Goal: Information Seeking & Learning: Learn about a topic

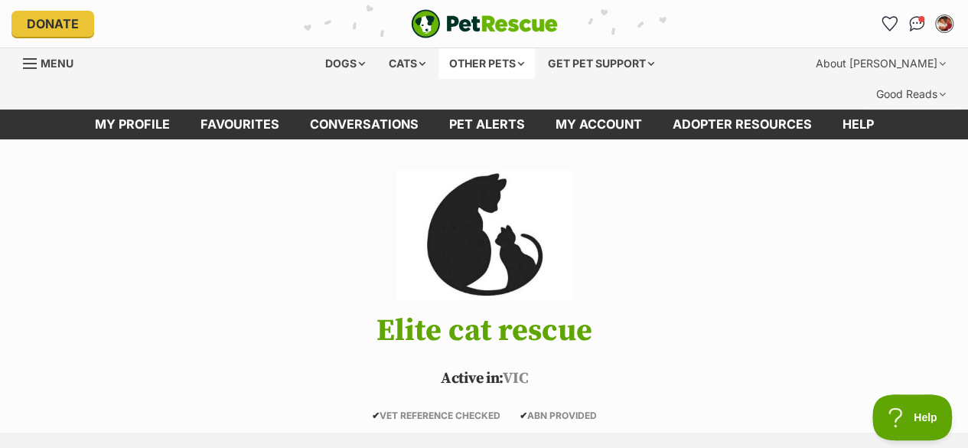
click at [479, 68] on div "Other pets" at bounding box center [486, 63] width 96 height 31
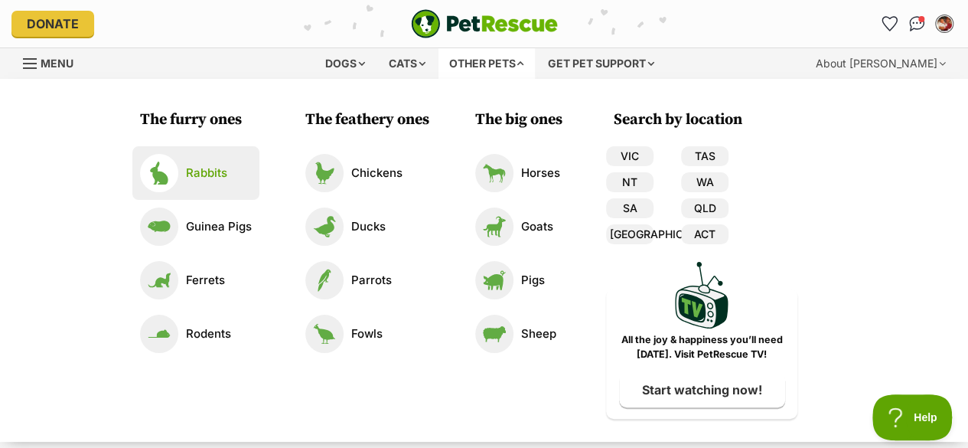
click at [240, 182] on link "Rabbits" at bounding box center [196, 173] width 112 height 38
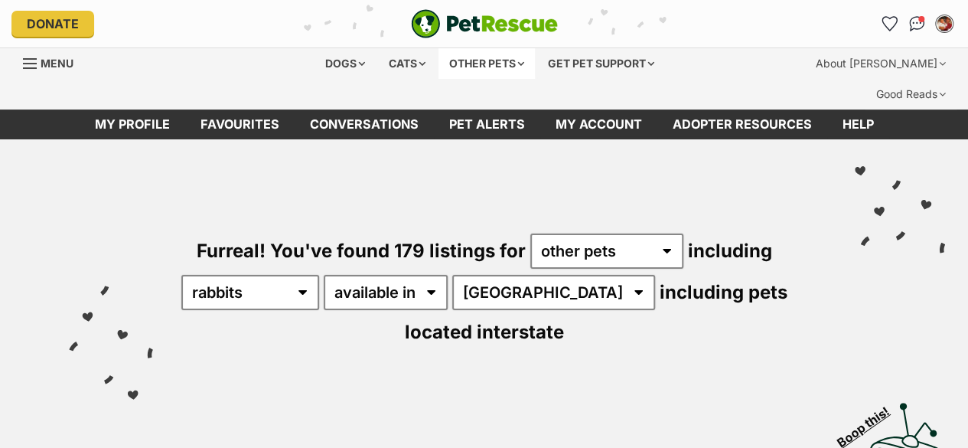
click at [508, 70] on div "Other pets" at bounding box center [486, 63] width 96 height 31
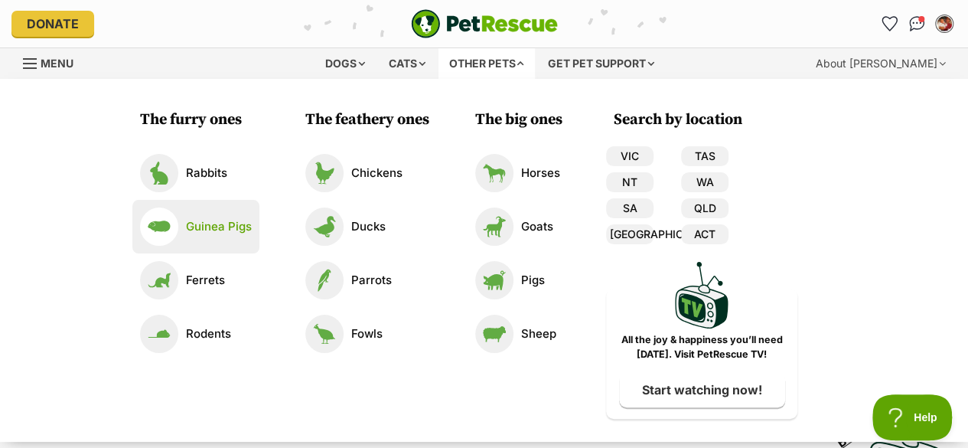
click at [223, 236] on link "Guinea Pigs" at bounding box center [196, 226] width 112 height 38
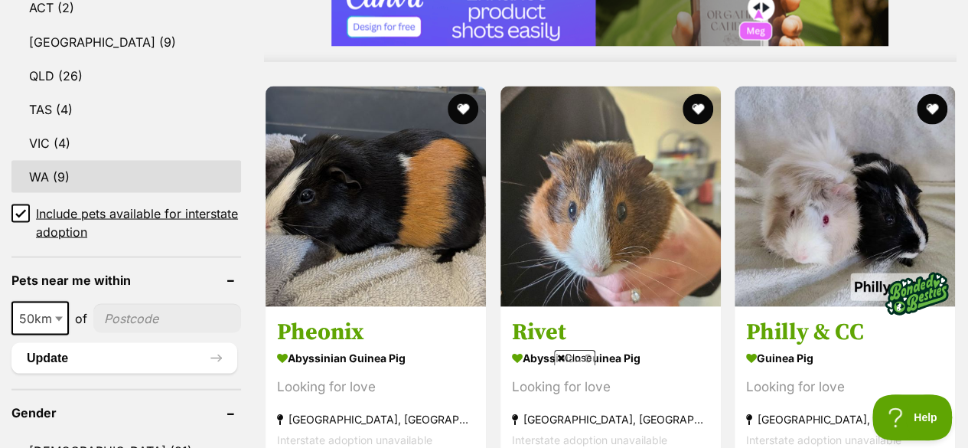
scroll to position [1405, 0]
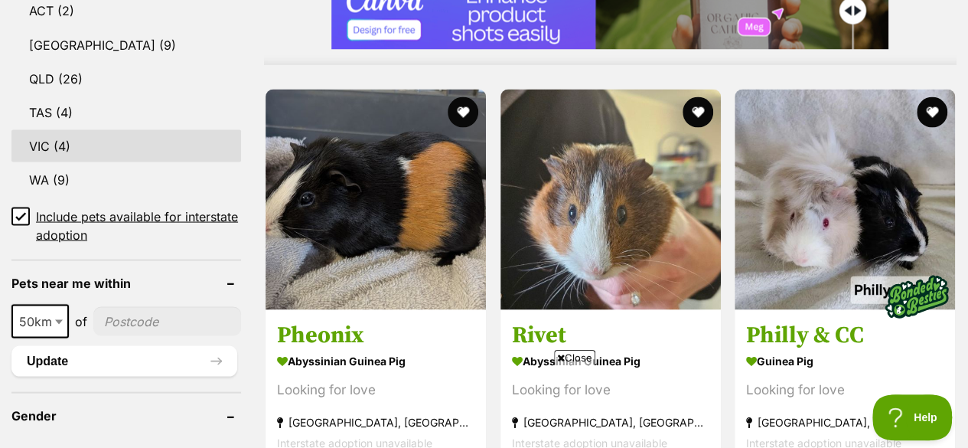
click at [99, 129] on link "VIC (4)" at bounding box center [126, 145] width 230 height 32
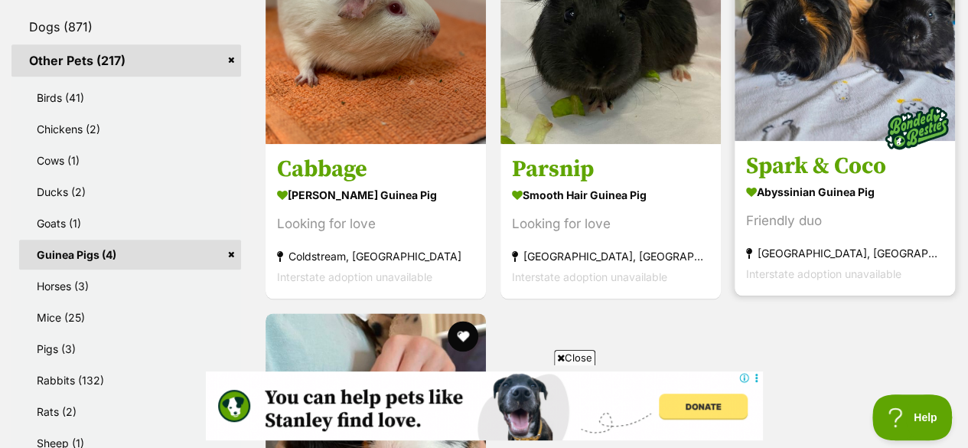
scroll to position [776, 0]
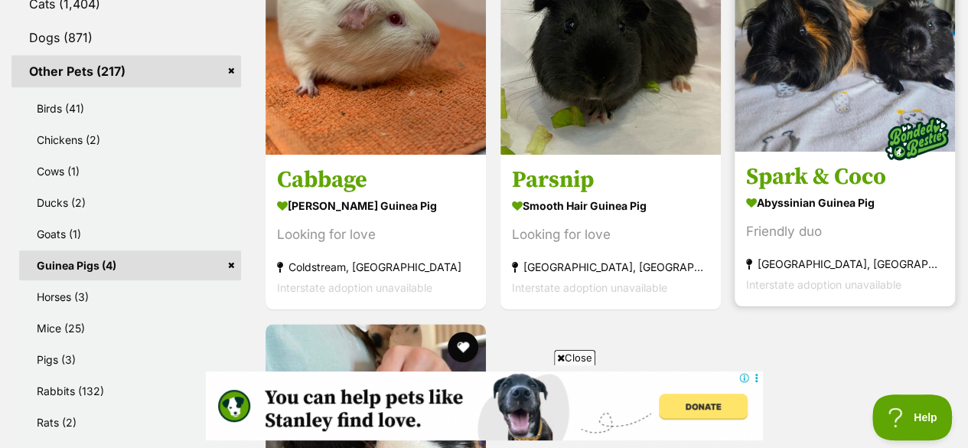
click at [791, 75] on img at bounding box center [845, 41] width 220 height 220
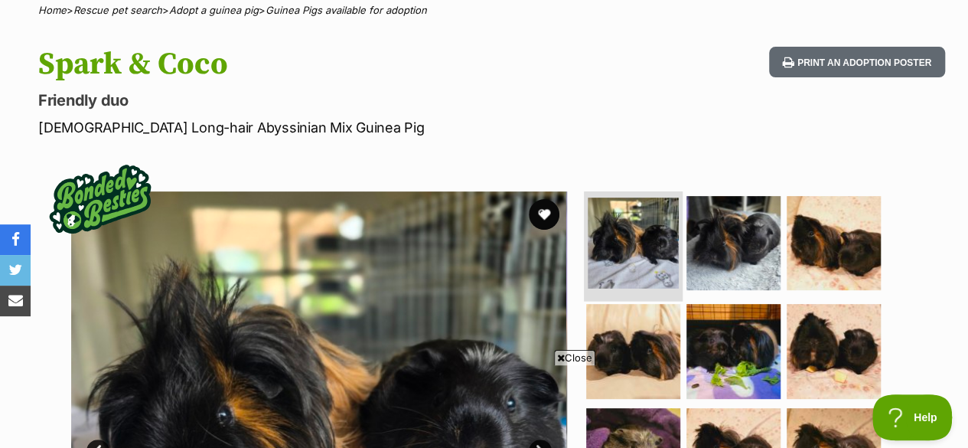
click at [625, 197] on img at bounding box center [633, 242] width 91 height 91
click at [584, 201] on li at bounding box center [633, 244] width 99 height 112
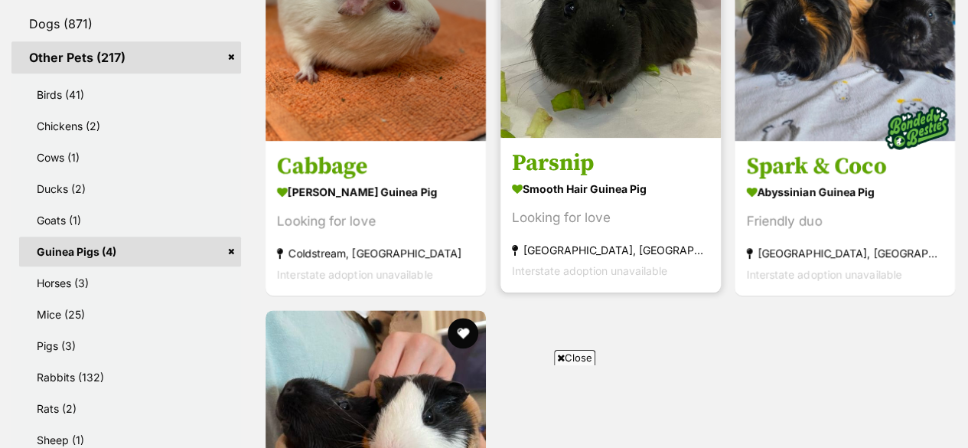
click at [598, 114] on img at bounding box center [610, 27] width 220 height 220
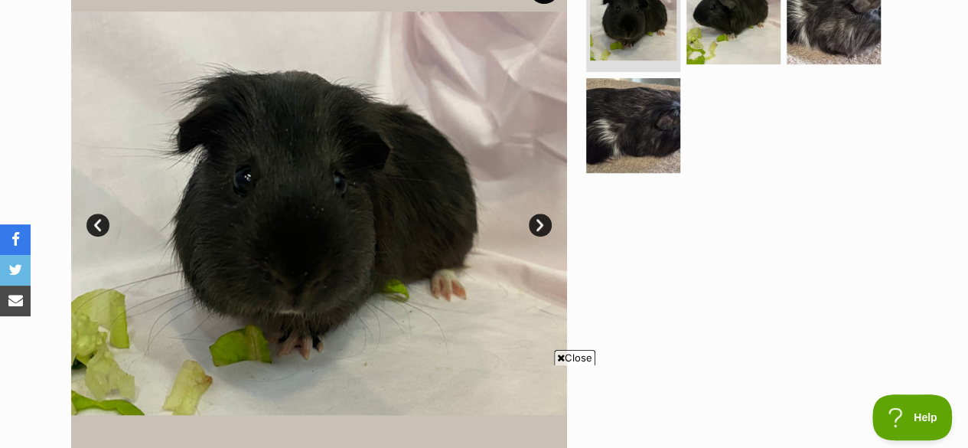
scroll to position [340, 0]
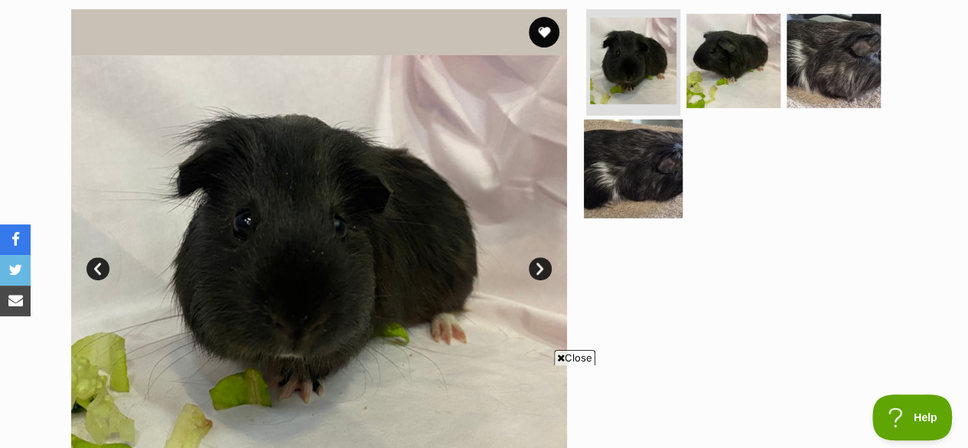
click at [601, 171] on img at bounding box center [633, 168] width 99 height 99
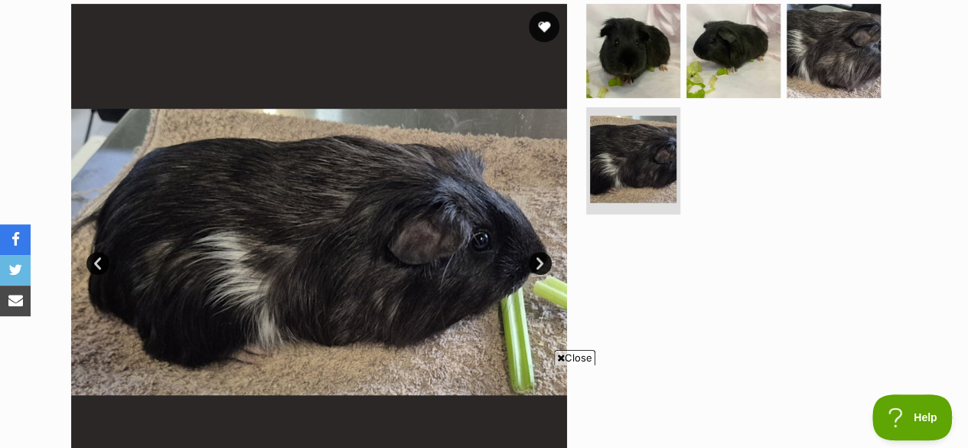
scroll to position [318, 0]
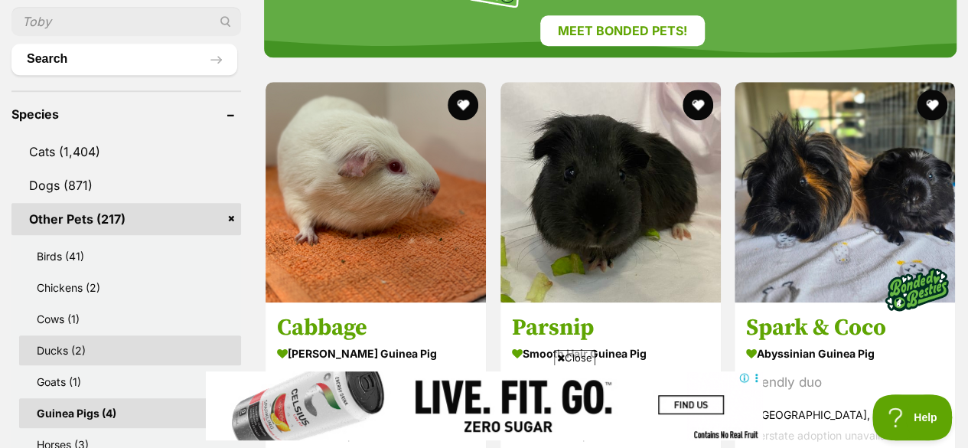
scroll to position [626, 0]
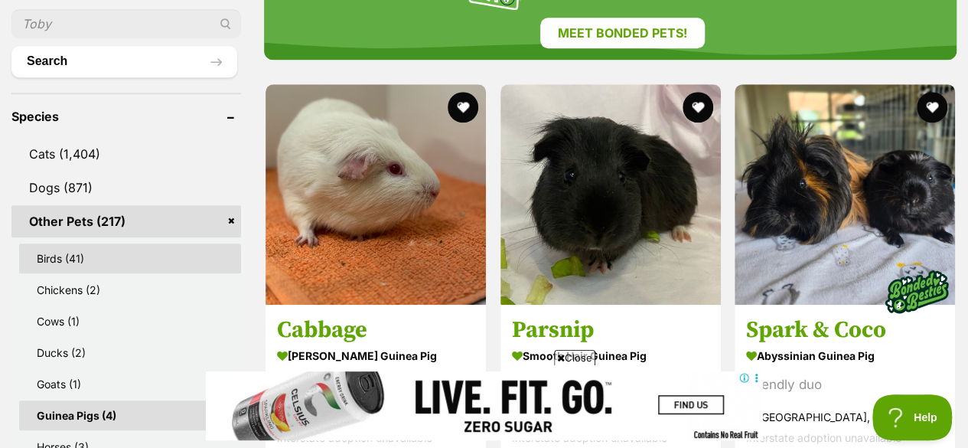
click at [68, 243] on link "Birds (41)" at bounding box center [130, 258] width 222 height 30
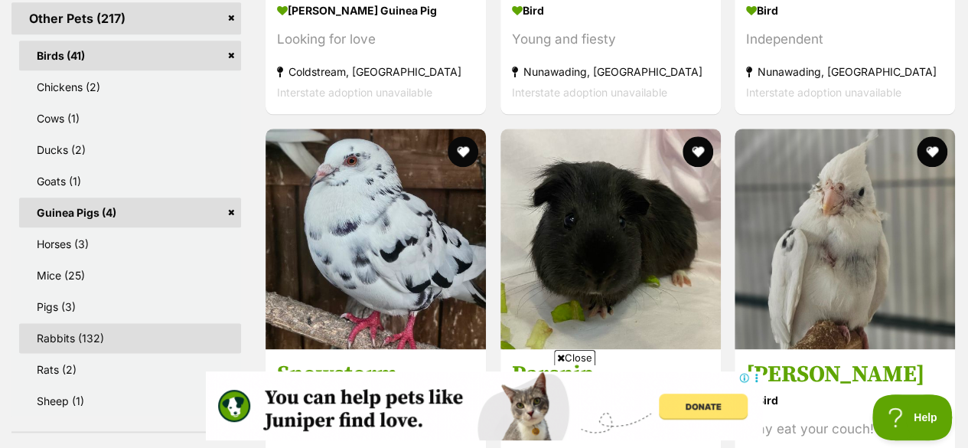
scroll to position [828, 0]
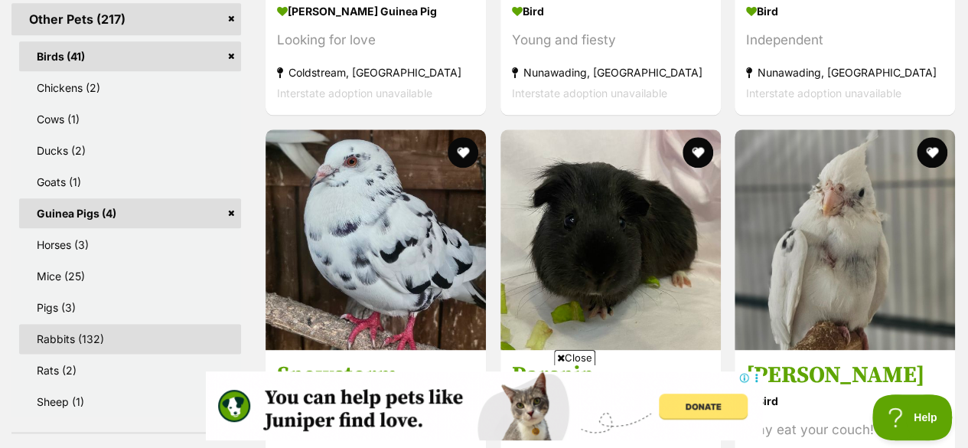
click at [102, 324] on link "Rabbits (132)" at bounding box center [130, 339] width 222 height 30
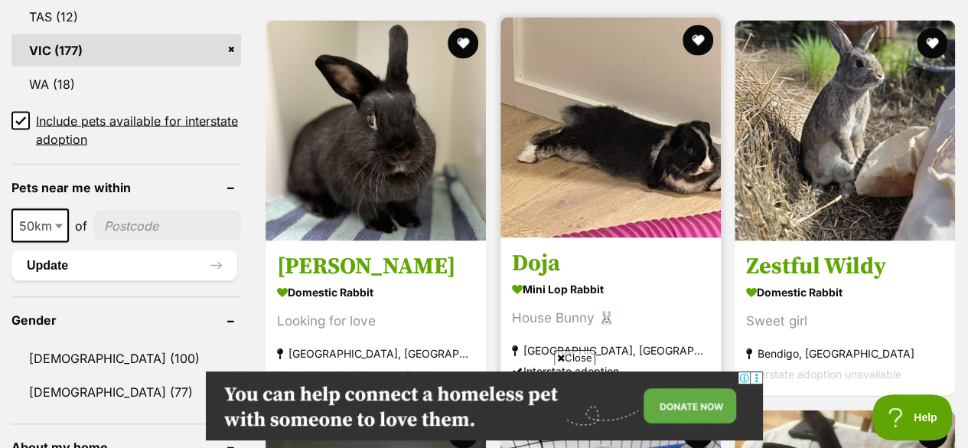
scroll to position [1481, 0]
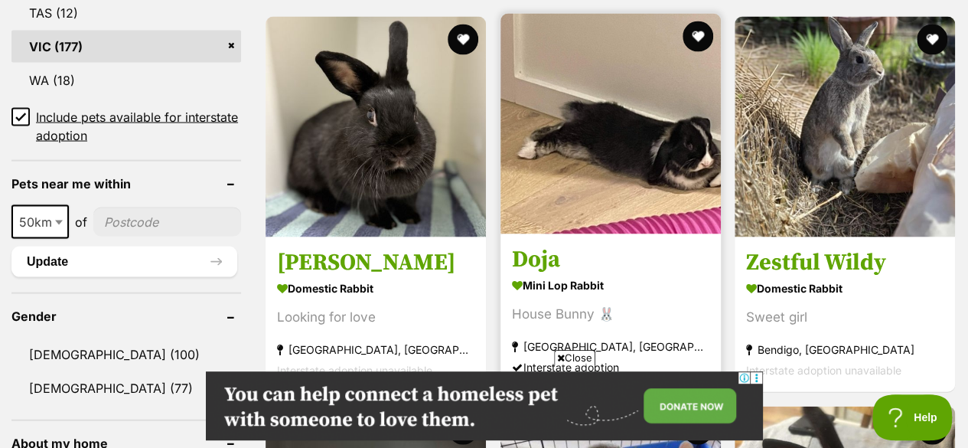
click at [592, 123] on img at bounding box center [610, 124] width 220 height 220
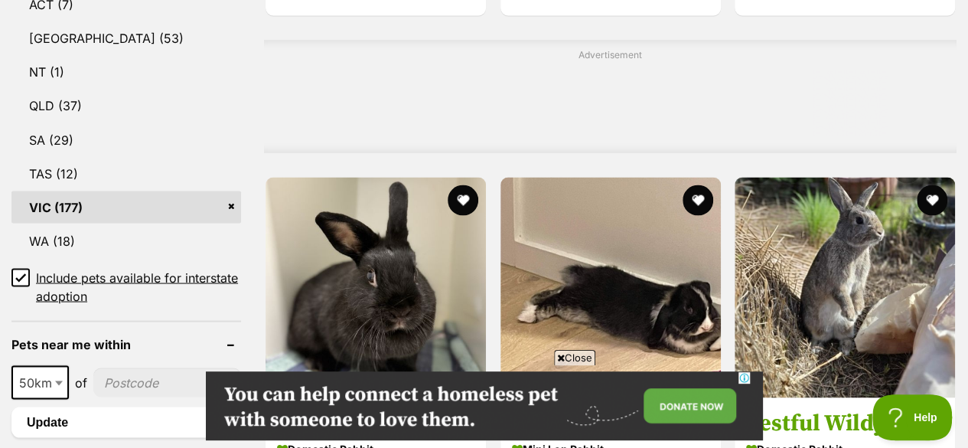
scroll to position [0, 0]
click at [228, 191] on link "VIC (177)" at bounding box center [126, 207] width 230 height 32
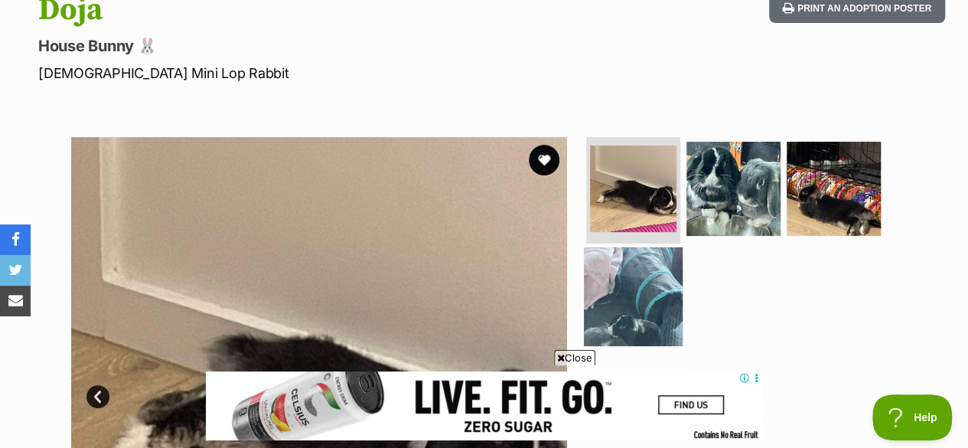
scroll to position [207, 0]
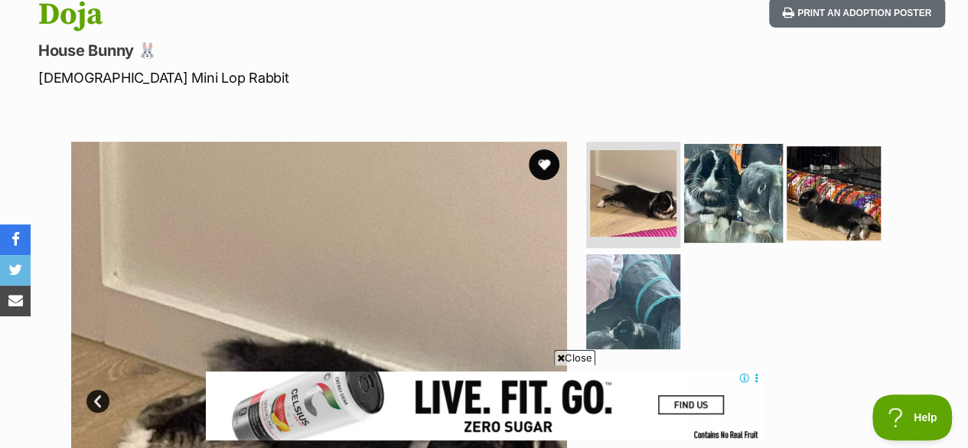
click at [725, 173] on img at bounding box center [733, 192] width 99 height 99
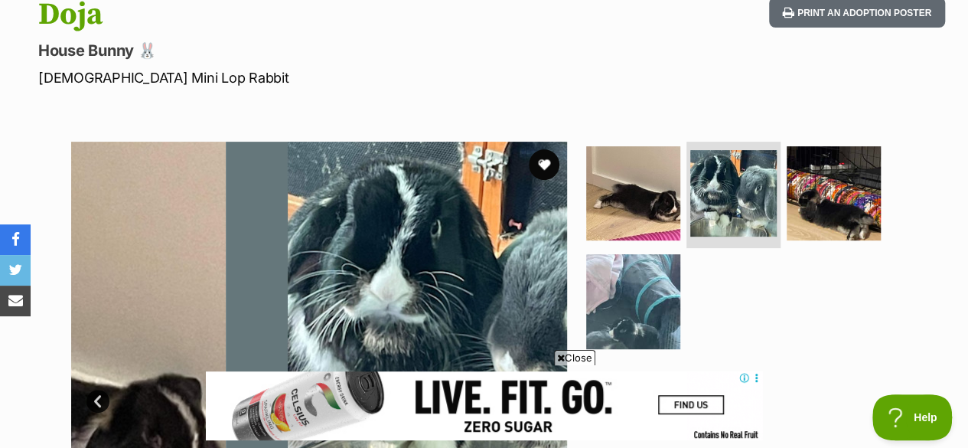
scroll to position [0, 0]
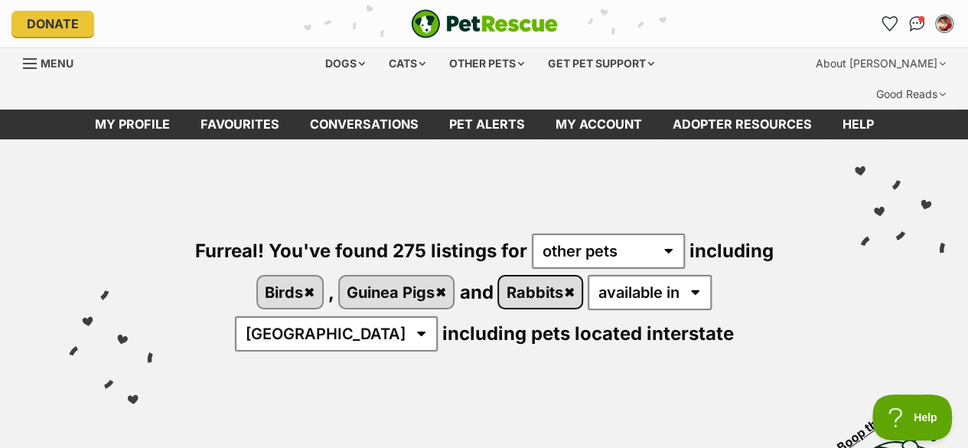
click at [514, 276] on link "Rabbits" at bounding box center [540, 291] width 83 height 31
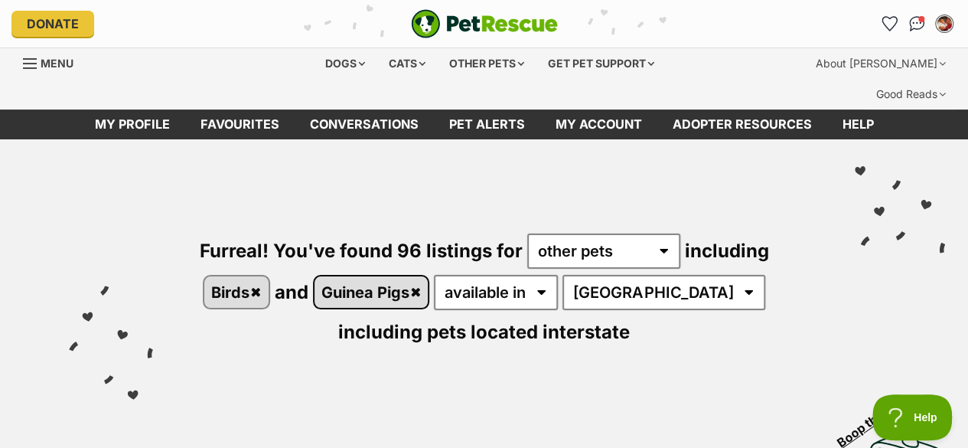
click at [403, 276] on link "Guinea Pigs" at bounding box center [372, 291] width 114 height 31
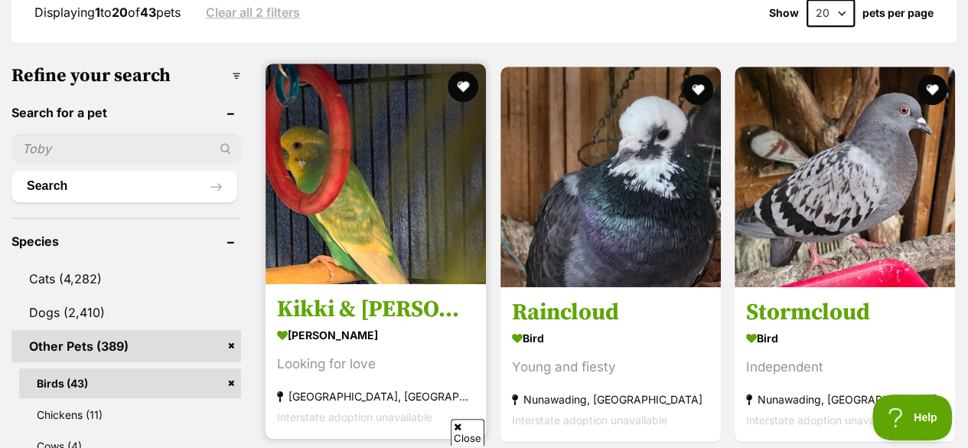
click at [353, 198] on img at bounding box center [376, 174] width 220 height 220
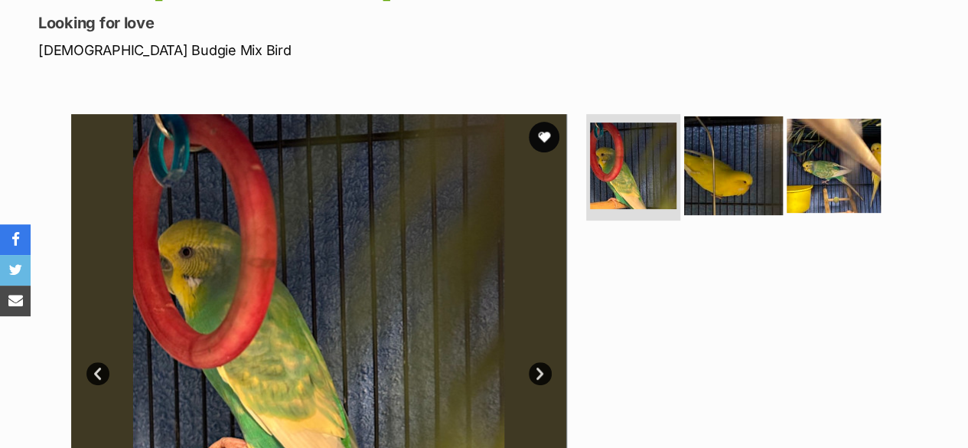
scroll to position [235, 0]
click at [721, 155] on img at bounding box center [733, 165] width 99 height 99
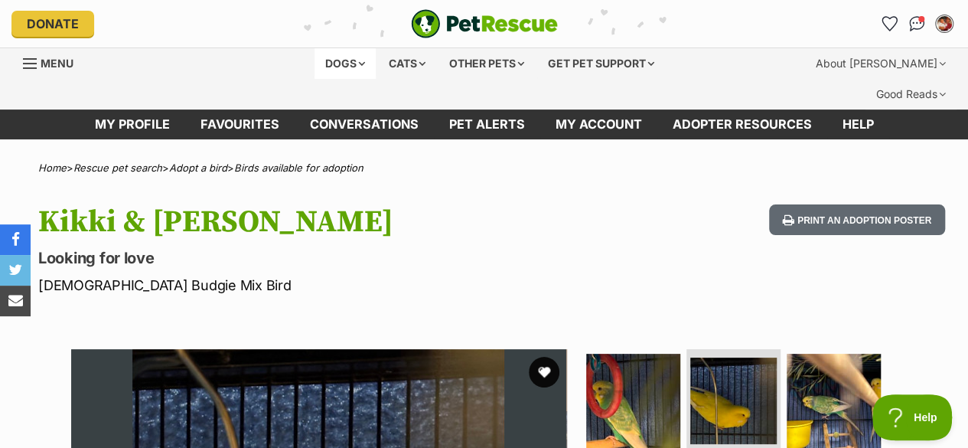
scroll to position [0, 0]
click at [337, 63] on div "Dogs" at bounding box center [345, 63] width 61 height 31
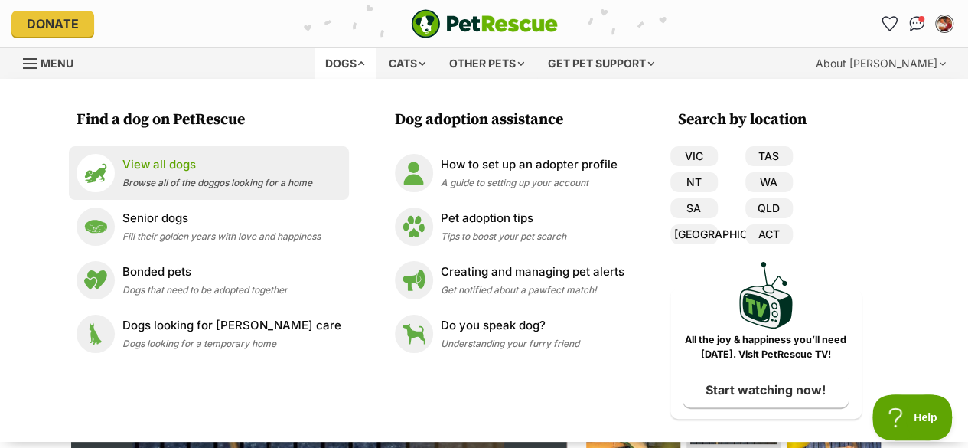
click at [280, 174] on div "View all dogs Browse all of the doggos looking for a home" at bounding box center [217, 172] width 190 height 33
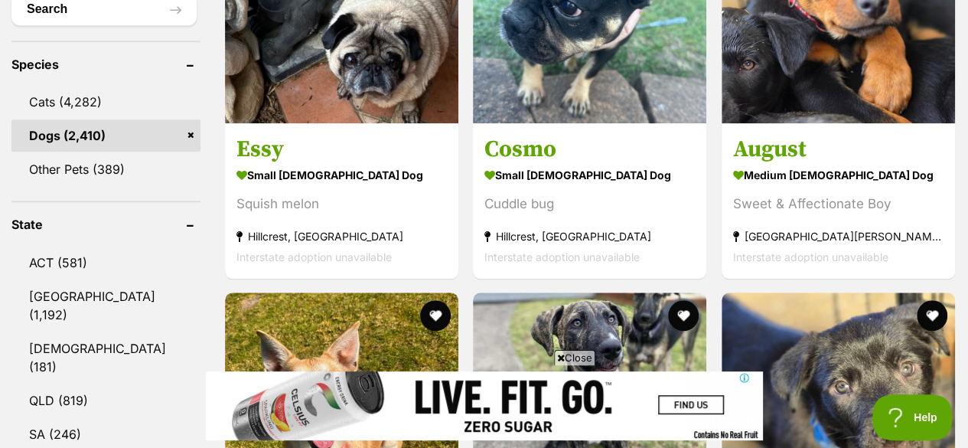
scroll to position [791, 0]
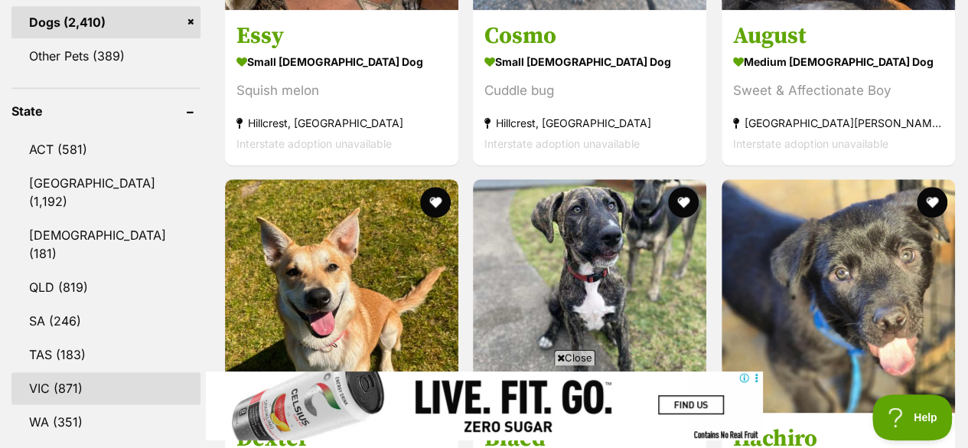
click at [95, 372] on link "VIC (871)" at bounding box center [105, 388] width 189 height 32
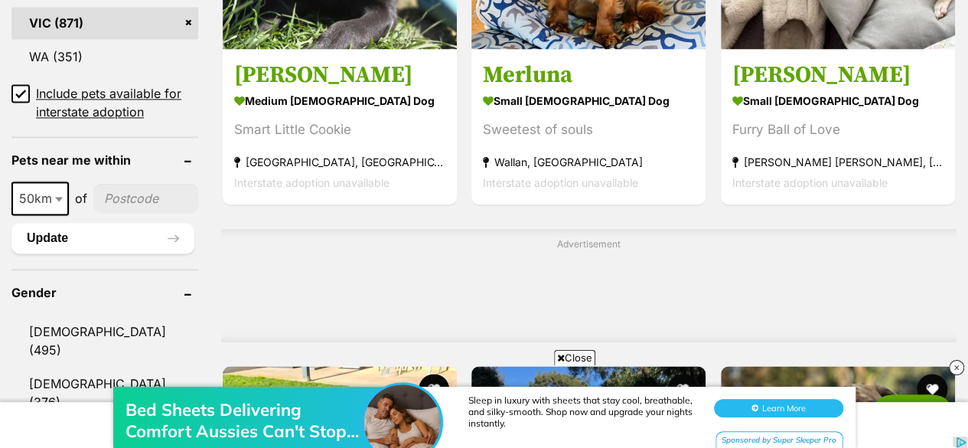
scroll to position [1435, 0]
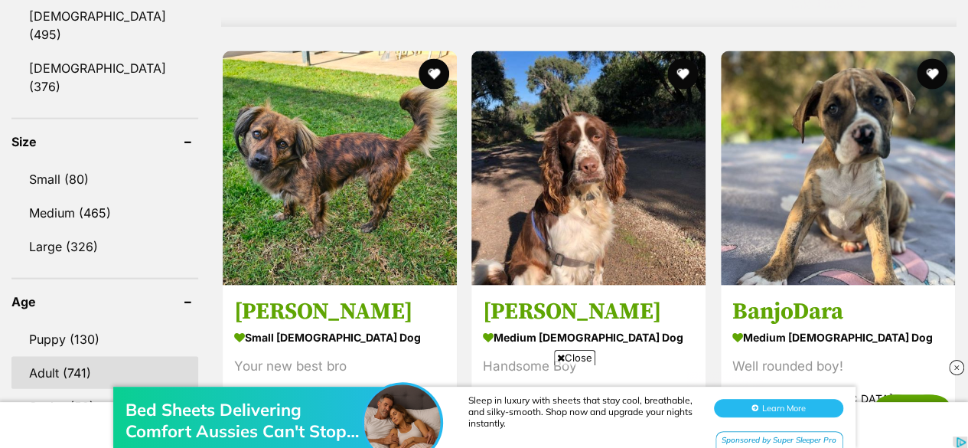
click at [114, 356] on link "Adult (741)" at bounding box center [104, 372] width 187 height 32
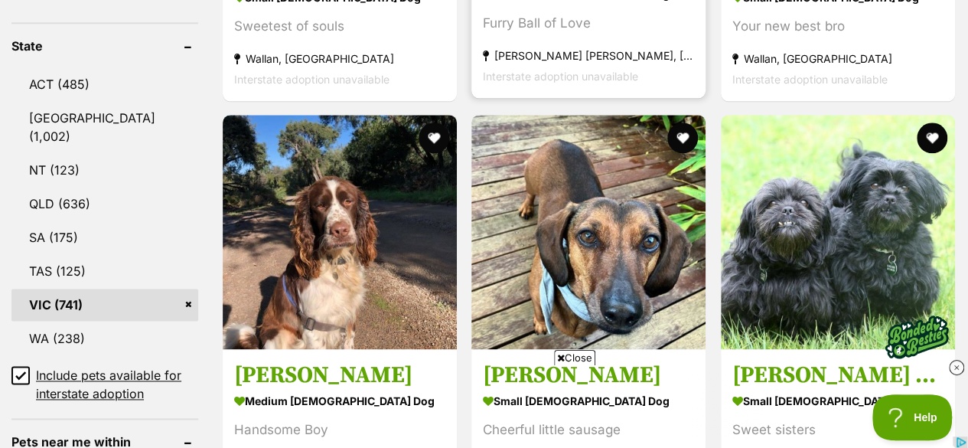
scroll to position [857, 0]
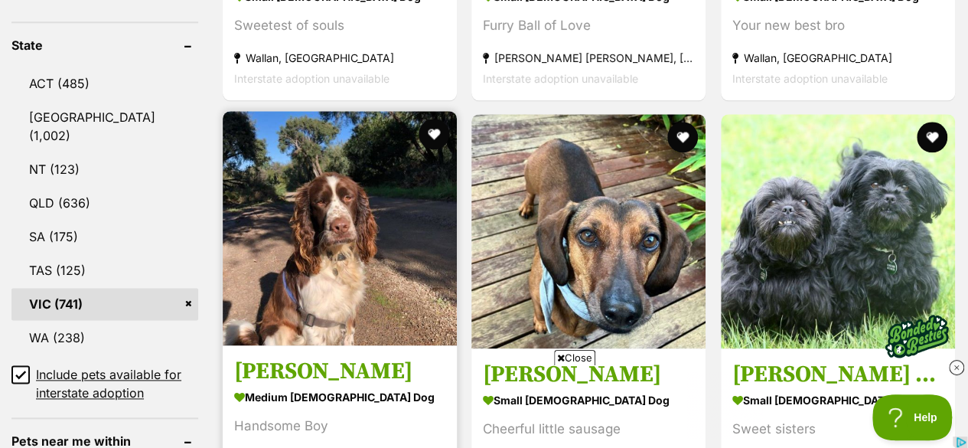
click at [340, 172] on img at bounding box center [340, 228] width 234 height 234
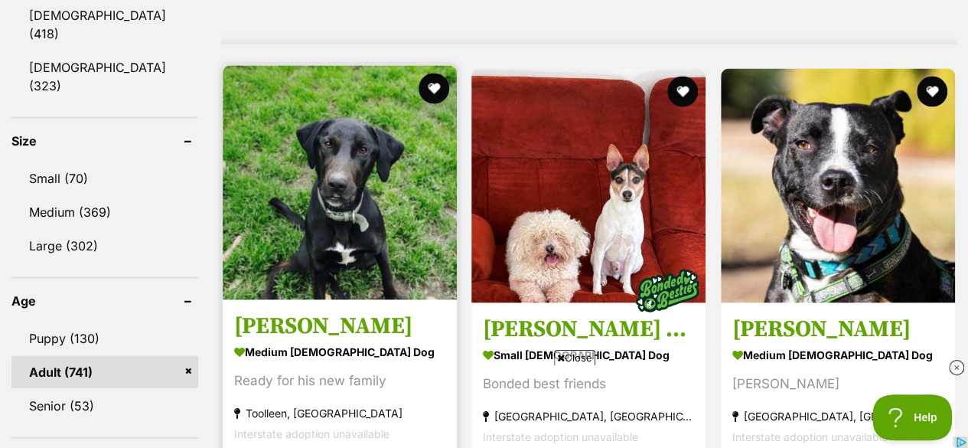
scroll to position [1455, 0]
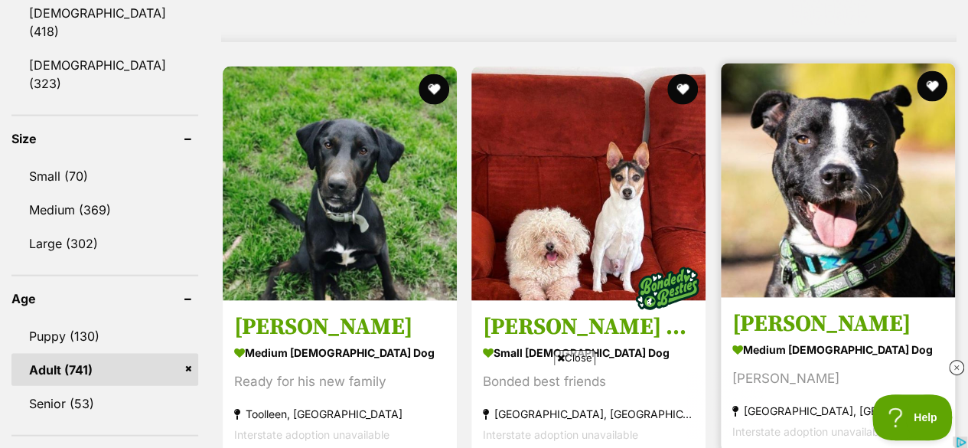
click at [875, 180] on img at bounding box center [838, 181] width 234 height 234
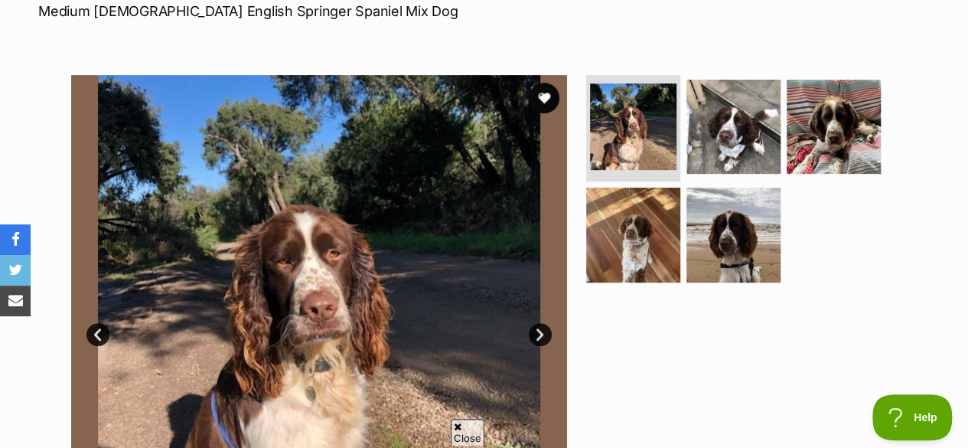
scroll to position [298, 0]
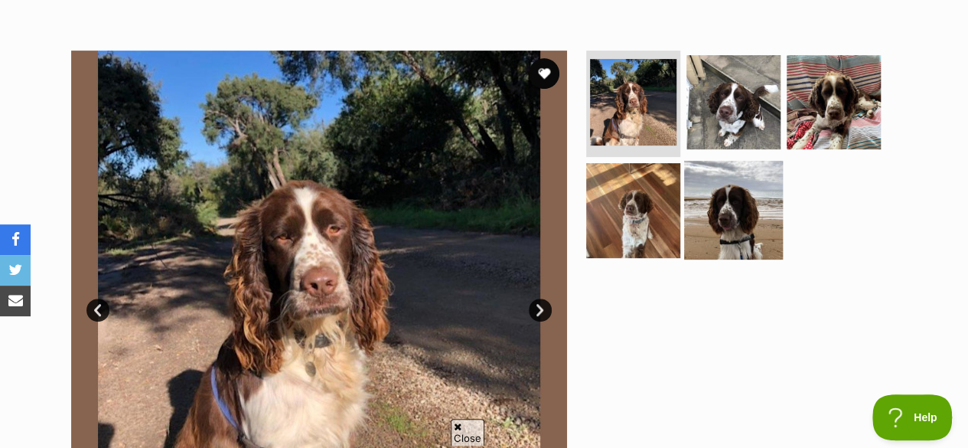
click at [692, 215] on img at bounding box center [733, 210] width 99 height 99
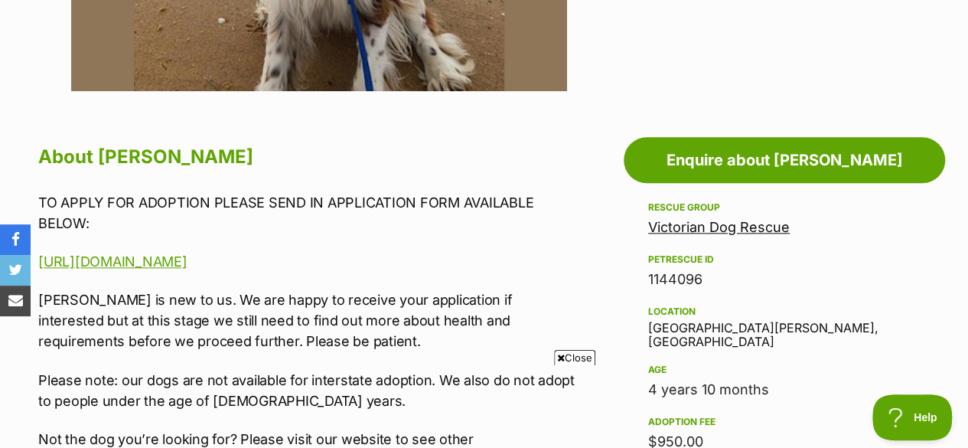
scroll to position [0, 0]
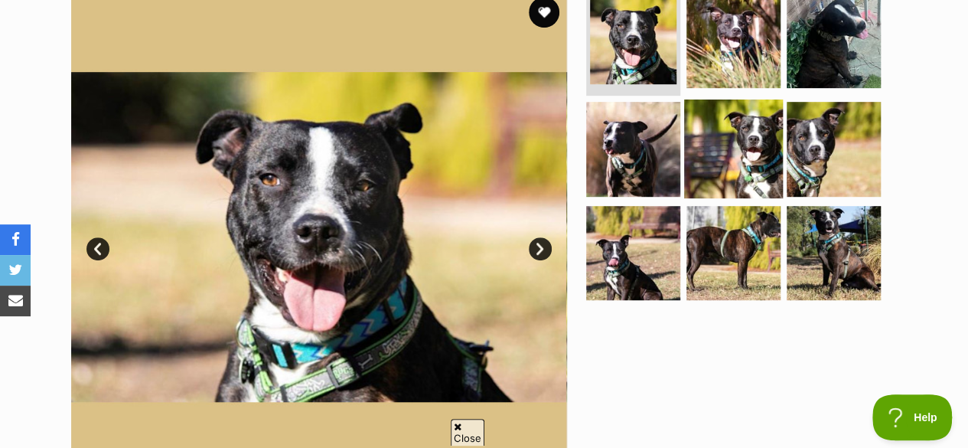
click at [731, 106] on img at bounding box center [733, 148] width 99 height 99
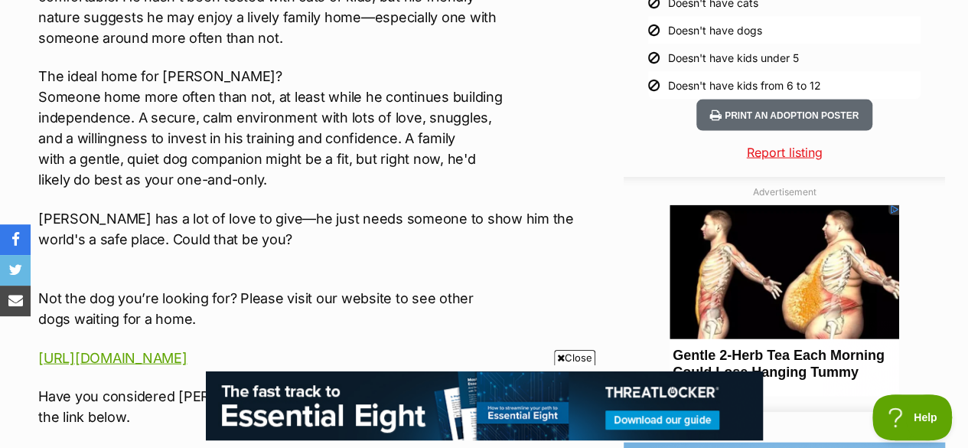
scroll to position [1606, 0]
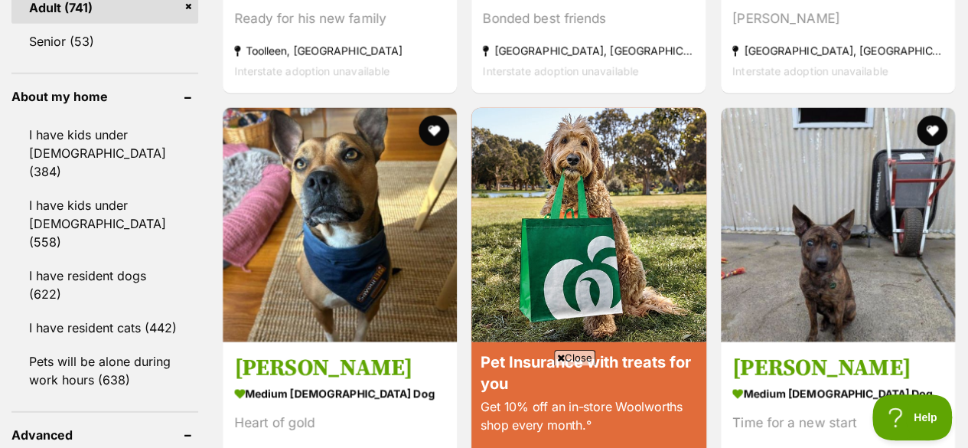
scroll to position [1818, 0]
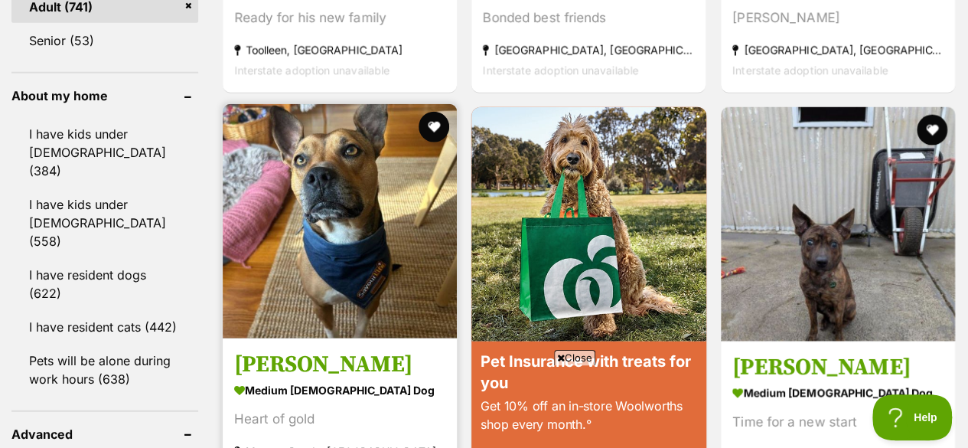
click at [312, 191] on img at bounding box center [340, 221] width 234 height 234
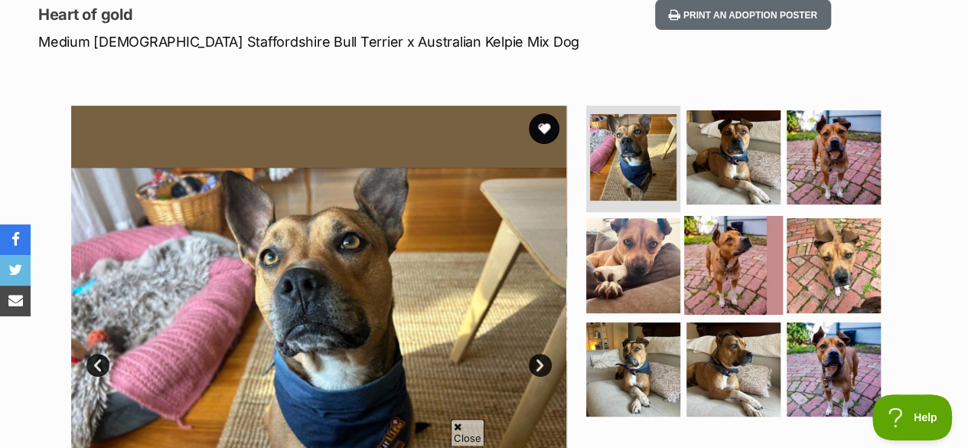
click at [718, 250] on img at bounding box center [733, 265] width 99 height 99
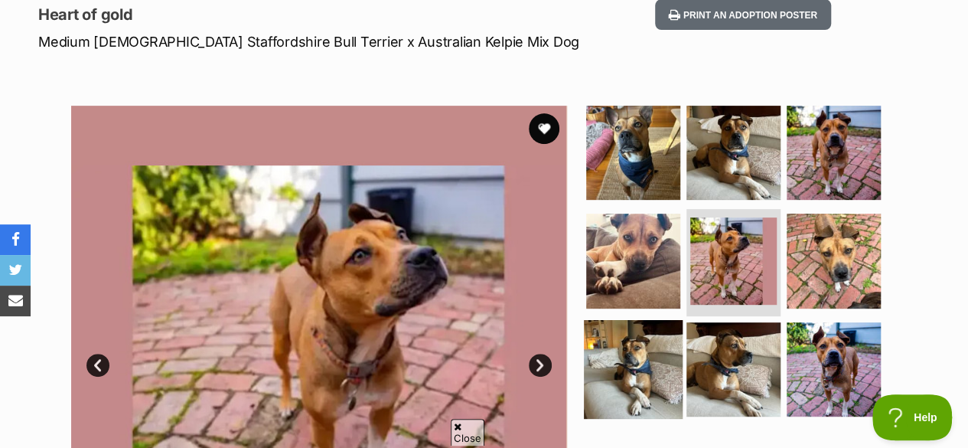
click at [673, 342] on img at bounding box center [633, 369] width 99 height 99
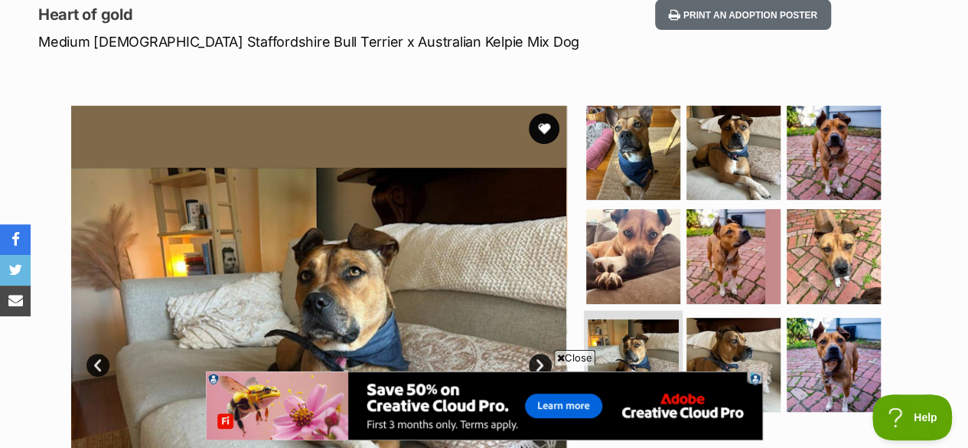
scroll to position [256, 0]
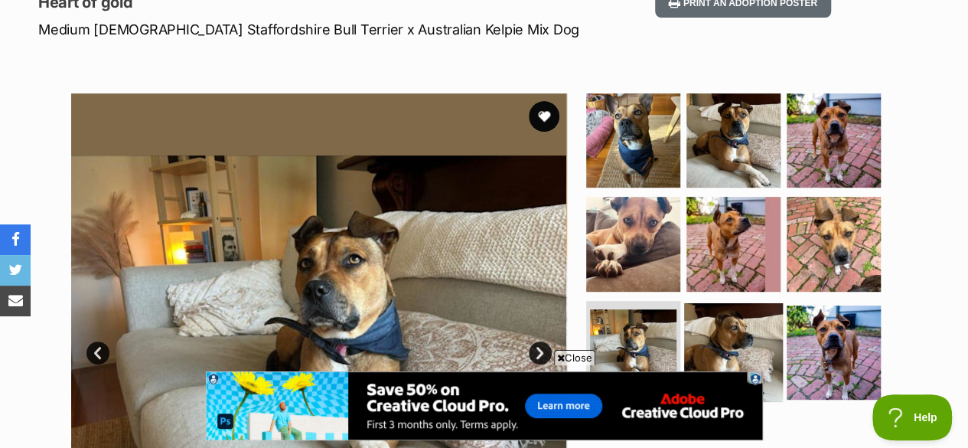
click at [722, 331] on img at bounding box center [733, 352] width 99 height 99
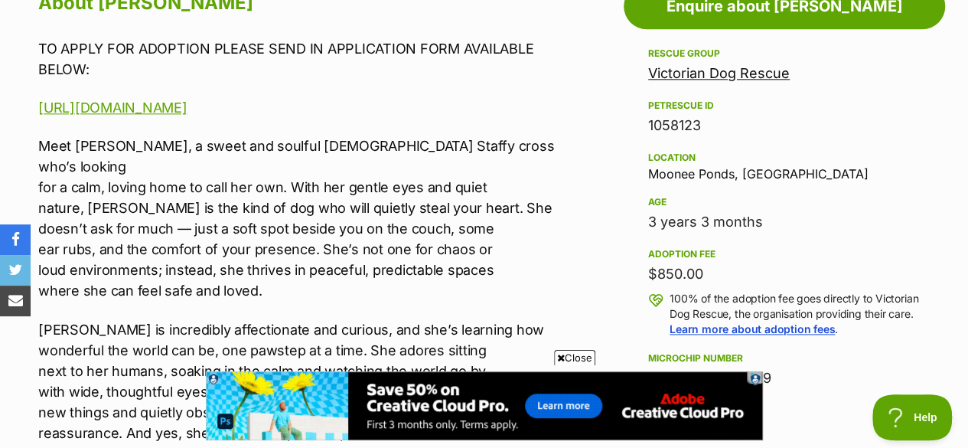
scroll to position [911, 0]
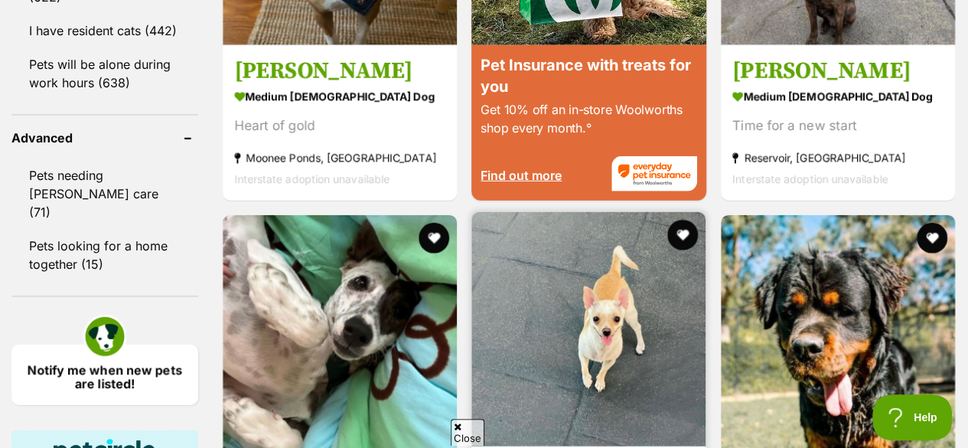
scroll to position [2157, 0]
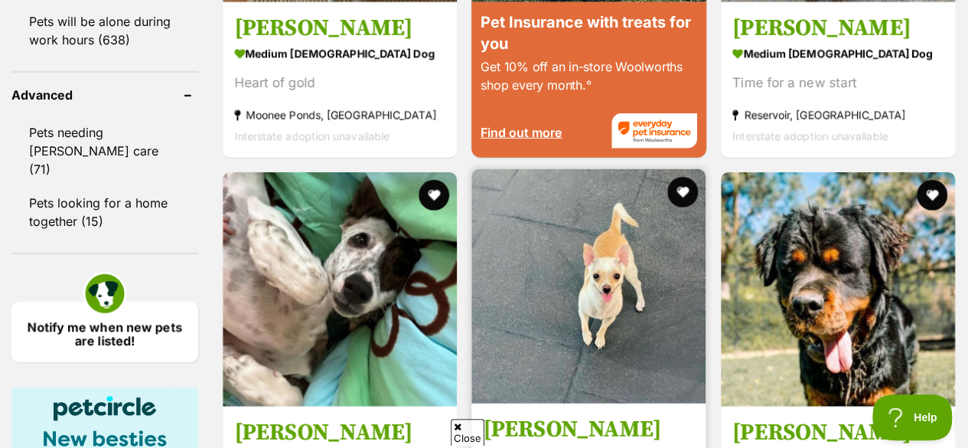
click at [550, 261] on img at bounding box center [588, 286] width 234 height 234
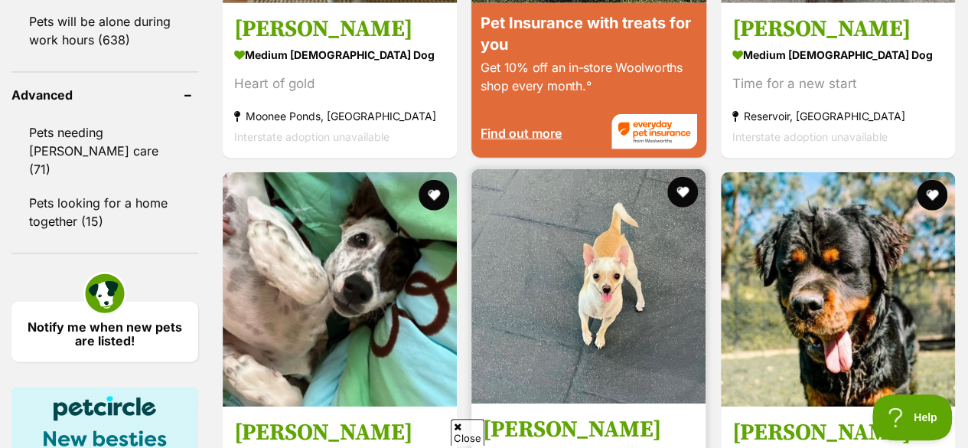
scroll to position [0, 0]
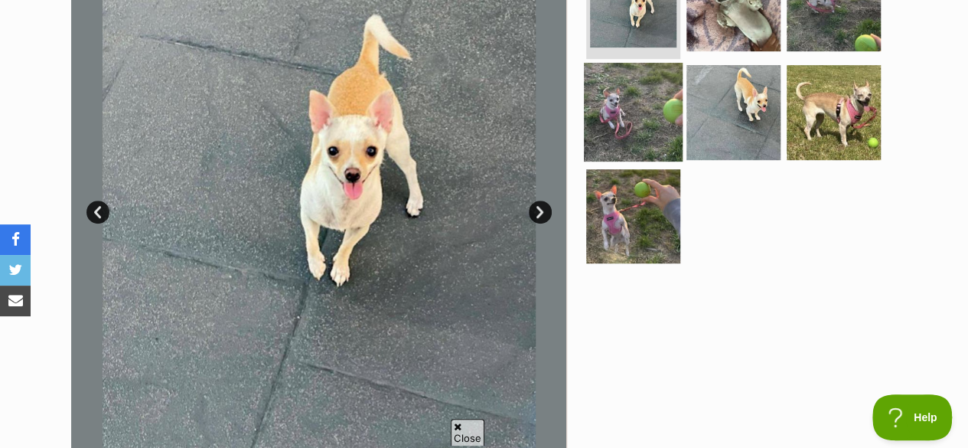
click at [669, 90] on img at bounding box center [633, 112] width 99 height 99
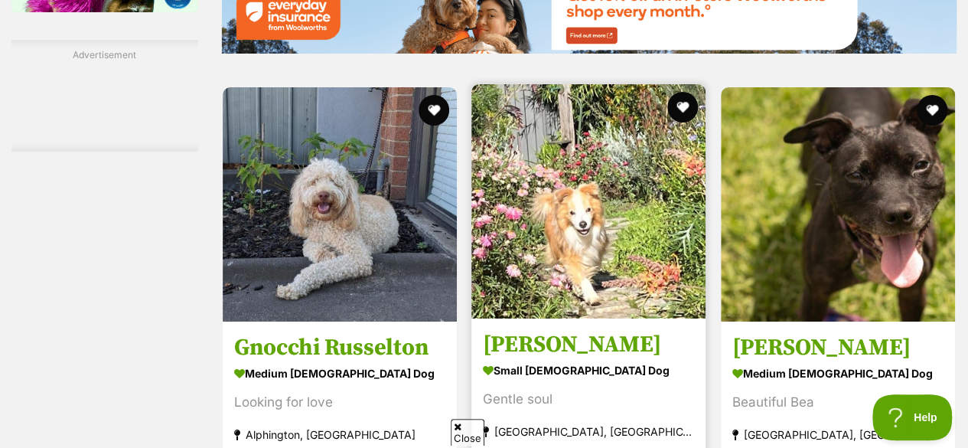
click at [563, 178] on img at bounding box center [588, 201] width 234 height 234
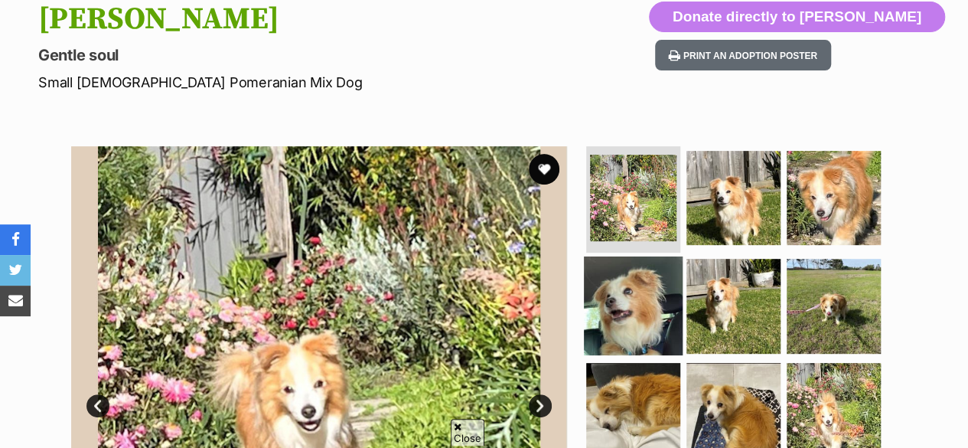
click at [666, 284] on img at bounding box center [633, 305] width 99 height 99
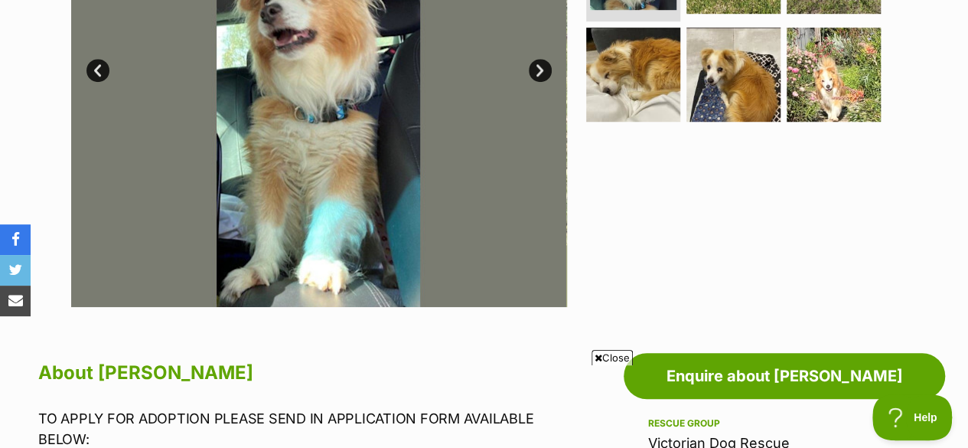
scroll to position [417, 0]
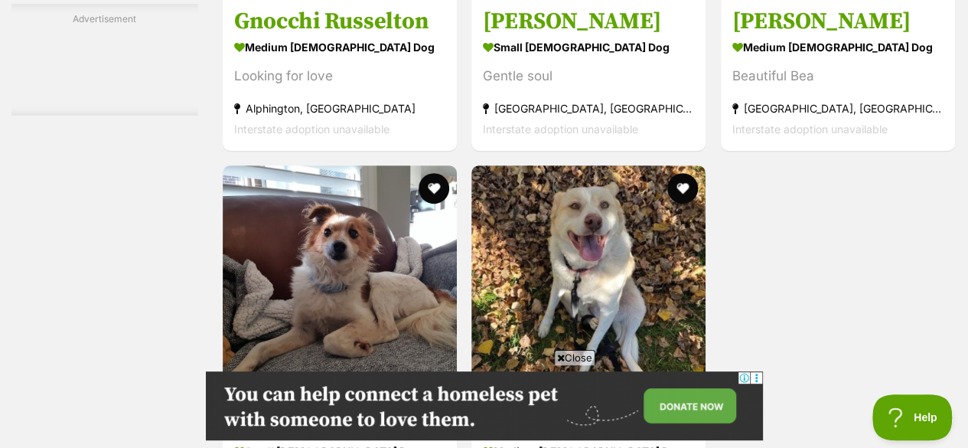
scroll to position [3119, 0]
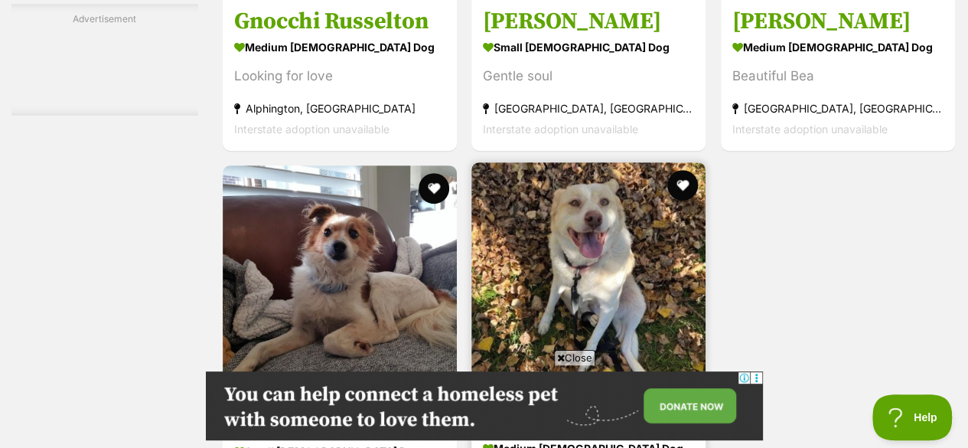
click at [526, 268] on img at bounding box center [588, 279] width 234 height 234
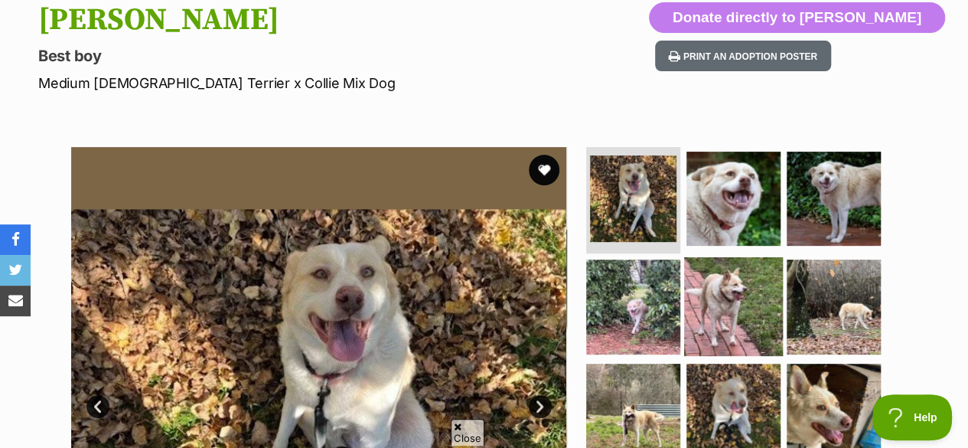
click at [710, 290] on img at bounding box center [733, 306] width 99 height 99
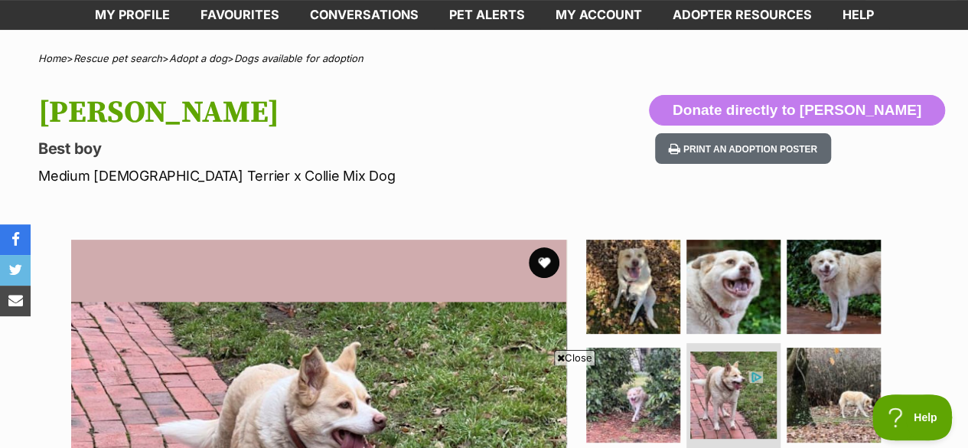
scroll to position [99, 0]
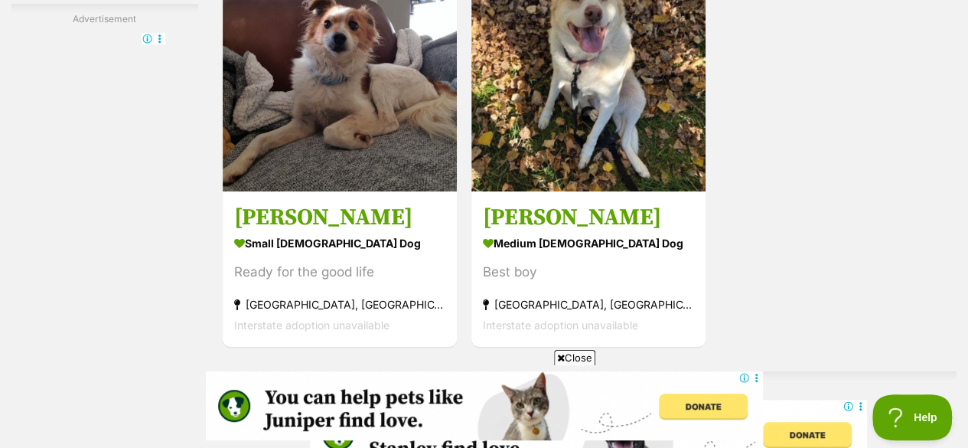
scroll to position [3574, 0]
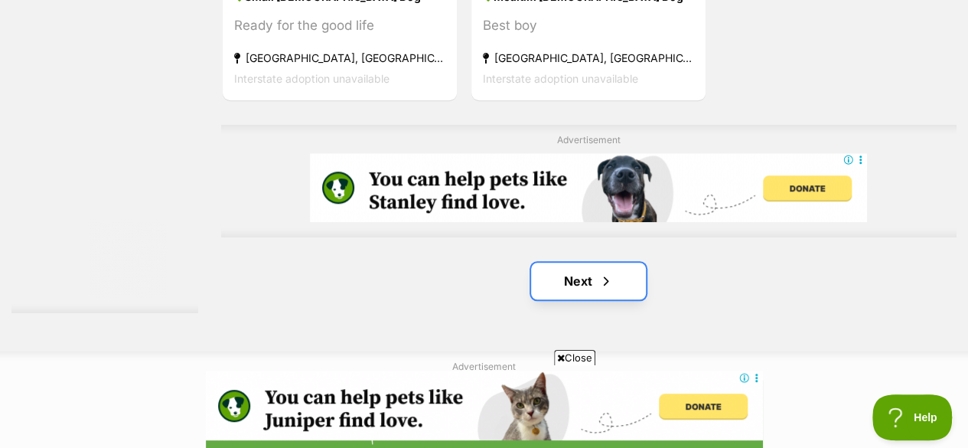
click at [569, 262] on link "Next" at bounding box center [588, 280] width 115 height 37
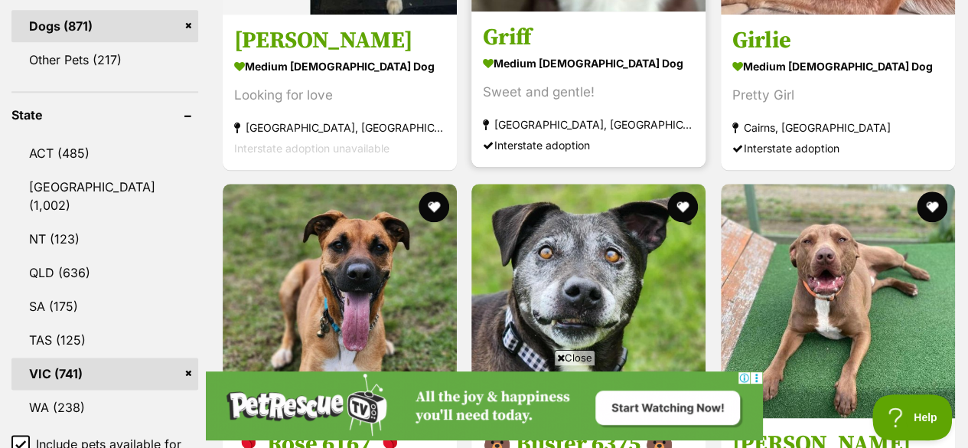
scroll to position [843, 0]
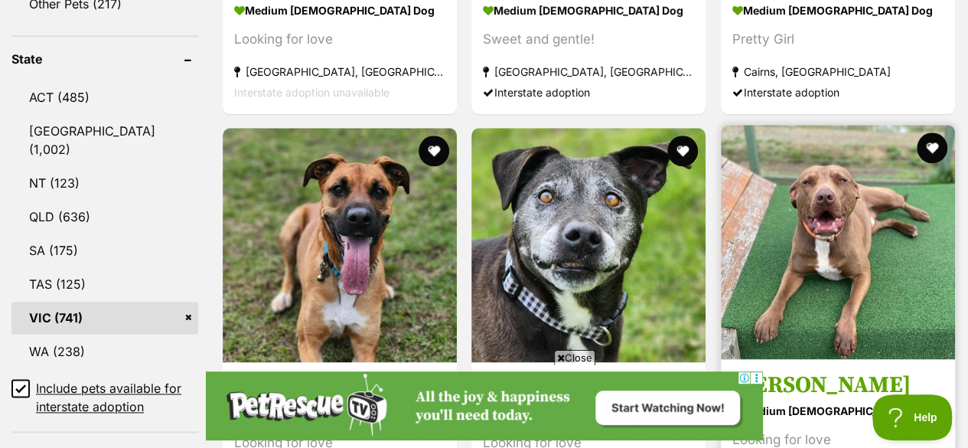
click at [777, 191] on img at bounding box center [838, 242] width 234 height 234
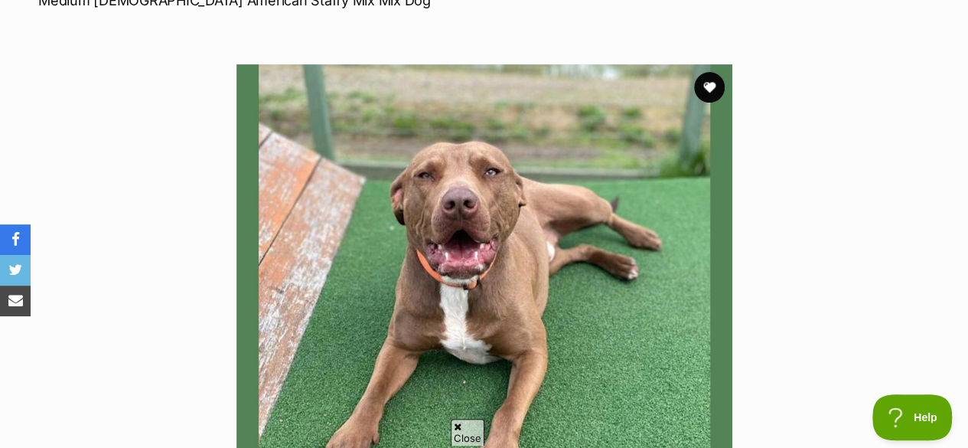
click at [491, 189] on img at bounding box center [484, 312] width 496 height 496
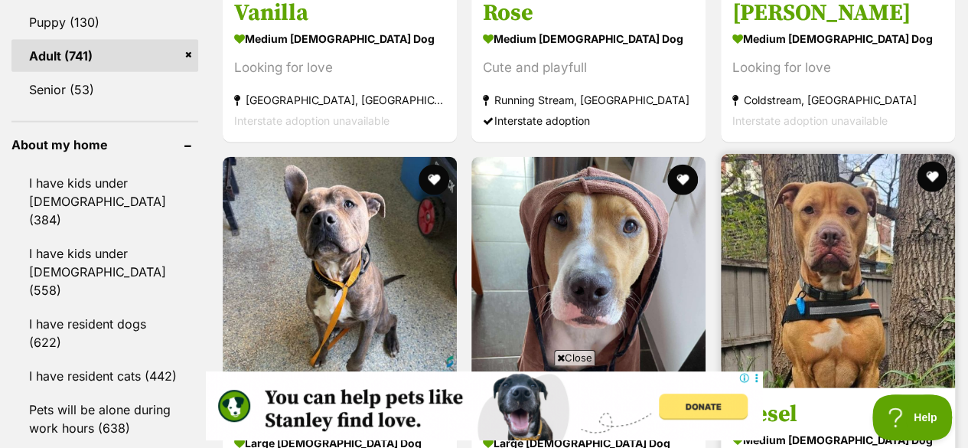
click at [825, 220] on img at bounding box center [838, 271] width 234 height 234
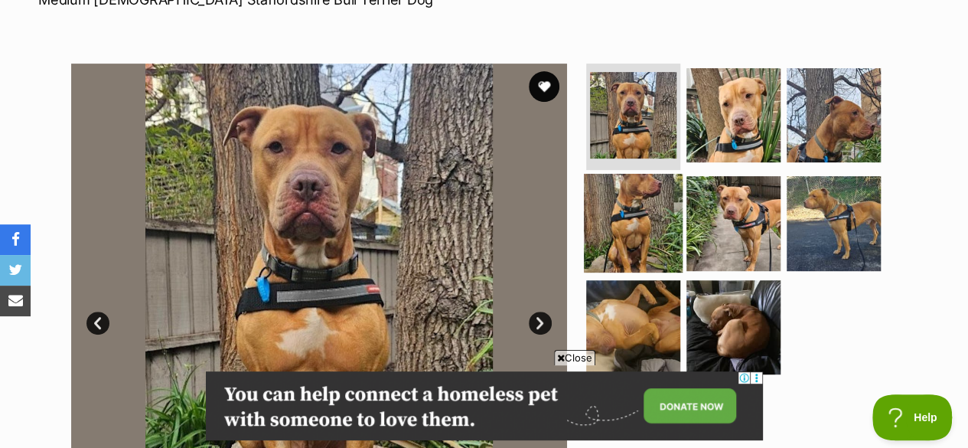
click at [615, 185] on img at bounding box center [633, 223] width 99 height 99
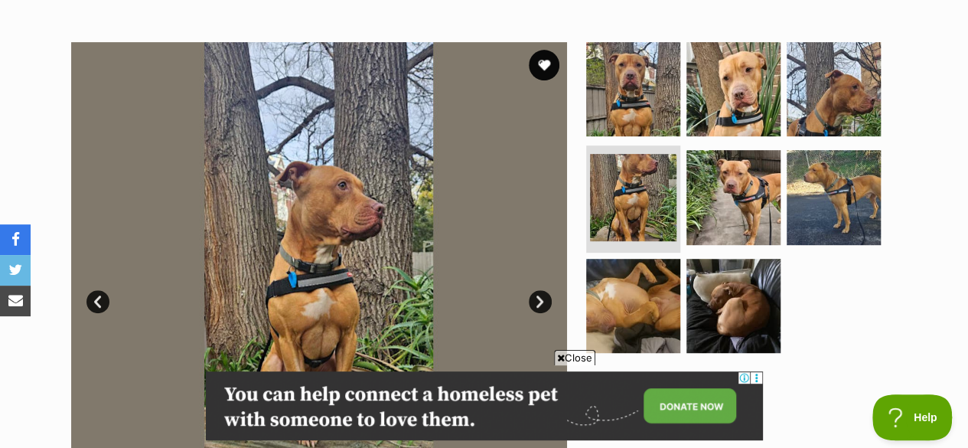
scroll to position [262, 0]
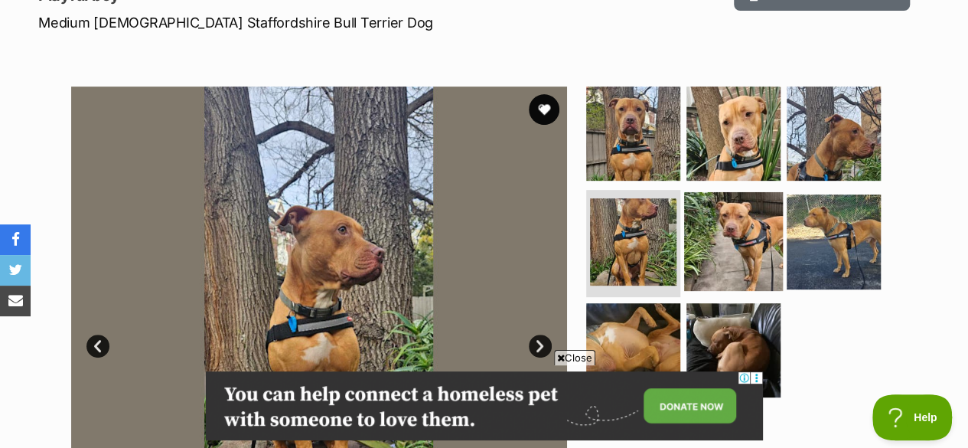
click at [726, 249] on img at bounding box center [733, 241] width 99 height 99
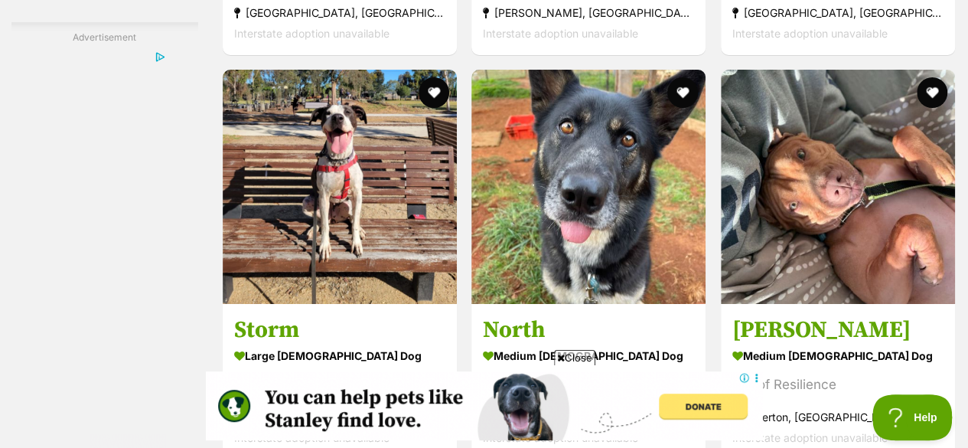
scroll to position [2961, 0]
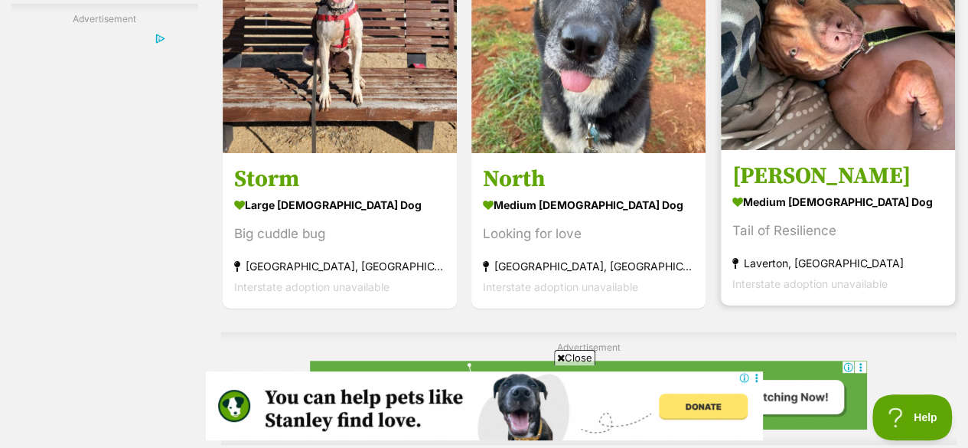
click at [821, 161] on h3 "[PERSON_NAME]" at bounding box center [837, 175] width 211 height 29
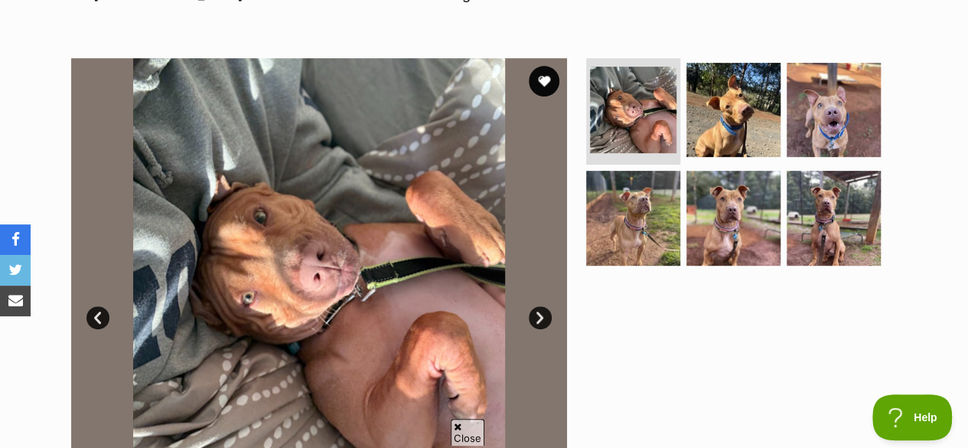
scroll to position [292, 0]
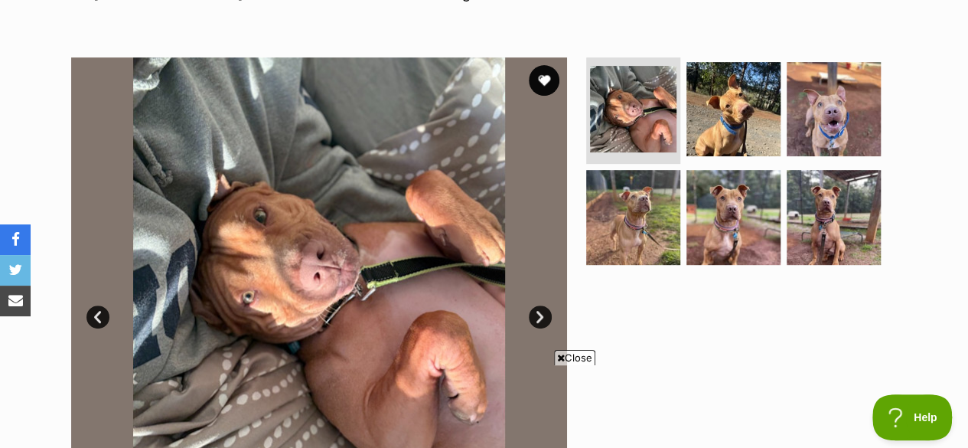
click at [682, 206] on ul at bounding box center [740, 165] width 314 height 217
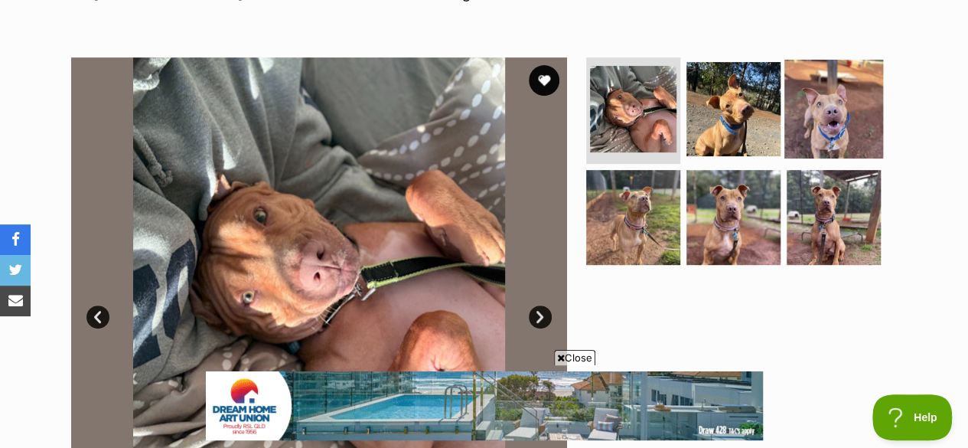
click at [793, 114] on img at bounding box center [833, 108] width 99 height 99
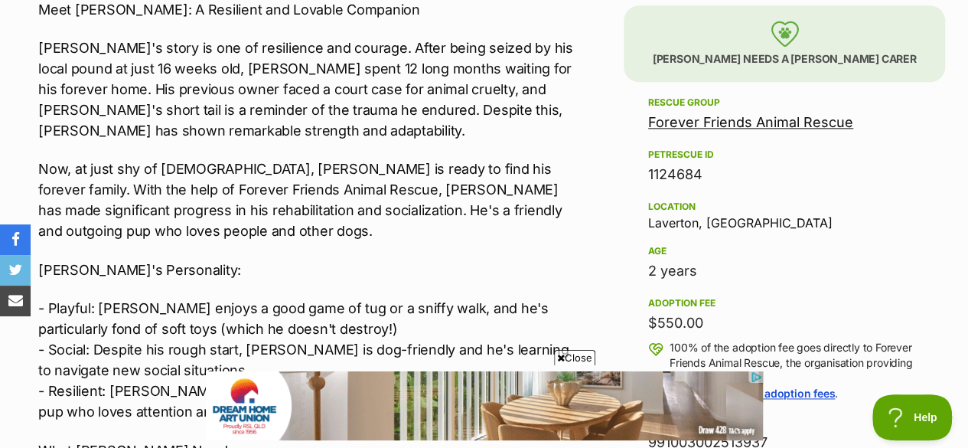
scroll to position [947, 0]
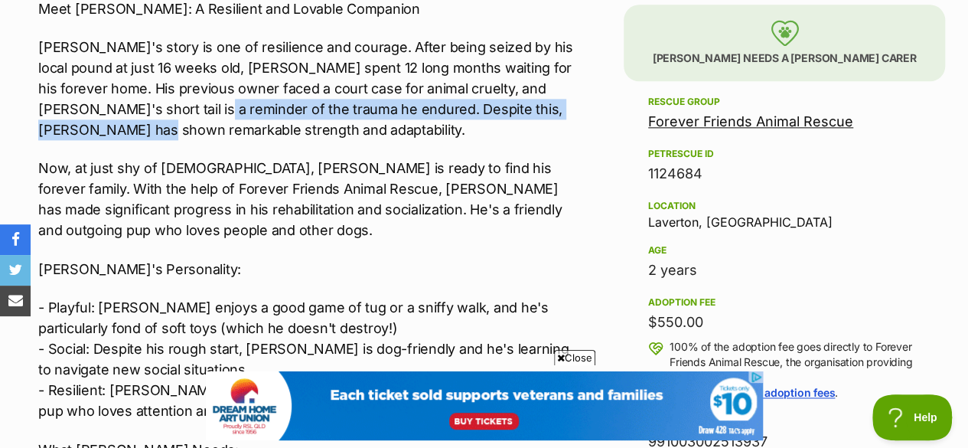
drag, startPoint x: 129, startPoint y: 90, endPoint x: 174, endPoint y: 82, distance: 45.0
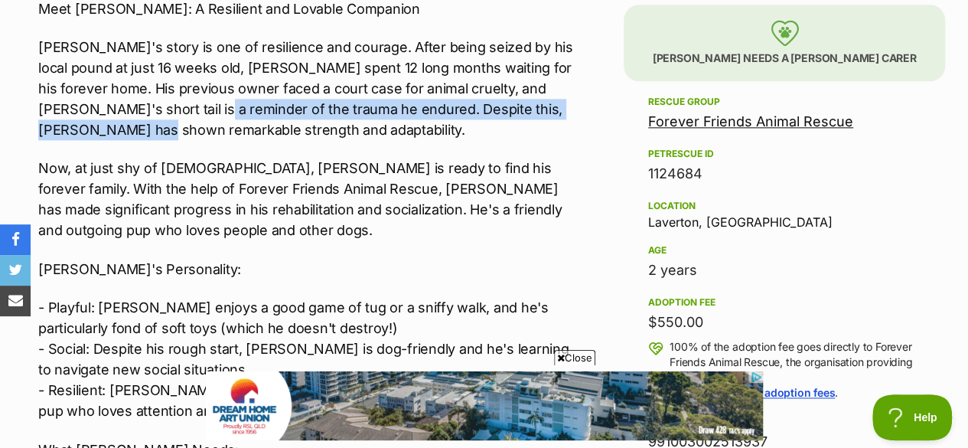
click at [174, 82] on p "Marty's story is one of resilience and courage. After being seized by his local…" at bounding box center [307, 88] width 538 height 103
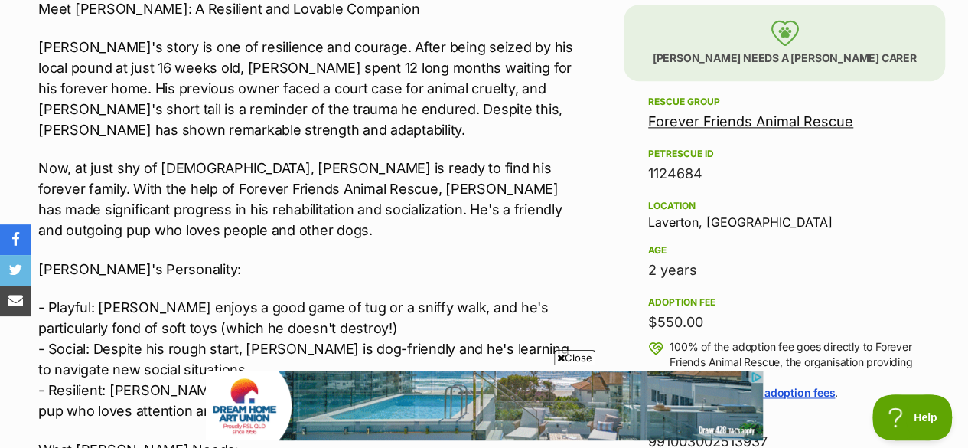
click at [198, 158] on p "Now, at just shy of 2 years old, Marty is ready to find his forever family. Wit…" at bounding box center [307, 199] width 538 height 83
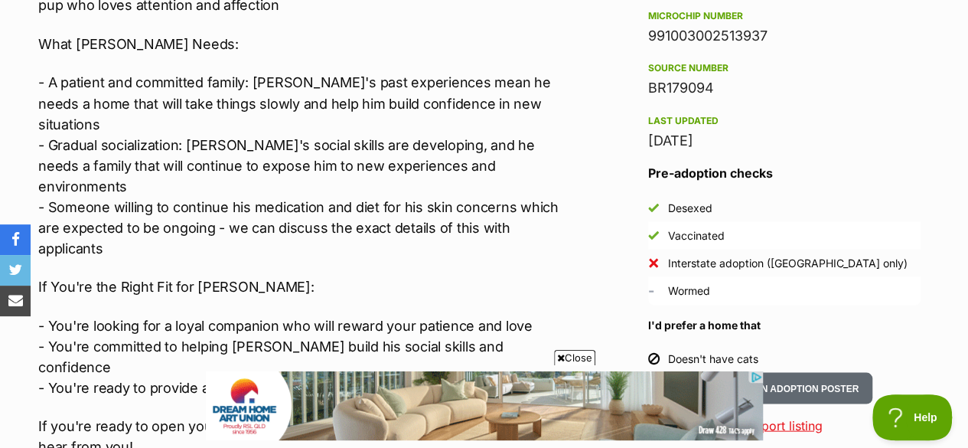
scroll to position [1504, 0]
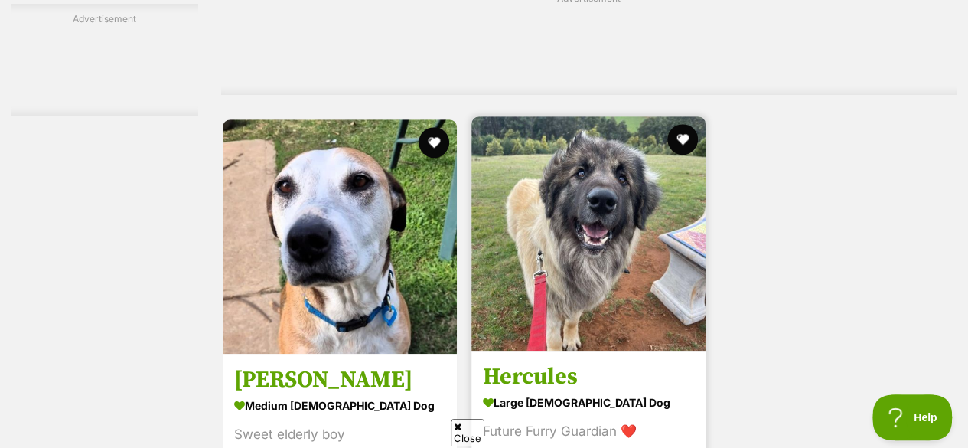
click at [632, 217] on img at bounding box center [588, 233] width 234 height 234
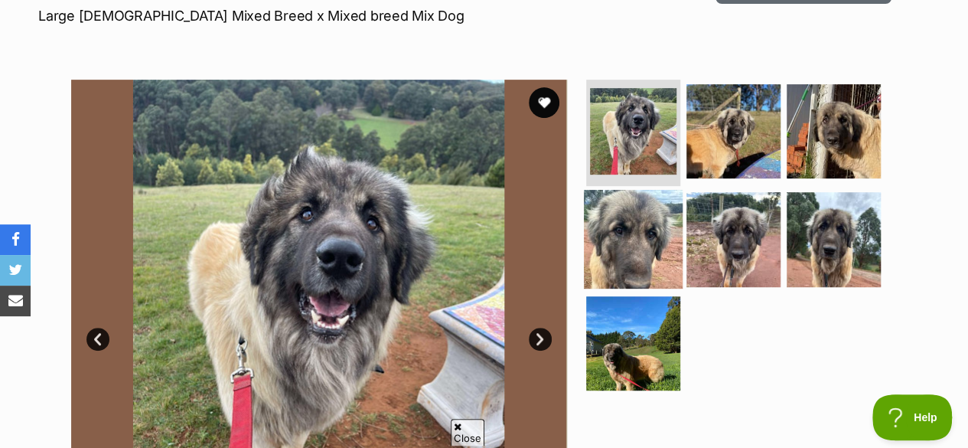
click at [636, 217] on img at bounding box center [633, 239] width 99 height 99
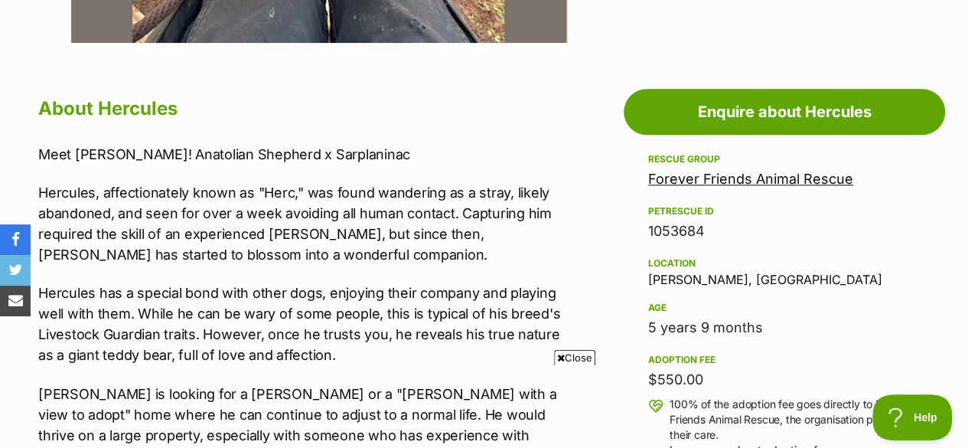
scroll to position [236, 0]
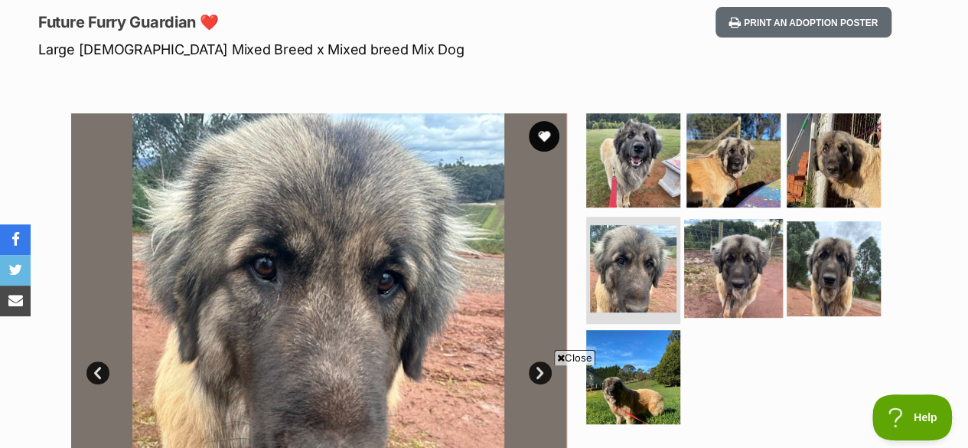
click at [719, 223] on img at bounding box center [733, 268] width 99 height 99
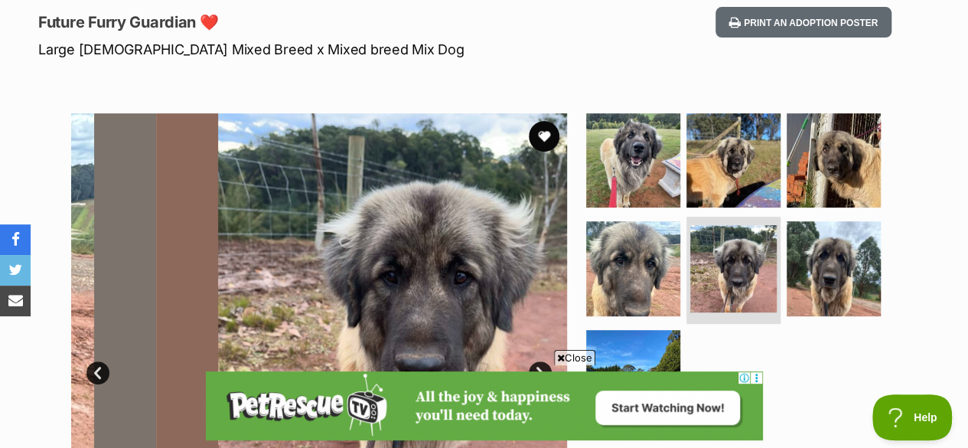
scroll to position [0, 0]
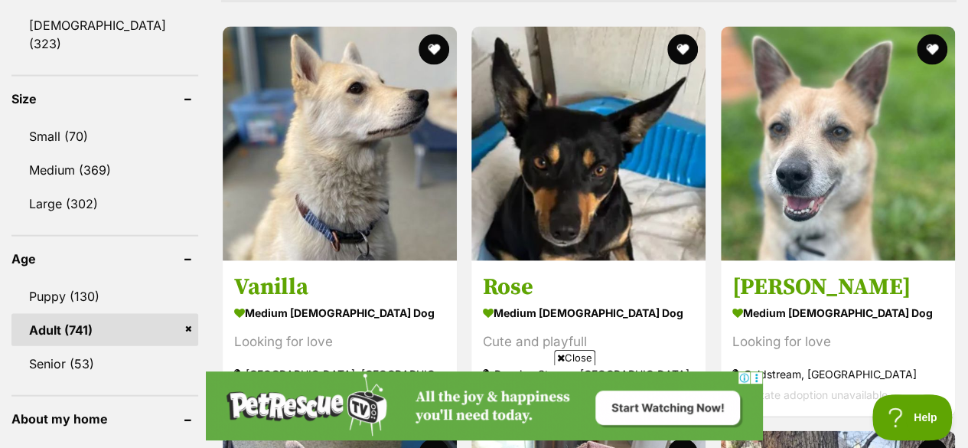
scroll to position [1364, 0]
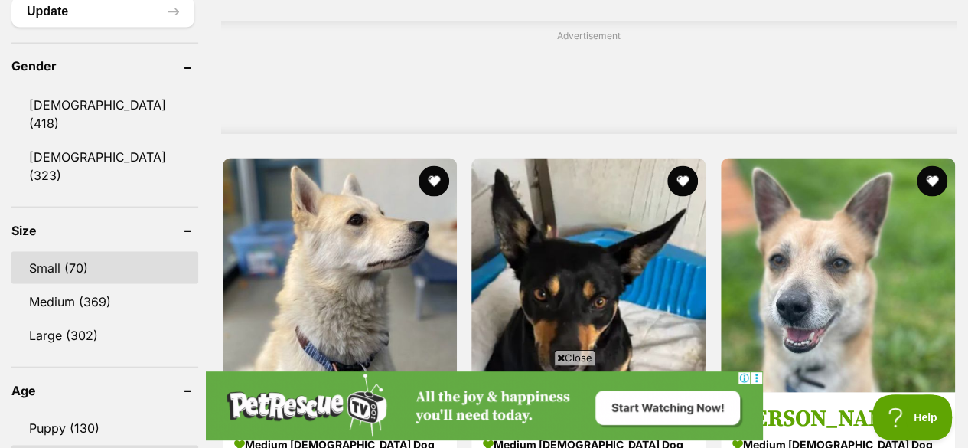
click at [80, 251] on link "Small (70)" at bounding box center [104, 267] width 187 height 32
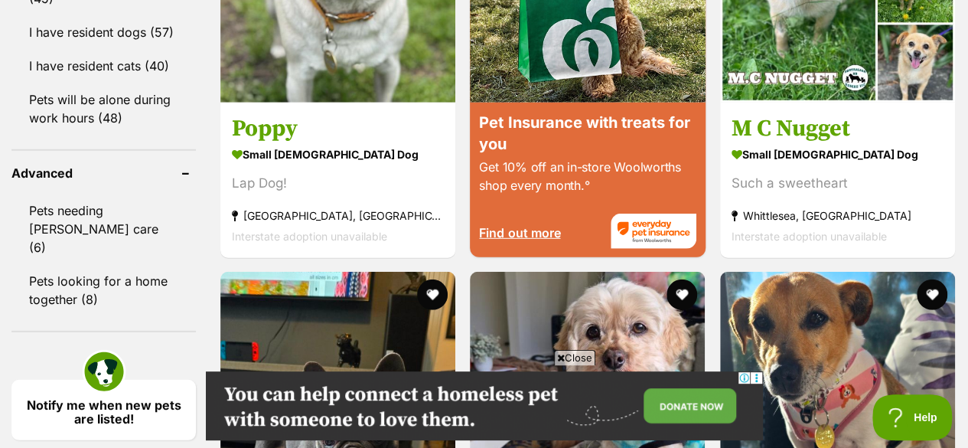
scroll to position [2268, 0]
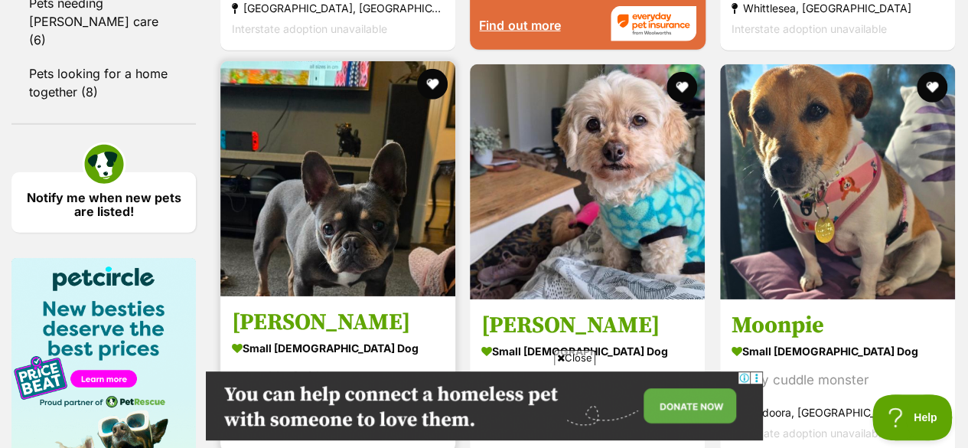
click at [328, 75] on img at bounding box center [337, 178] width 235 height 235
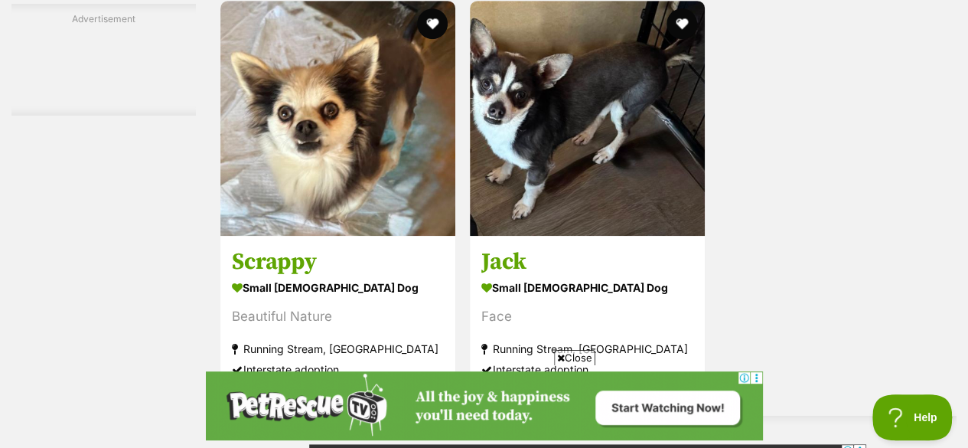
scroll to position [3308, 0]
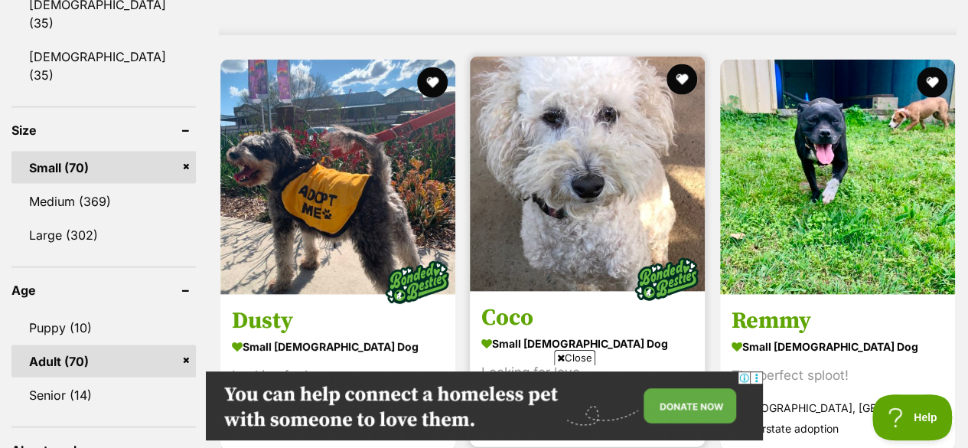
click at [509, 174] on img at bounding box center [587, 174] width 235 height 235
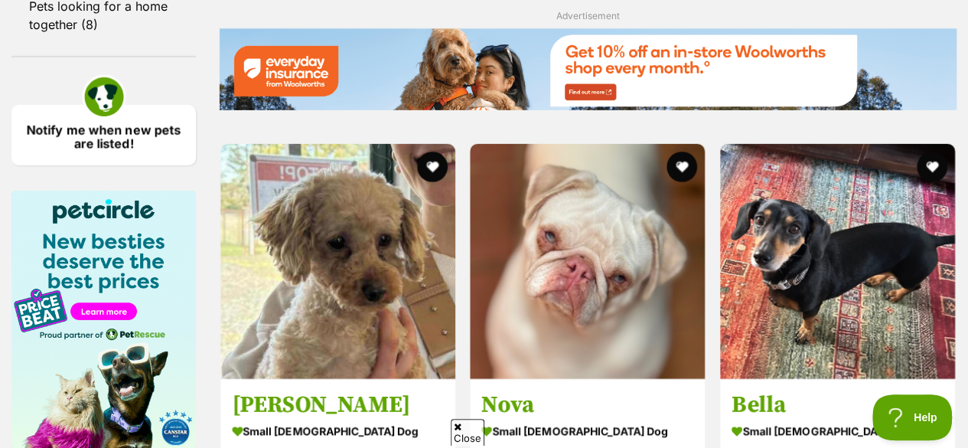
scroll to position [2336, 0]
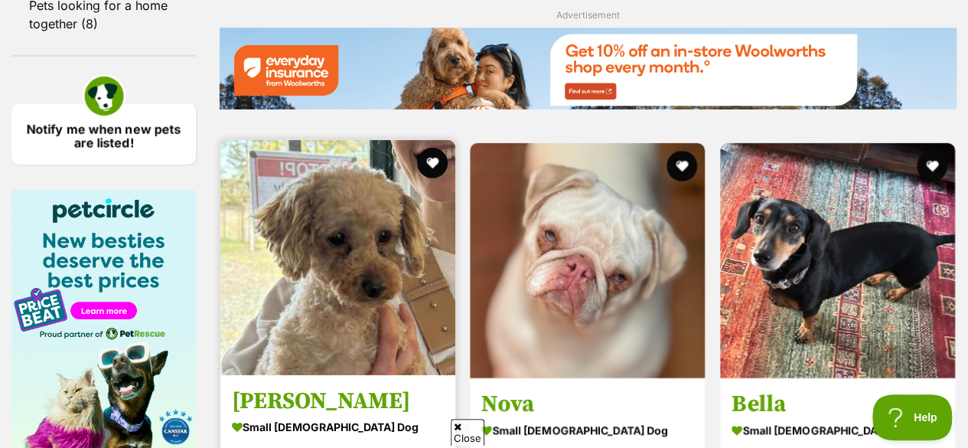
click at [346, 314] on img at bounding box center [337, 257] width 235 height 235
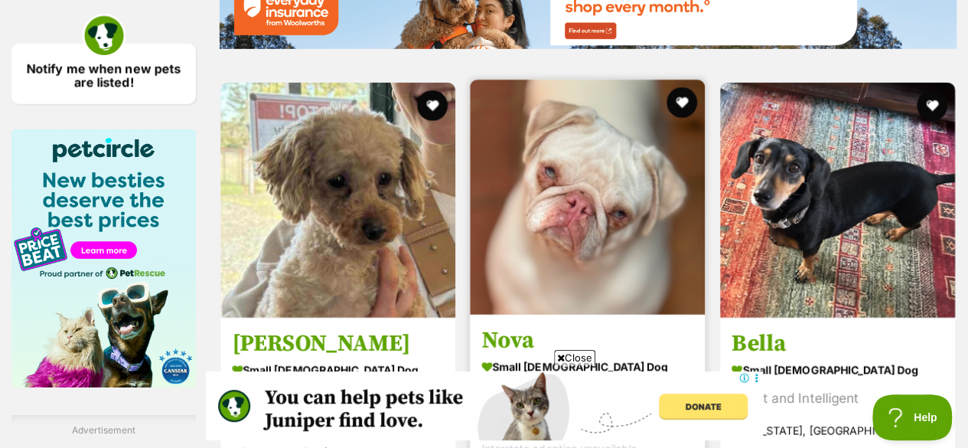
click at [566, 235] on img at bounding box center [587, 197] width 235 height 235
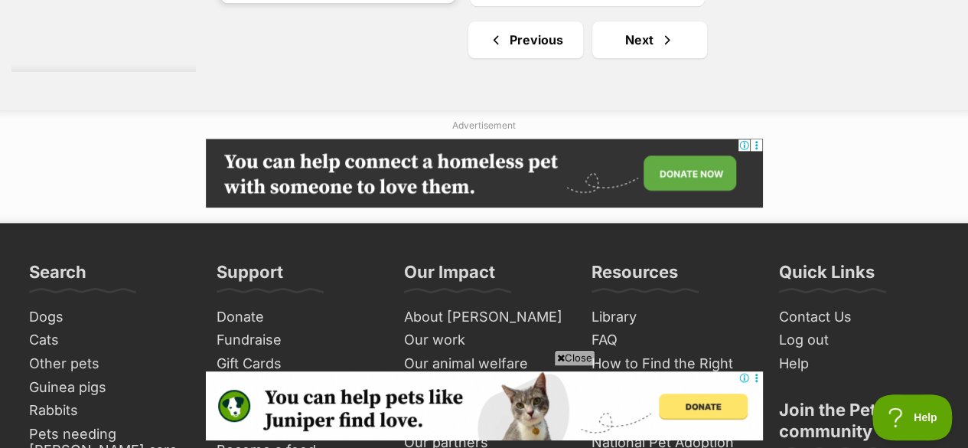
scroll to position [3822, 0]
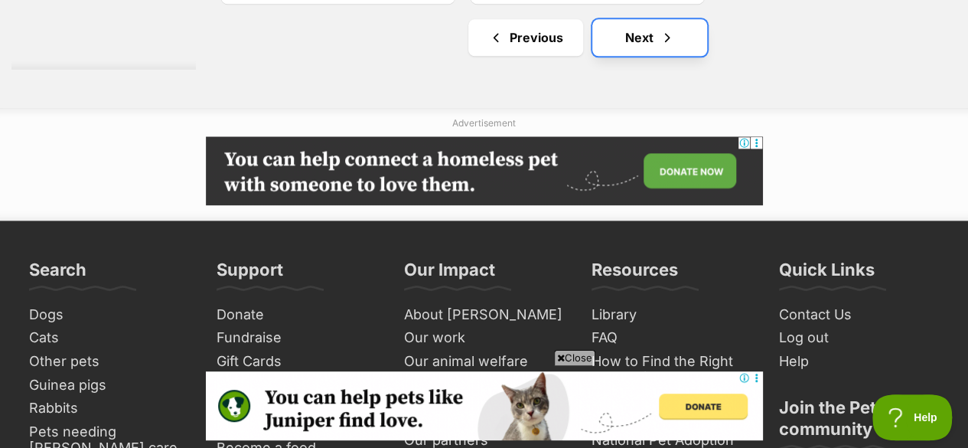
click at [601, 19] on link "Next" at bounding box center [649, 37] width 115 height 37
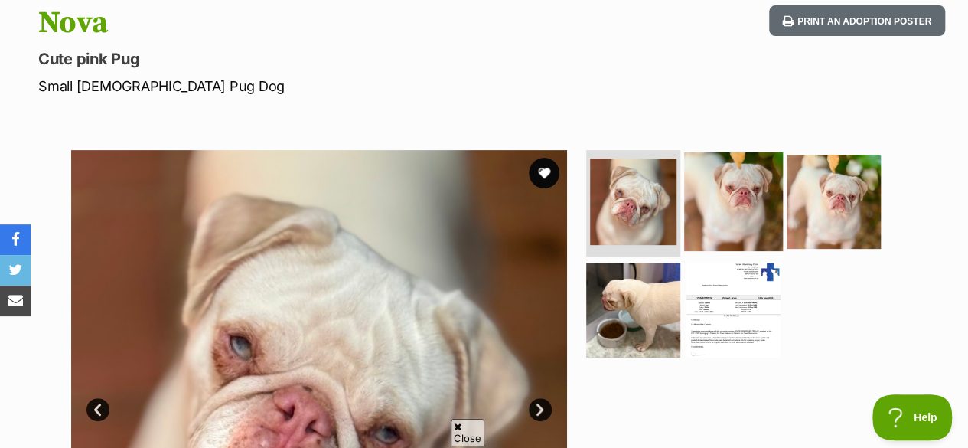
click at [745, 172] on img at bounding box center [733, 201] width 99 height 99
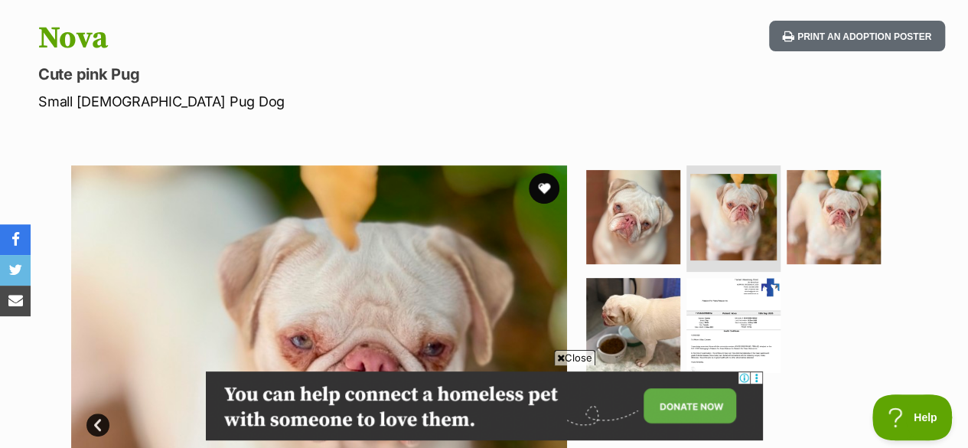
scroll to position [183, 0]
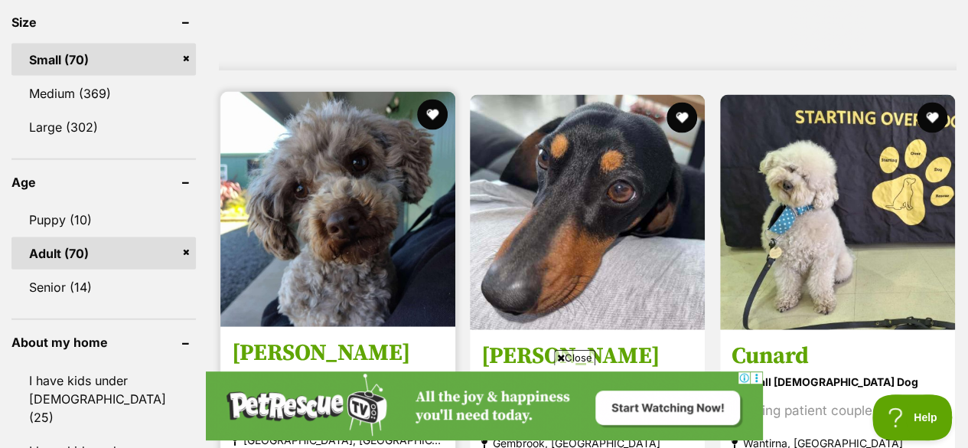
scroll to position [1582, 0]
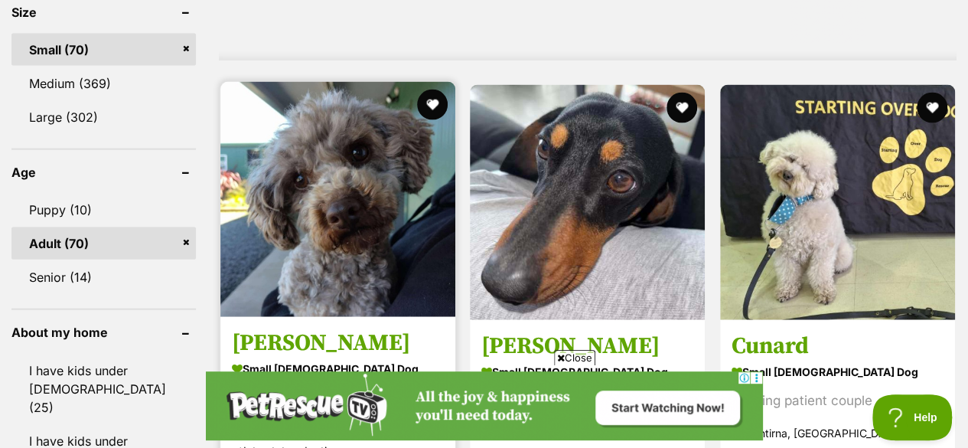
click at [339, 179] on img at bounding box center [337, 199] width 235 height 235
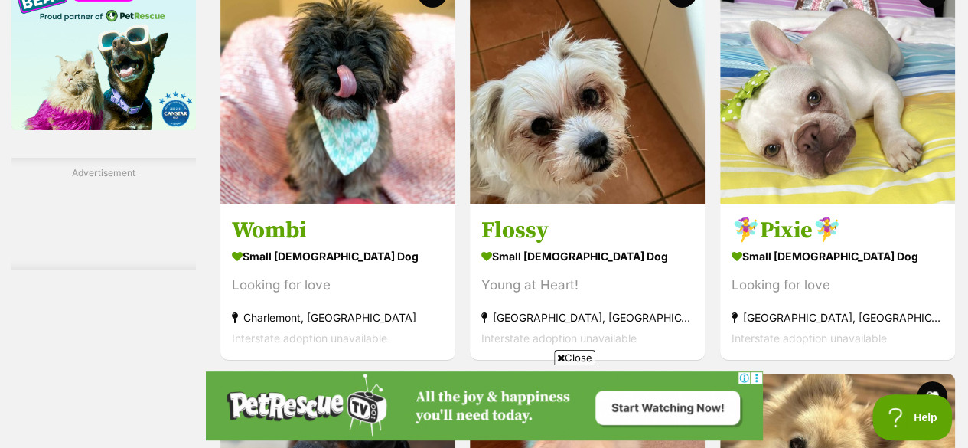
scroll to position [2653, 0]
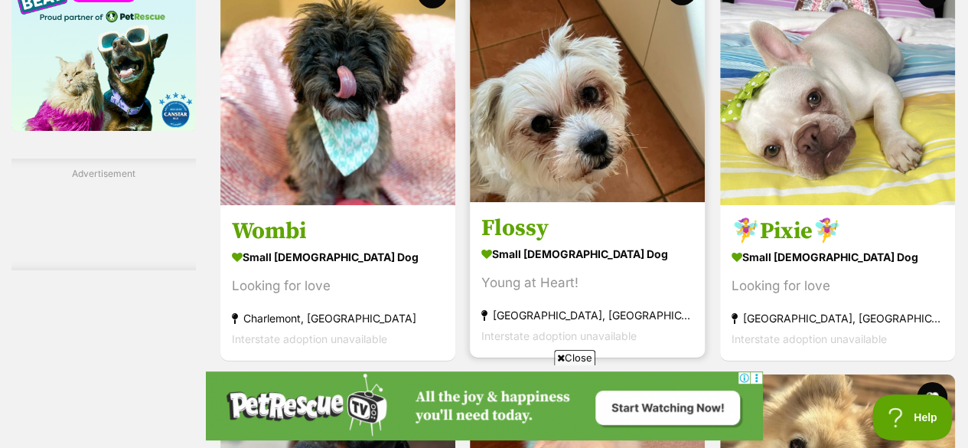
click at [545, 131] on img at bounding box center [587, 84] width 235 height 235
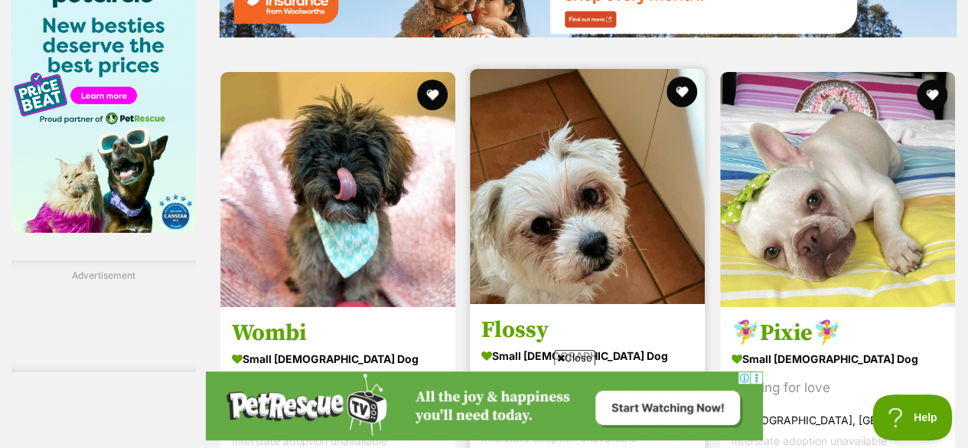
scroll to position [2550, 0]
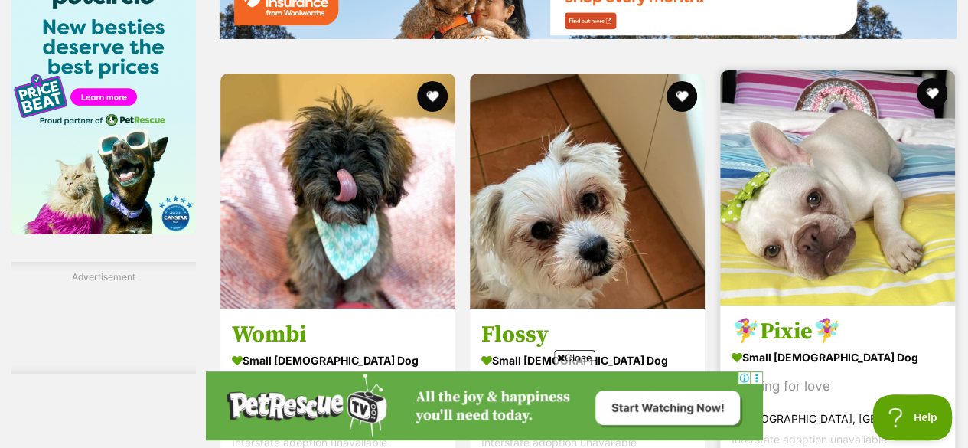
click at [762, 173] on img at bounding box center [837, 187] width 235 height 235
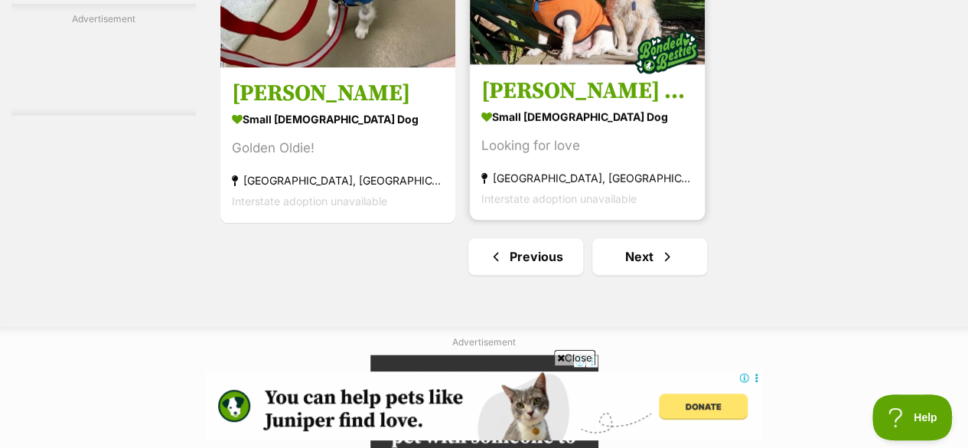
scroll to position [3798, 0]
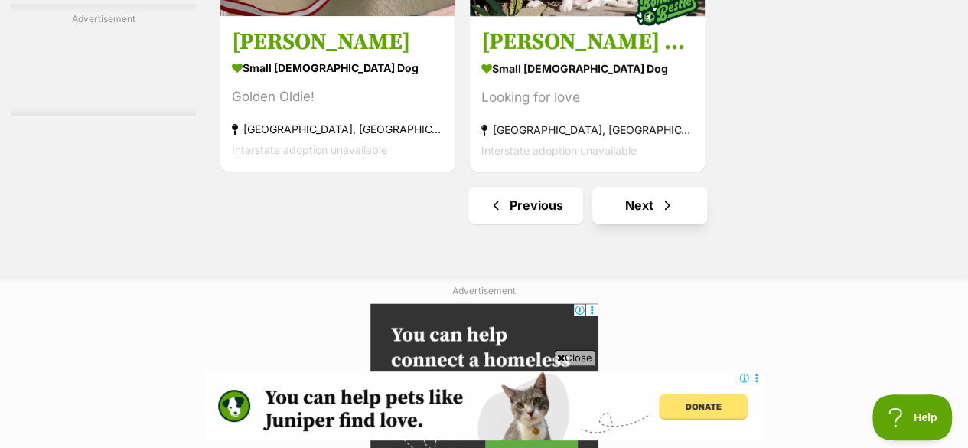
click at [629, 187] on link "Next" at bounding box center [649, 205] width 115 height 37
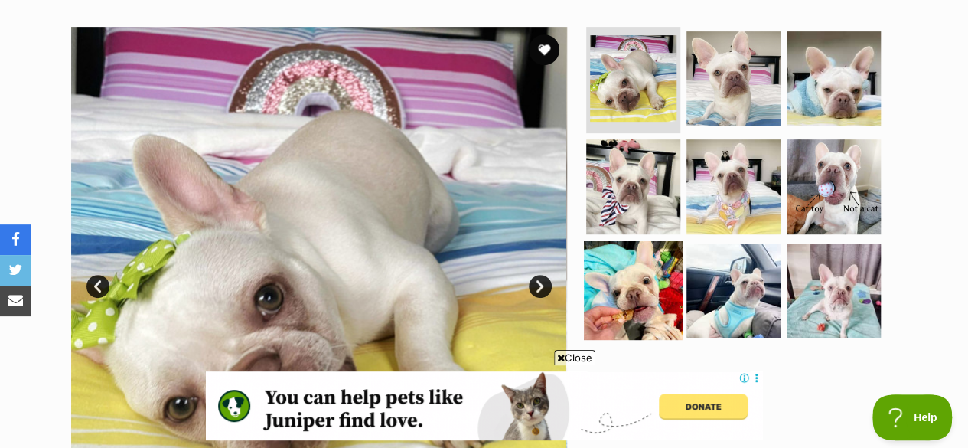
click at [617, 253] on img at bounding box center [633, 290] width 99 height 99
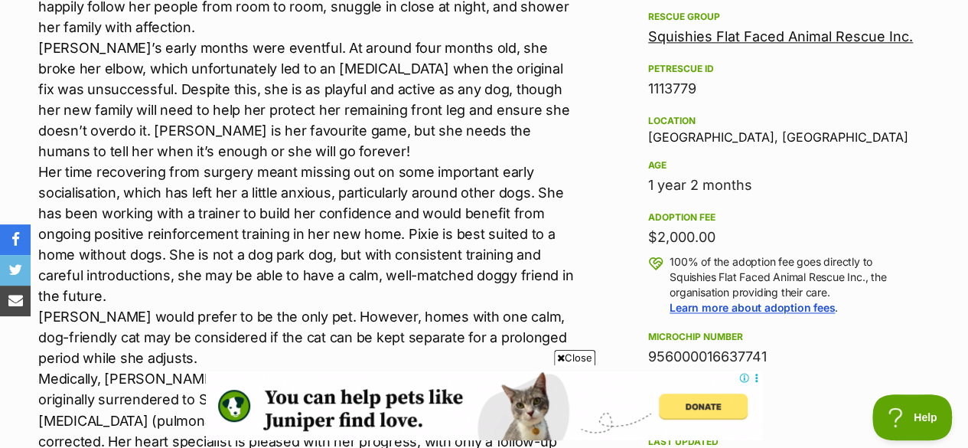
scroll to position [1032, 0]
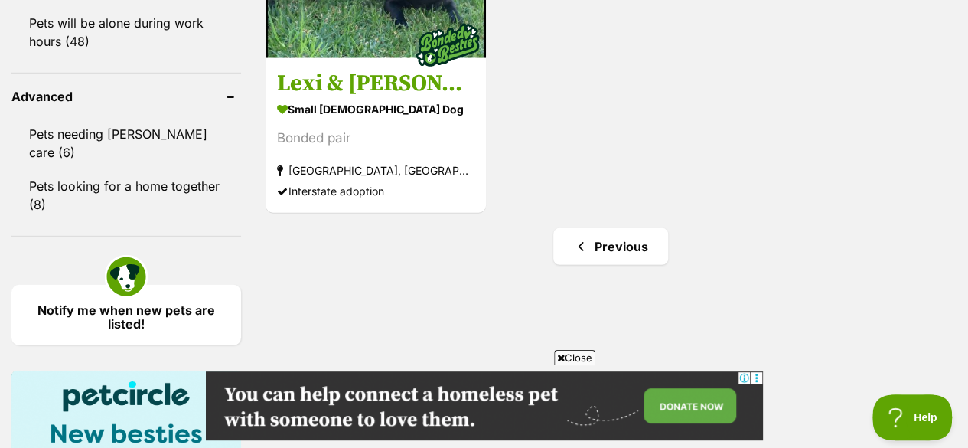
scroll to position [2060, 0]
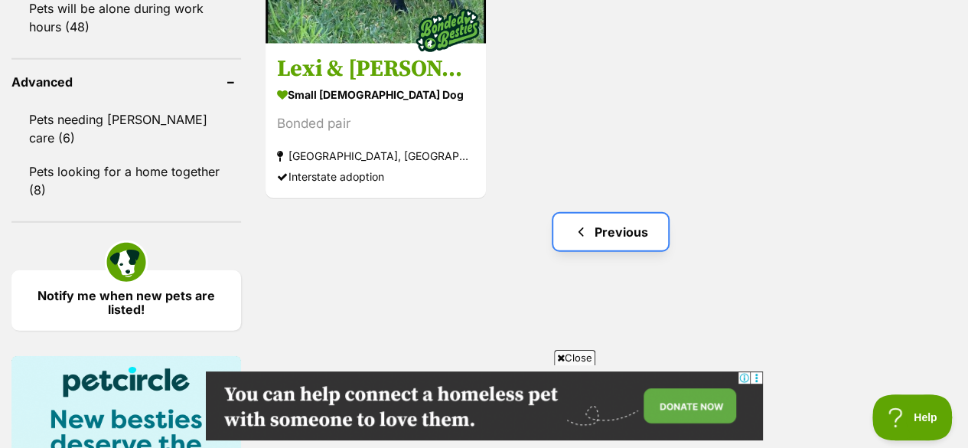
click at [586, 223] on span "Previous page" at bounding box center [580, 232] width 15 height 18
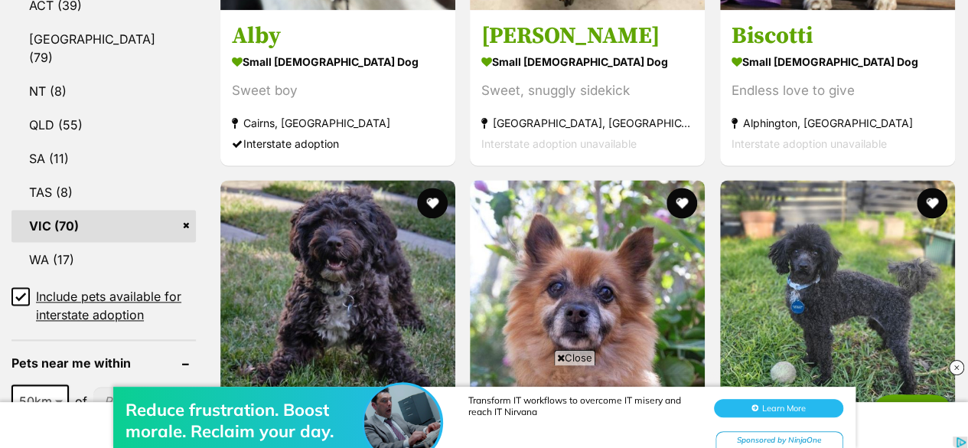
scroll to position [973, 0]
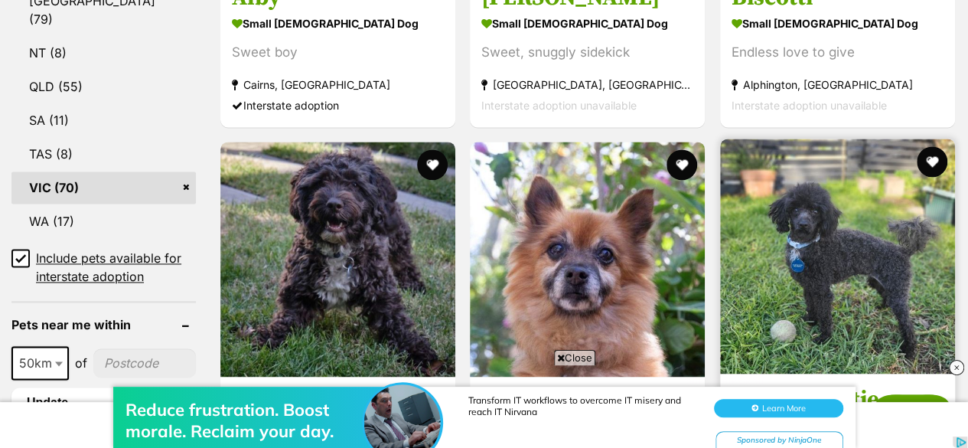
click at [823, 166] on img at bounding box center [837, 256] width 235 height 235
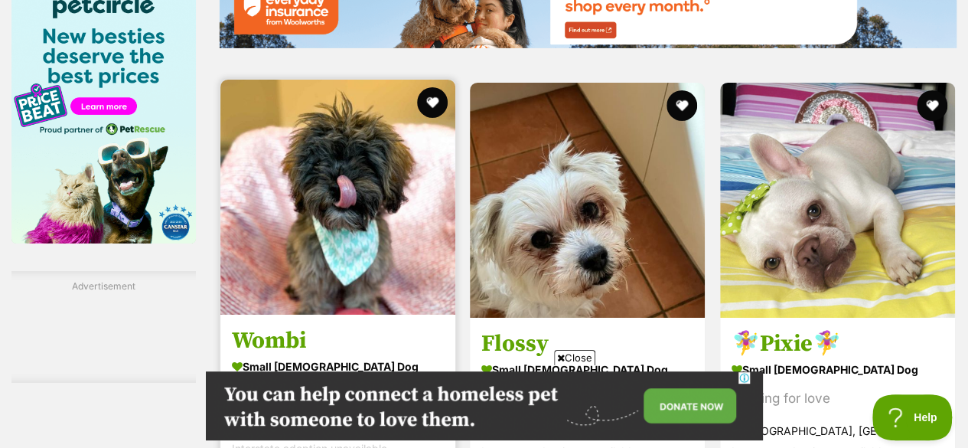
scroll to position [0, 0]
click at [295, 220] on img at bounding box center [337, 197] width 235 height 235
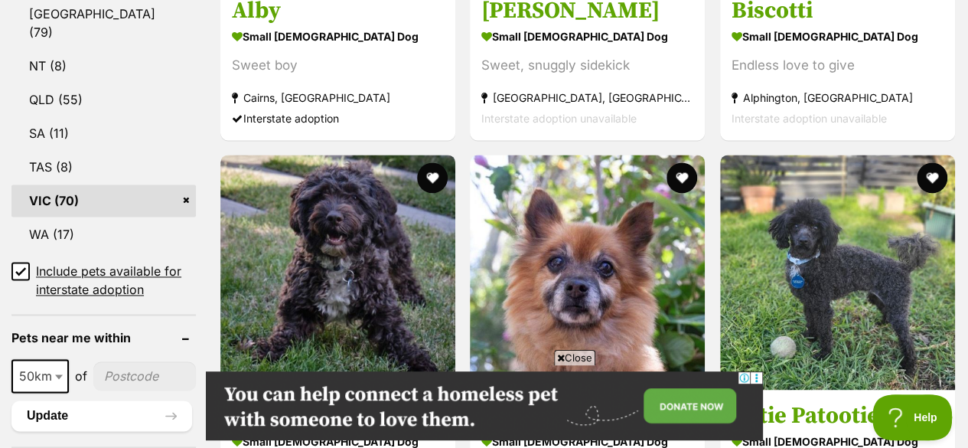
scroll to position [1001, 0]
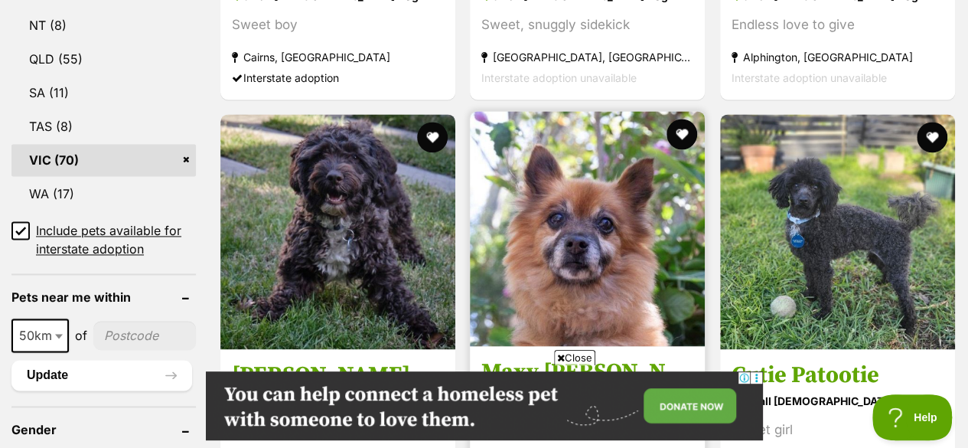
click at [592, 246] on img at bounding box center [587, 228] width 235 height 235
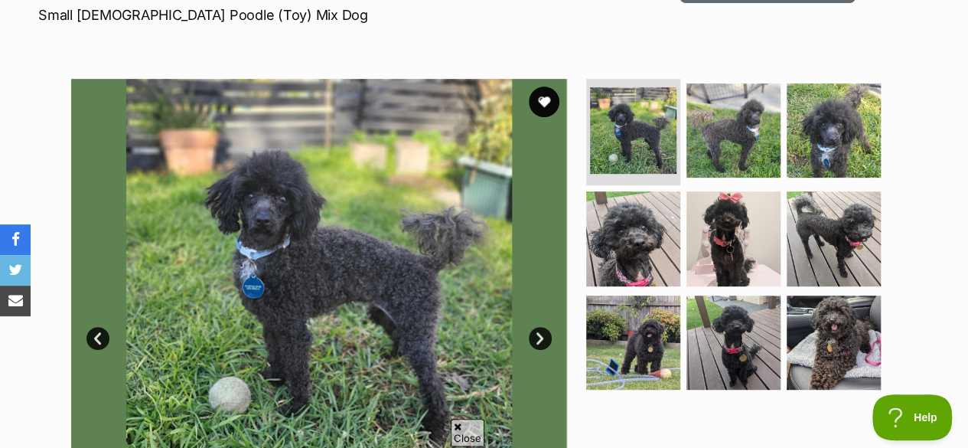
scroll to position [271, 0]
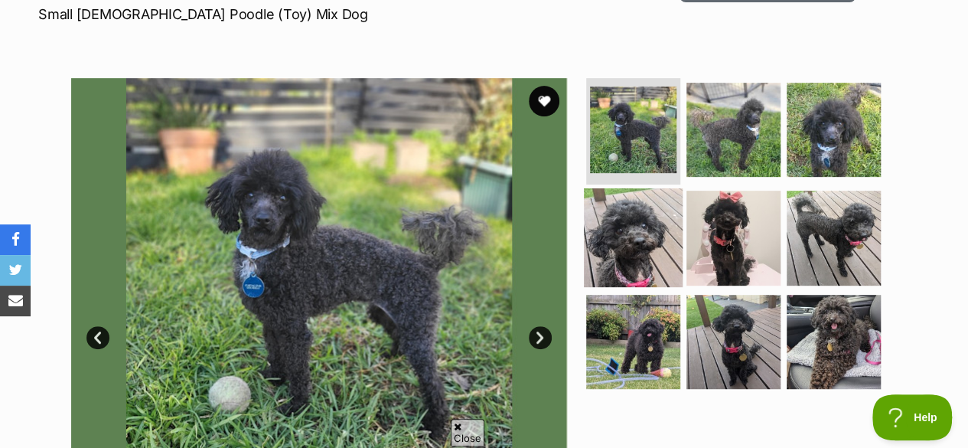
click at [616, 199] on img at bounding box center [633, 237] width 99 height 99
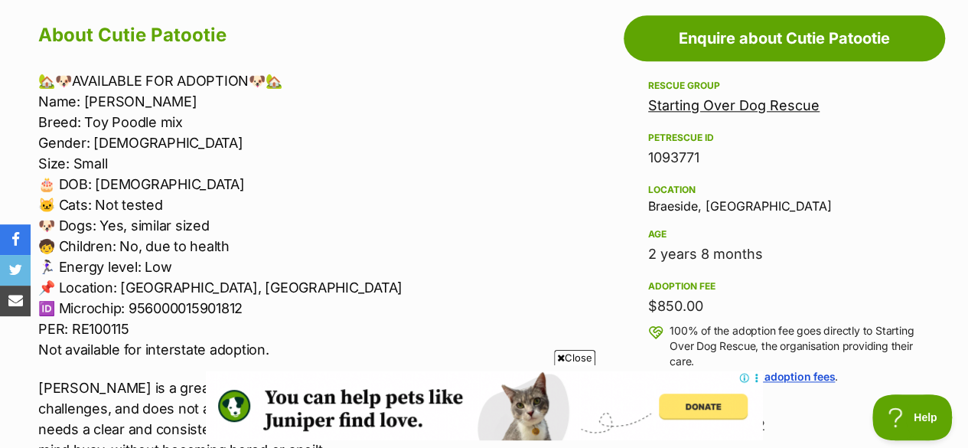
scroll to position [0, 0]
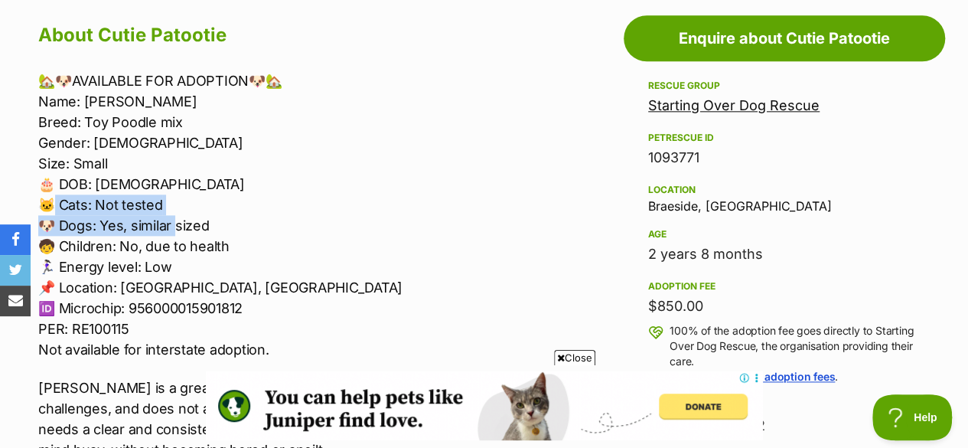
drag, startPoint x: 58, startPoint y: 168, endPoint x: 176, endPoint y: 200, distance: 122.1
click at [176, 200] on p "🏡🐶AVAILABLE FOR ADOPTION🐶🏡 Name: Cutie Patootie Breed: Toy Poodle mix Gender: F…" at bounding box center [307, 214] width 538 height 289
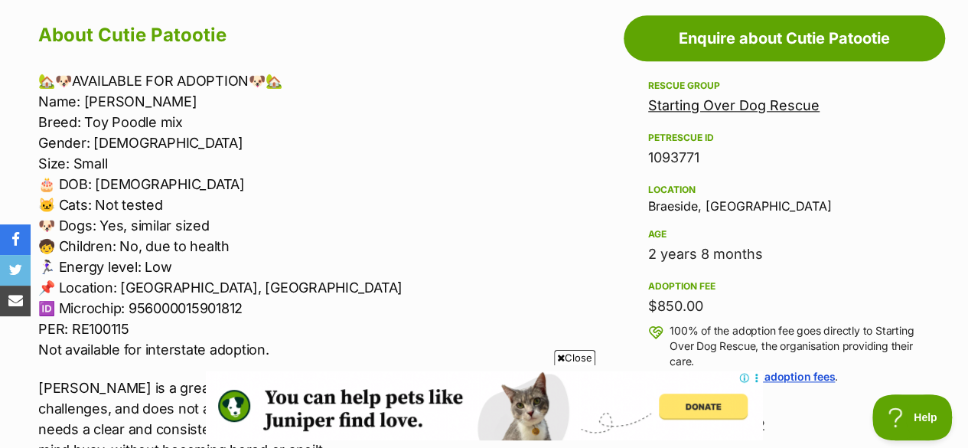
click at [168, 220] on p "🏡🐶AVAILABLE FOR ADOPTION🐶🏡 Name: Cutie Patootie Breed: Toy Poodle mix Gender: F…" at bounding box center [307, 214] width 538 height 289
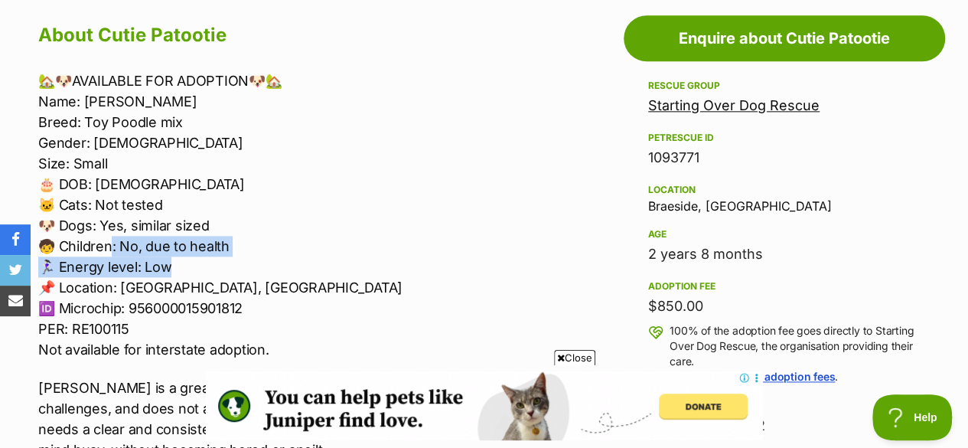
drag, startPoint x: 115, startPoint y: 213, endPoint x: 200, endPoint y: 240, distance: 89.8
click at [200, 240] on p "🏡🐶AVAILABLE FOR ADOPTION🐶🏡 Name: Cutie Patootie Breed: Toy Poodle mix Gender: F…" at bounding box center [307, 214] width 538 height 289
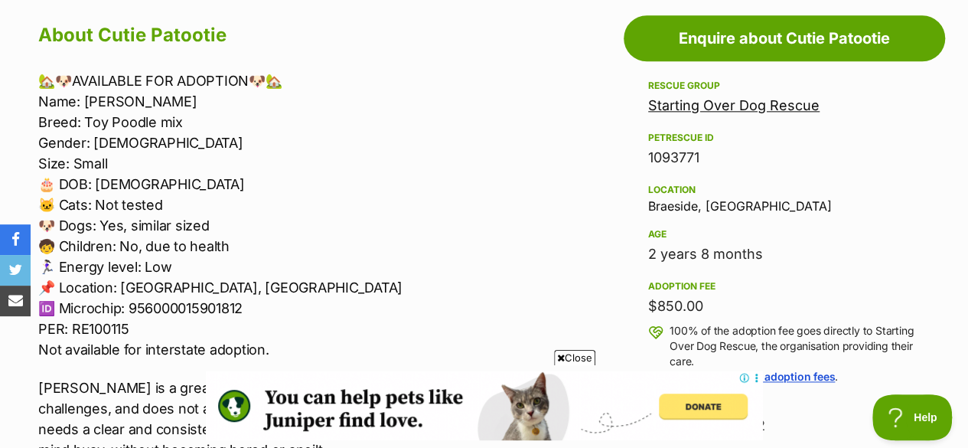
click at [202, 247] on p "🏡🐶AVAILABLE FOR ADOPTION🐶🏡 Name: Cutie Patootie Breed: Toy Poodle mix Gender: F…" at bounding box center [307, 214] width 538 height 289
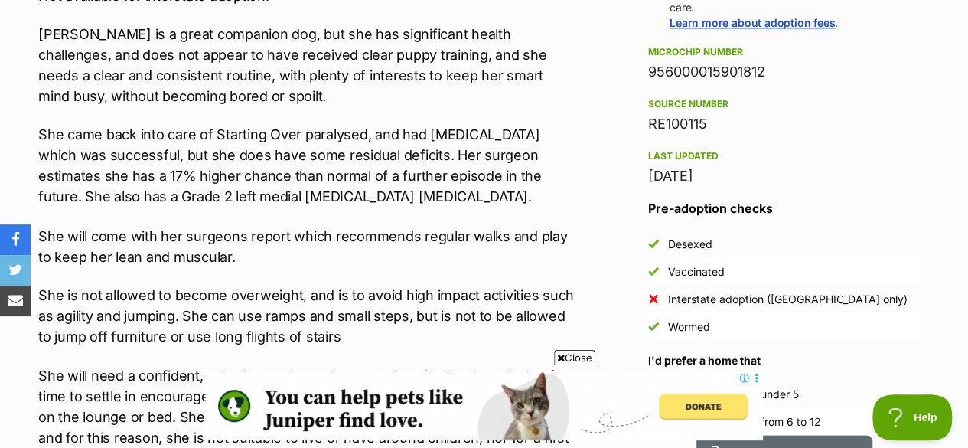
scroll to position [1238, 0]
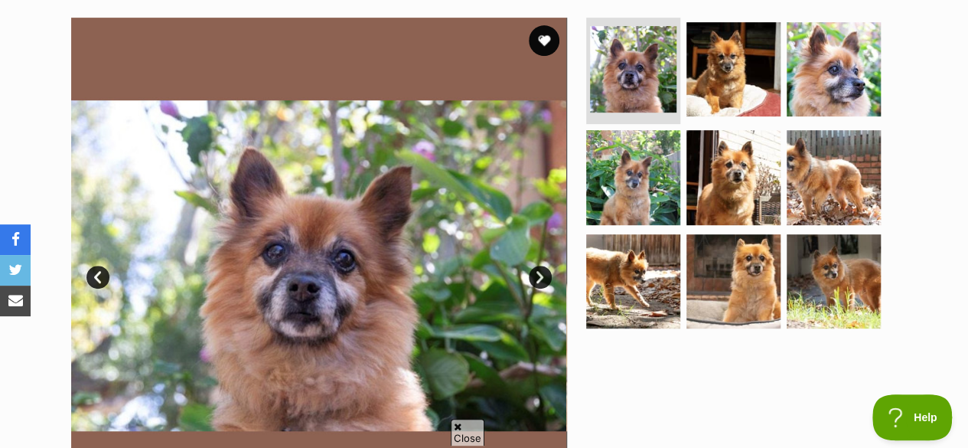
scroll to position [355, 0]
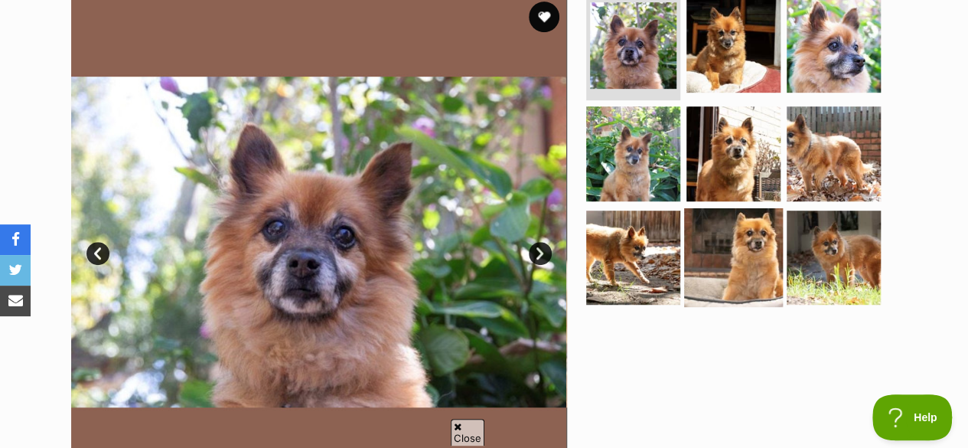
click at [727, 236] on img at bounding box center [733, 257] width 99 height 99
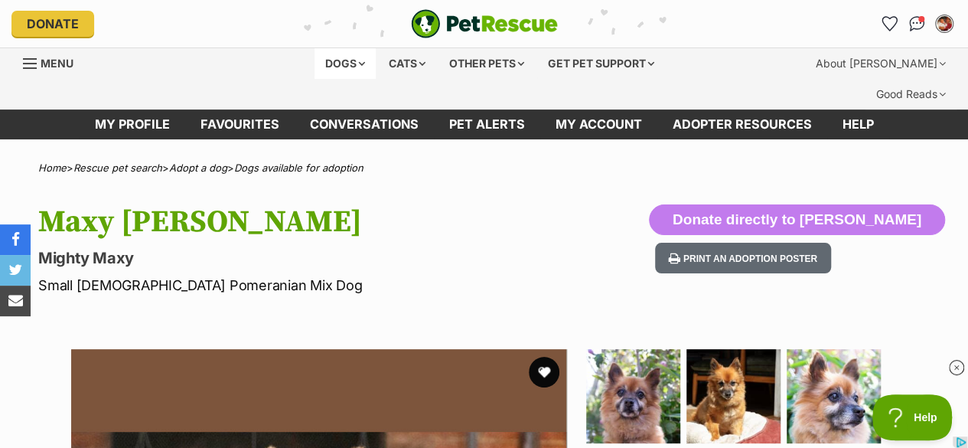
scroll to position [0, 0]
click at [485, 59] on div "Other pets" at bounding box center [486, 63] width 96 height 31
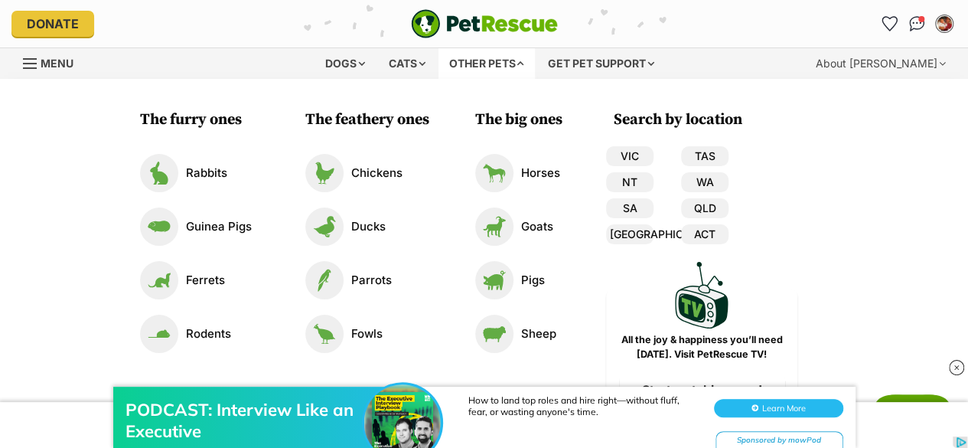
scroll to position [5, 0]
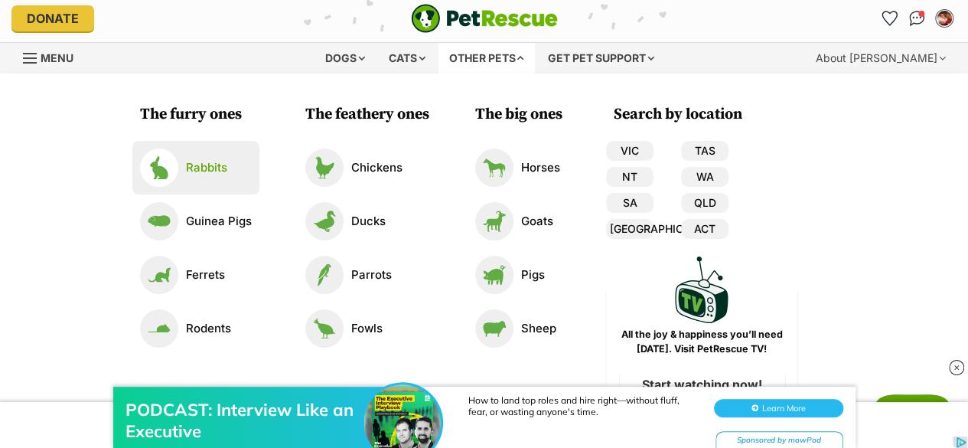
click at [191, 172] on p "Rabbits" at bounding box center [206, 168] width 41 height 18
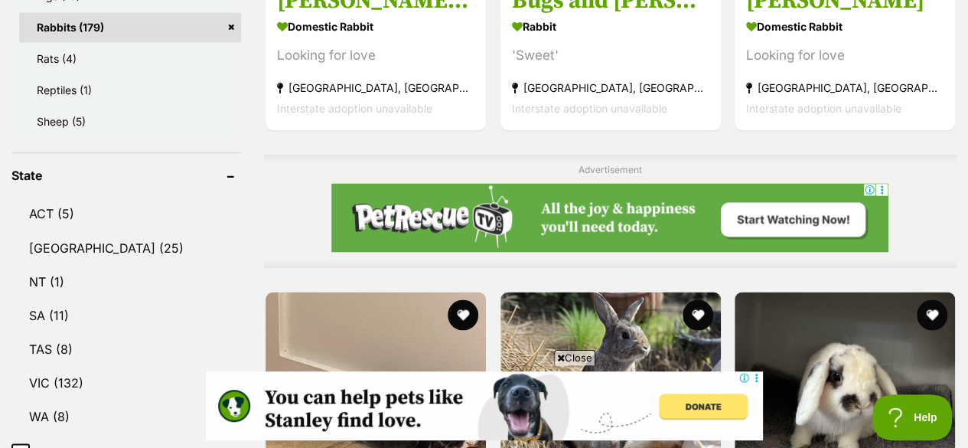
scroll to position [1219, 0]
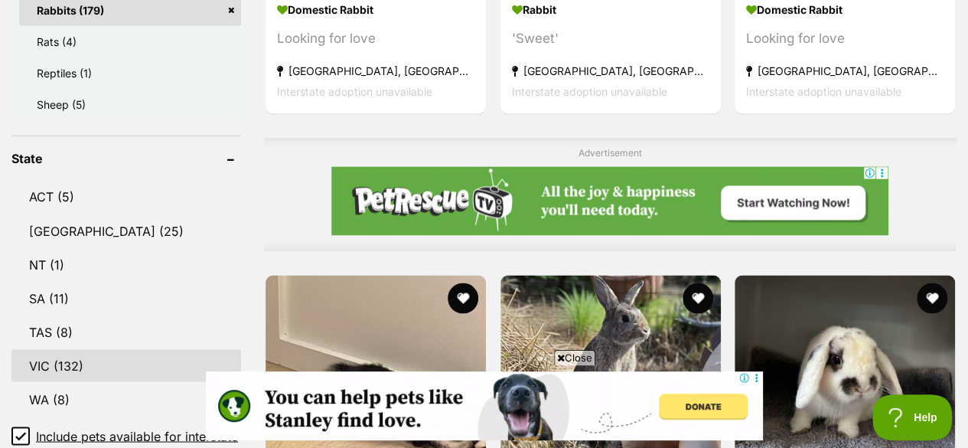
click at [73, 349] on link "VIC (132)" at bounding box center [126, 365] width 230 height 32
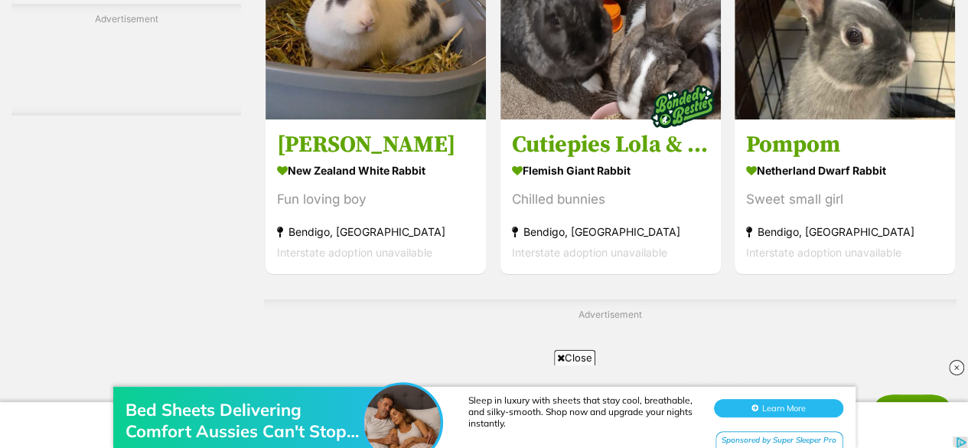
scroll to position [2732, 0]
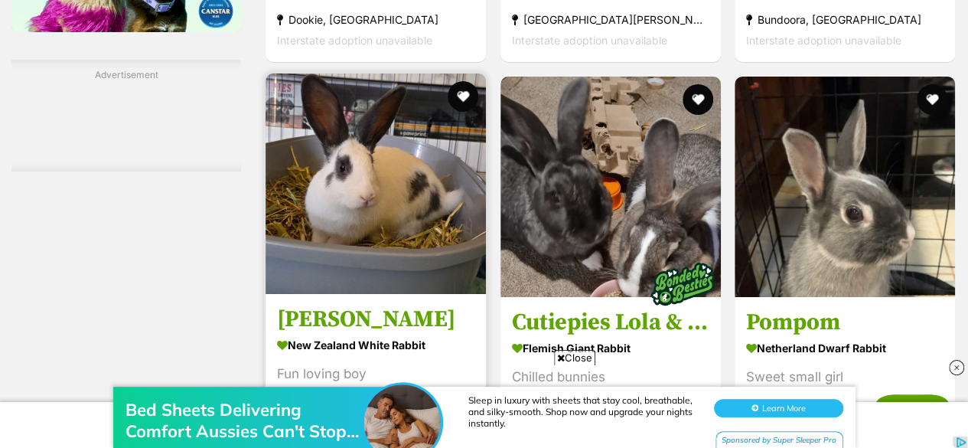
click at [395, 178] on img at bounding box center [376, 183] width 220 height 220
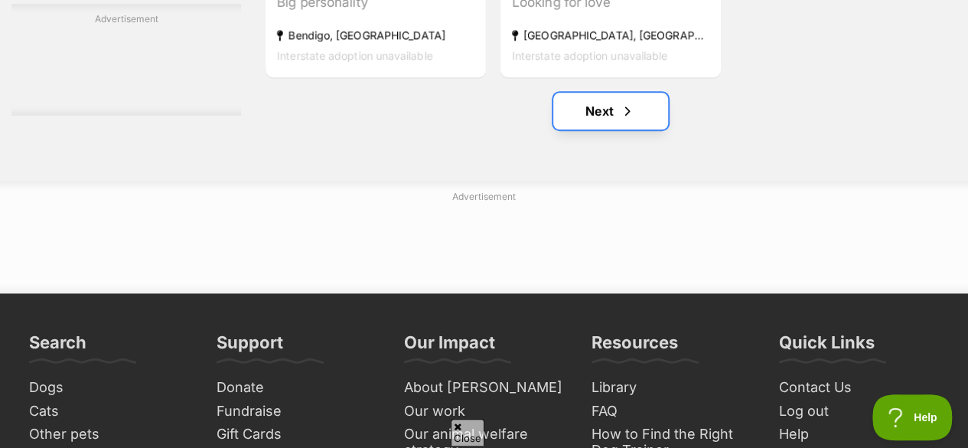
click at [567, 93] on link "Next" at bounding box center [610, 111] width 115 height 37
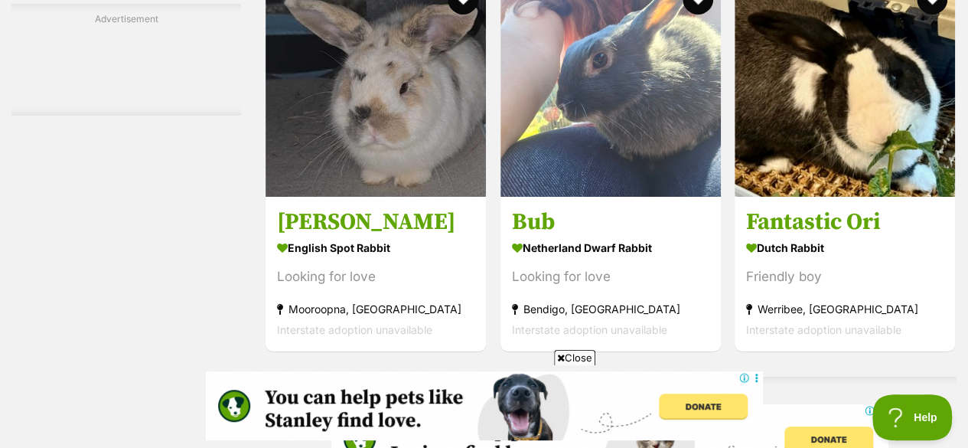
scroll to position [2736, 0]
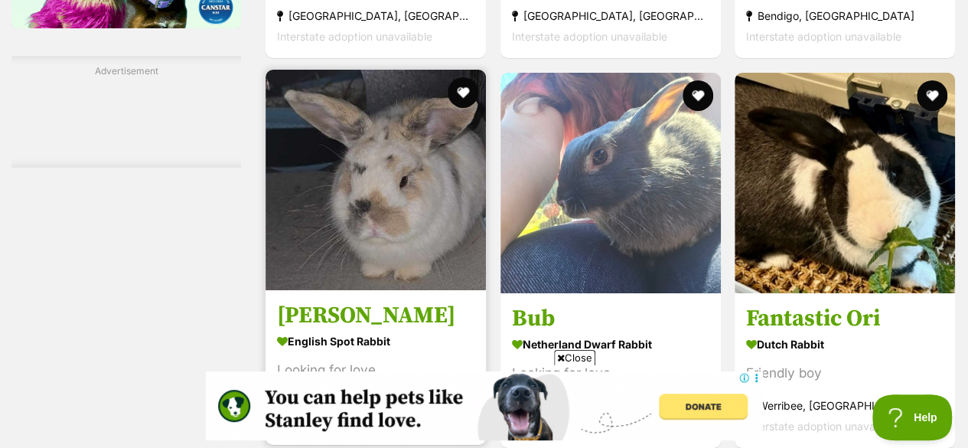
click at [331, 93] on img at bounding box center [376, 180] width 220 height 220
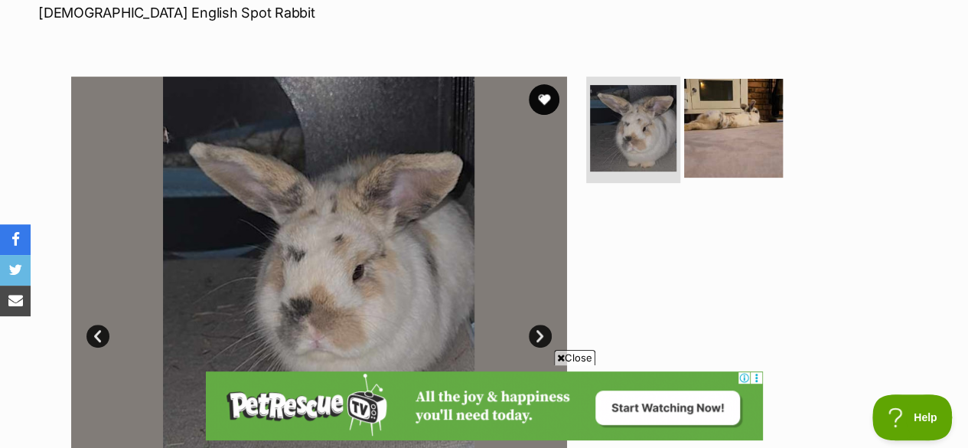
click at [732, 117] on img at bounding box center [733, 127] width 99 height 99
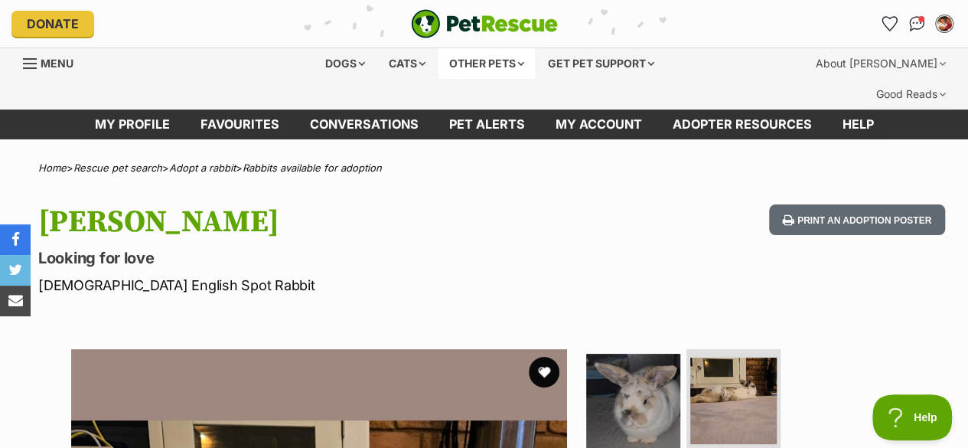
click at [455, 62] on div "Other pets" at bounding box center [486, 63] width 96 height 31
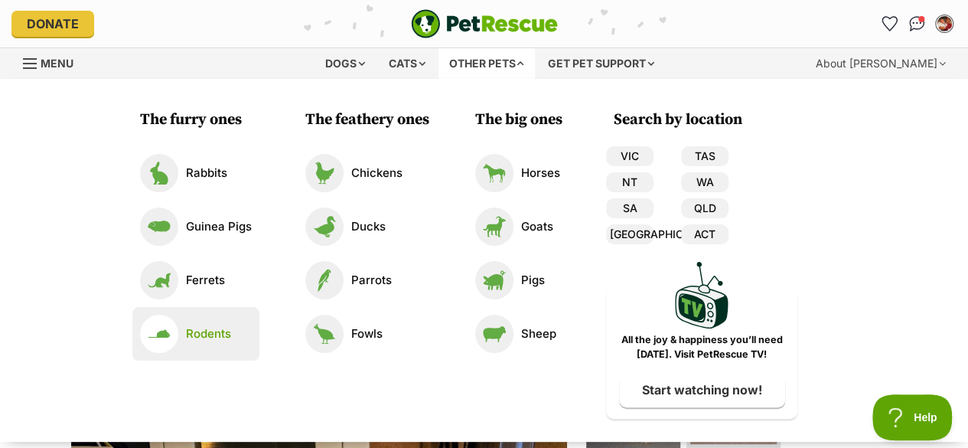
click at [211, 334] on p "Rodents" at bounding box center [208, 334] width 45 height 18
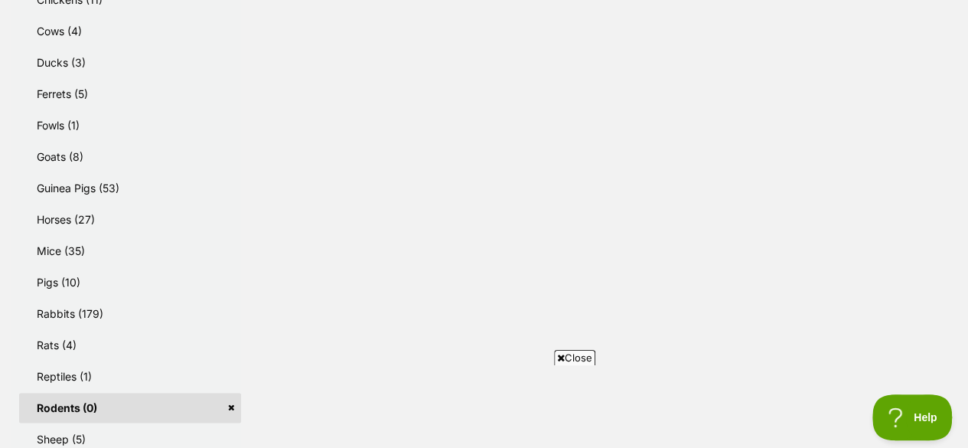
scroll to position [896, 0]
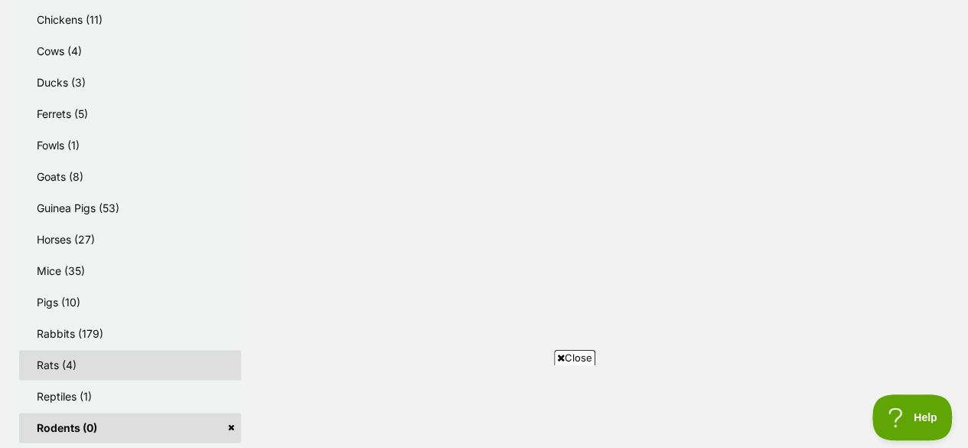
click at [136, 350] on link "Rats (4)" at bounding box center [130, 365] width 222 height 30
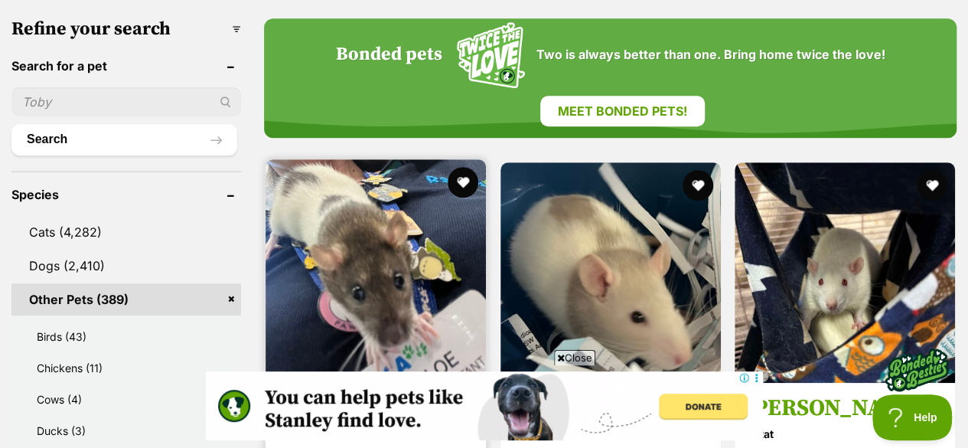
click at [402, 255] on img at bounding box center [376, 269] width 220 height 220
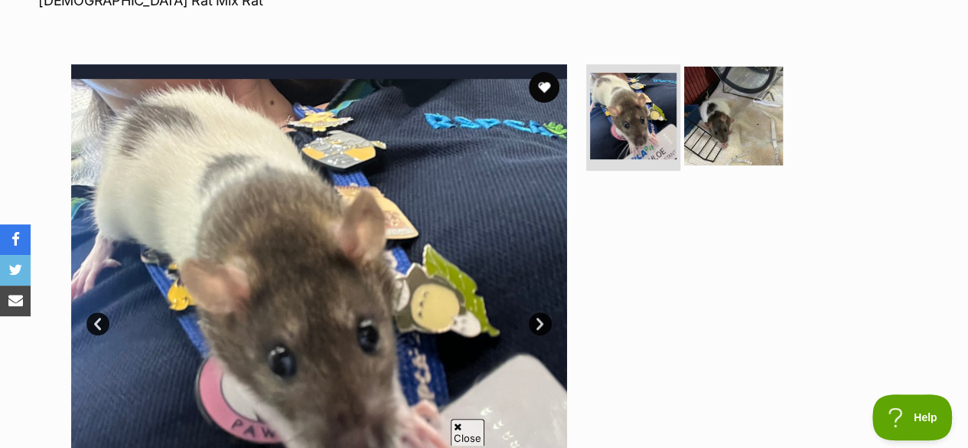
click at [712, 126] on img at bounding box center [733, 115] width 99 height 99
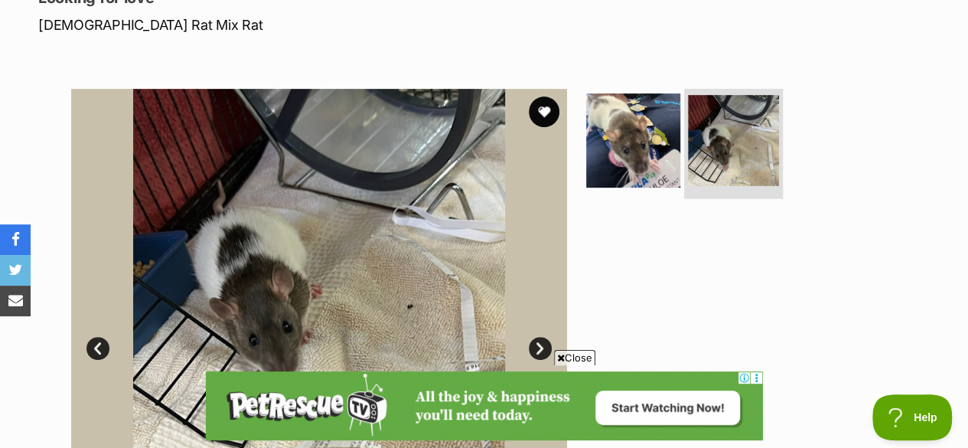
click at [686, 158] on li at bounding box center [733, 142] width 99 height 112
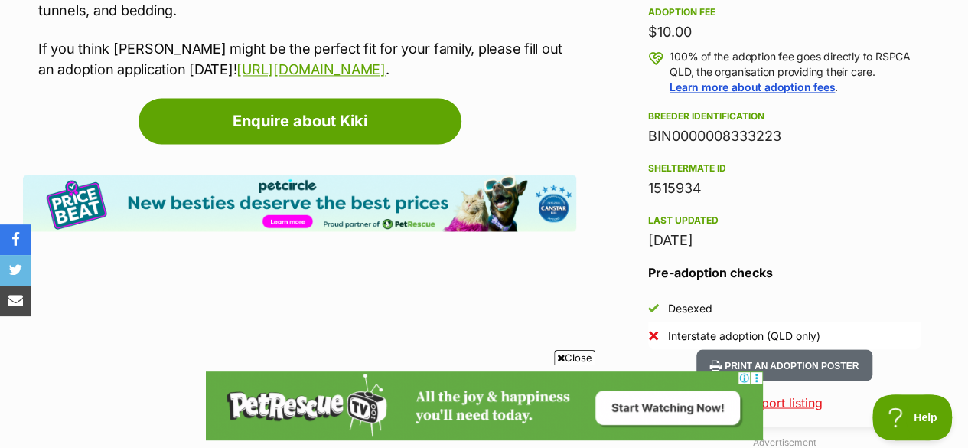
scroll to position [1150, 0]
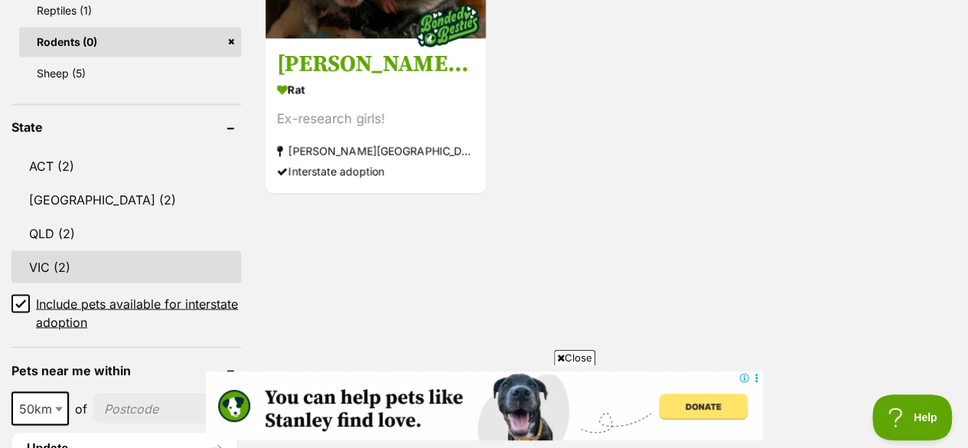
click at [116, 250] on link "VIC (2)" at bounding box center [126, 266] width 230 height 32
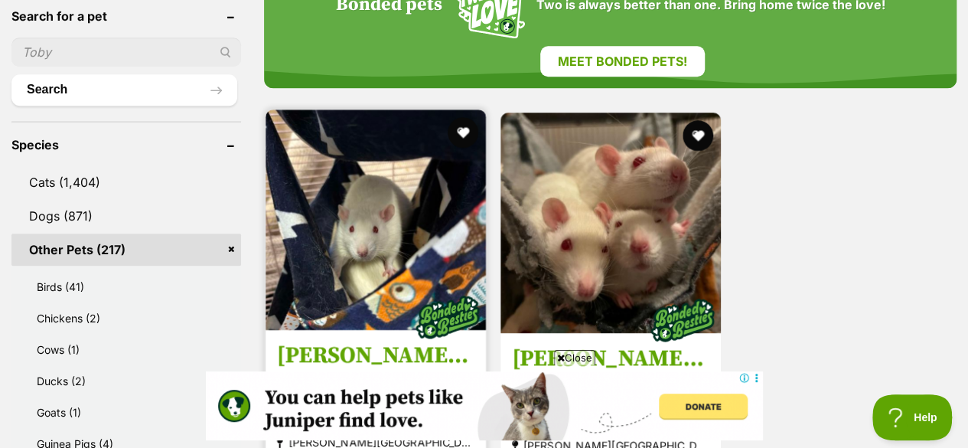
click at [400, 206] on img at bounding box center [376, 219] width 220 height 220
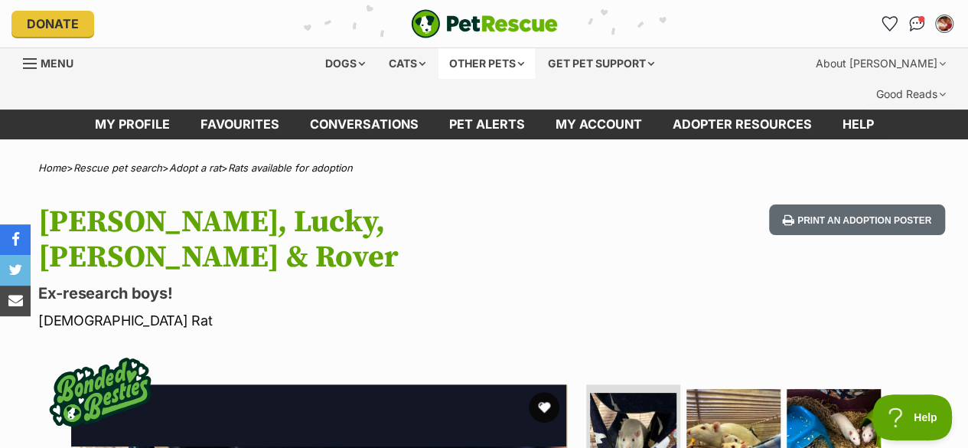
click at [465, 56] on div "Other pets" at bounding box center [486, 63] width 96 height 31
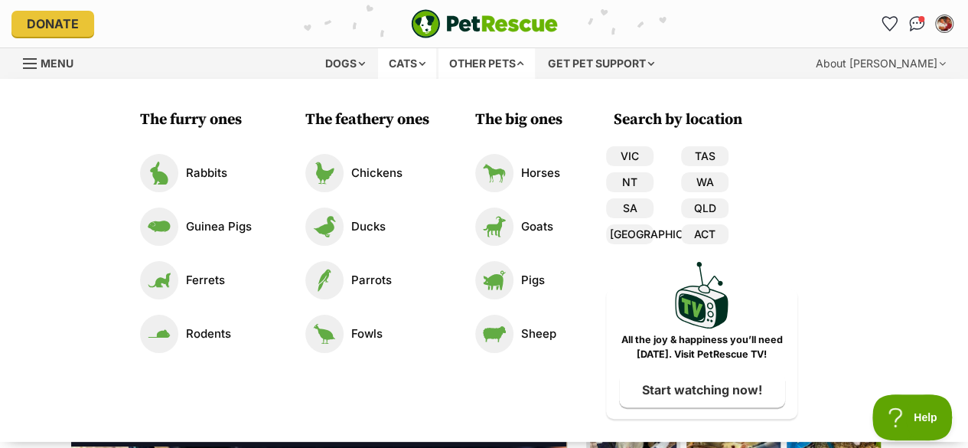
click at [395, 54] on div "Cats" at bounding box center [407, 63] width 58 height 31
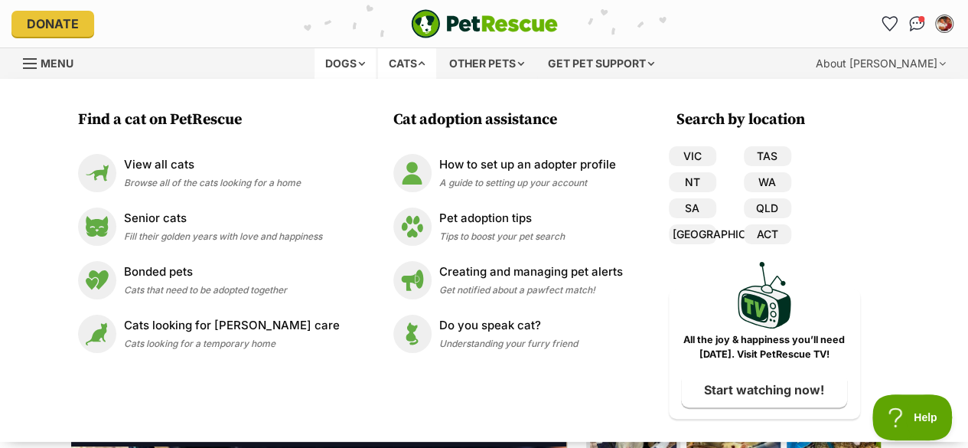
click at [367, 60] on div "Dogs" at bounding box center [345, 63] width 61 height 31
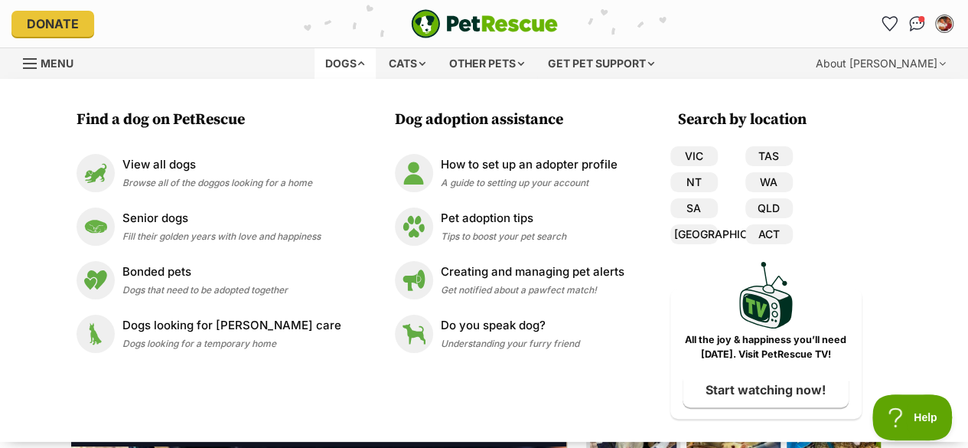
click at [371, 59] on div "Dogs" at bounding box center [345, 63] width 61 height 31
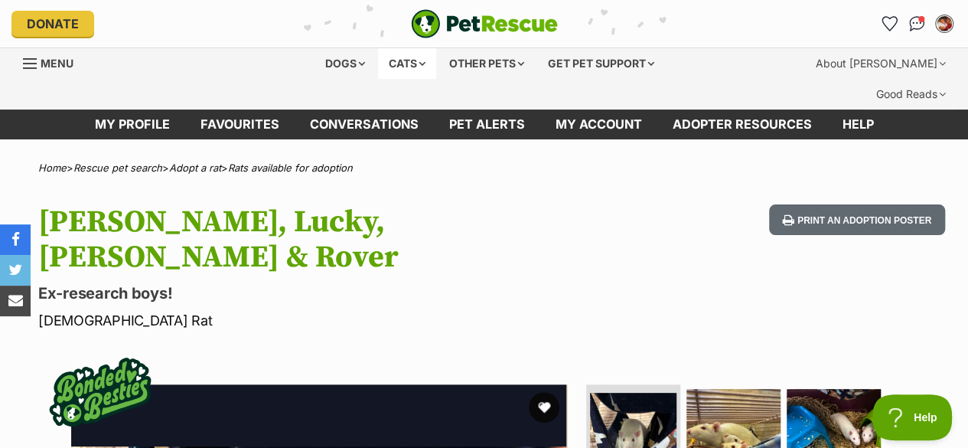
click at [387, 70] on div "Cats" at bounding box center [407, 63] width 58 height 31
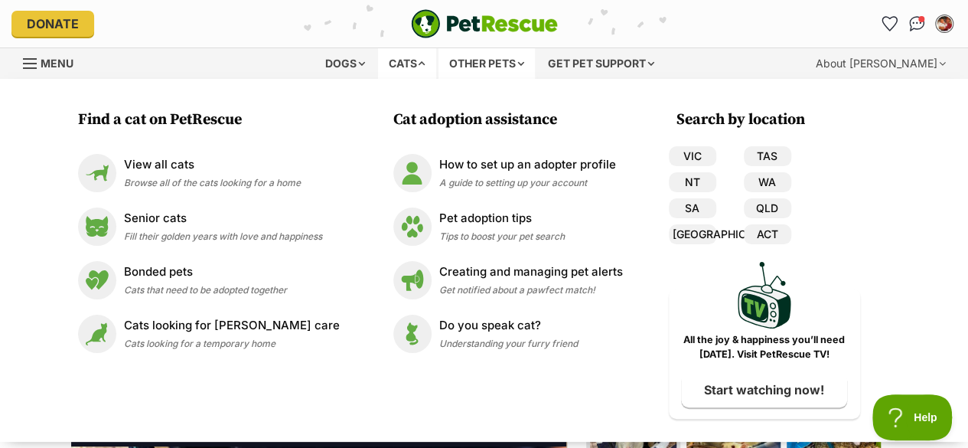
click at [451, 70] on div "Other pets" at bounding box center [486, 63] width 96 height 31
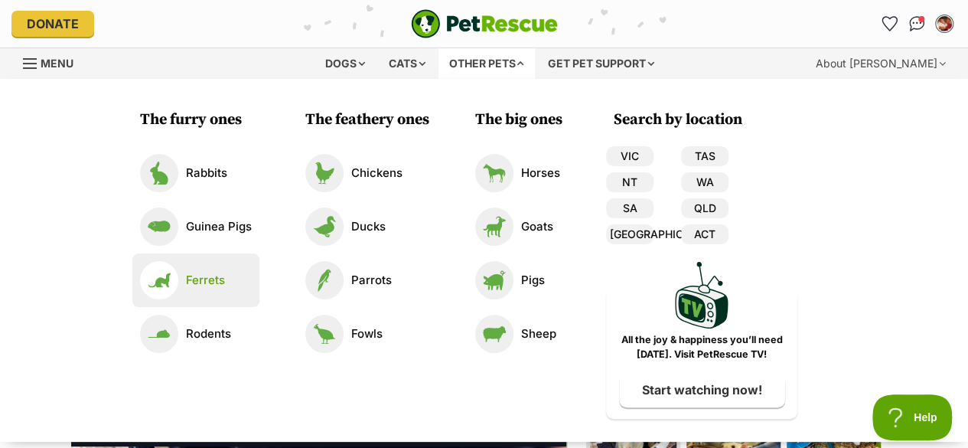
click at [219, 268] on link "Ferrets" at bounding box center [196, 280] width 112 height 38
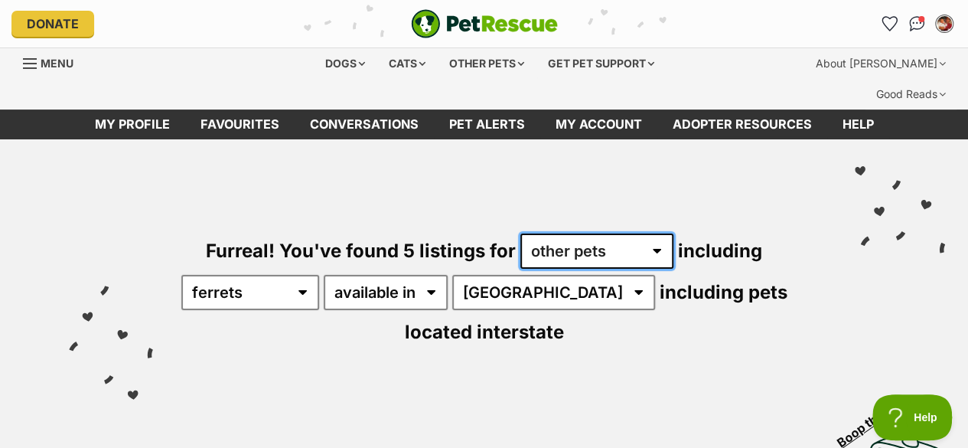
click at [593, 233] on select "any type of pet cats dogs other pets" at bounding box center [596, 250] width 153 height 35
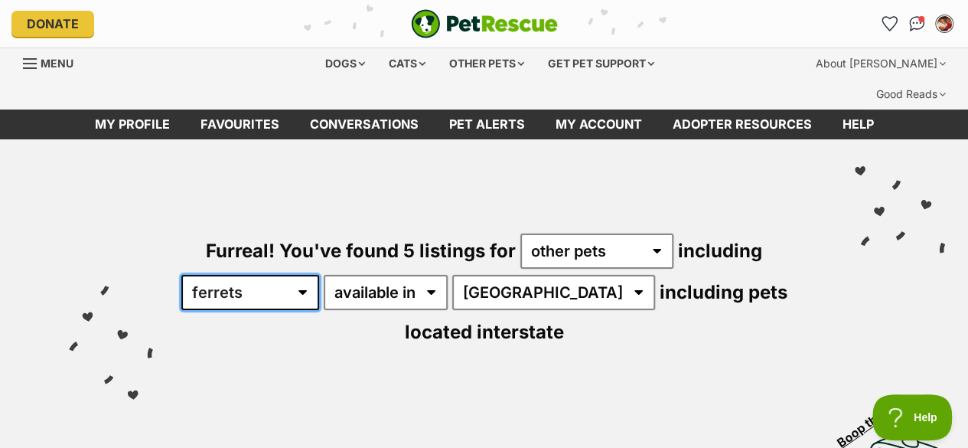
click at [280, 275] on select "all other pets Birds Chickens Cows Ducks Ferrets Fowls Goats Guinea Pigs Horses…" at bounding box center [250, 292] width 138 height 35
select select "Mice"
click at [191, 275] on select "all other pets Birds Chickens Cows Ducks Ferrets Fowls Goats Guinea Pigs Horses…" at bounding box center [250, 292] width 138 height 35
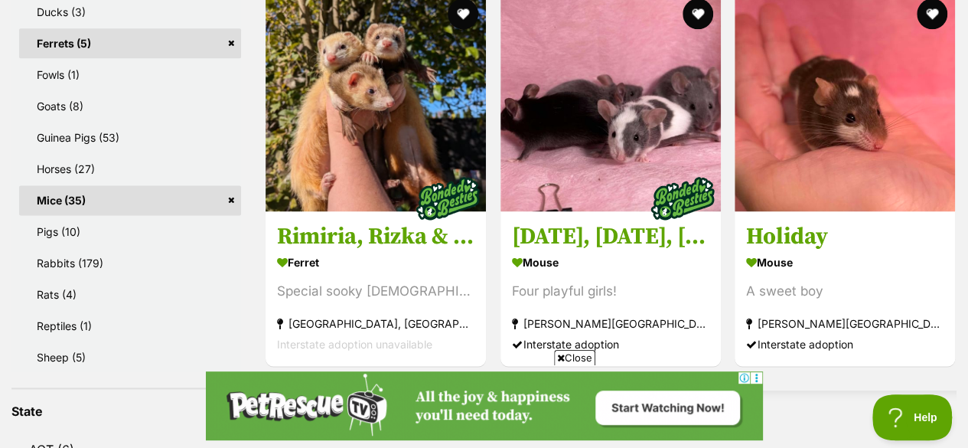
scroll to position [966, 0]
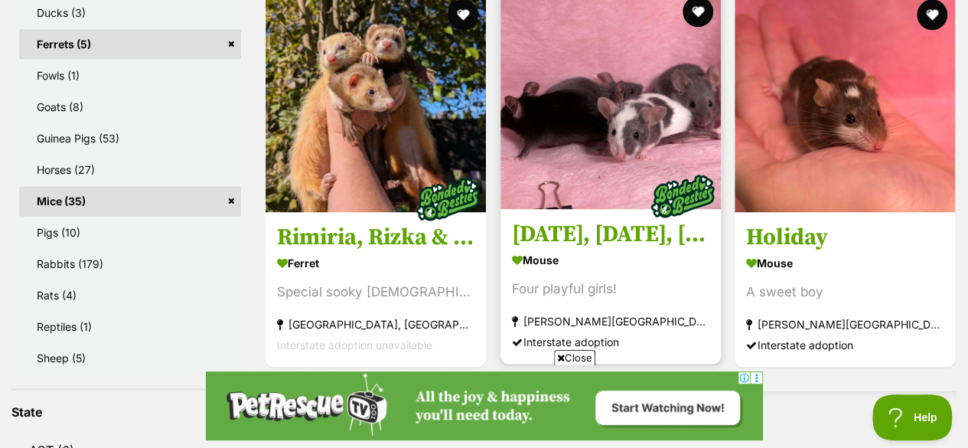
click at [606, 97] on img at bounding box center [610, 99] width 220 height 220
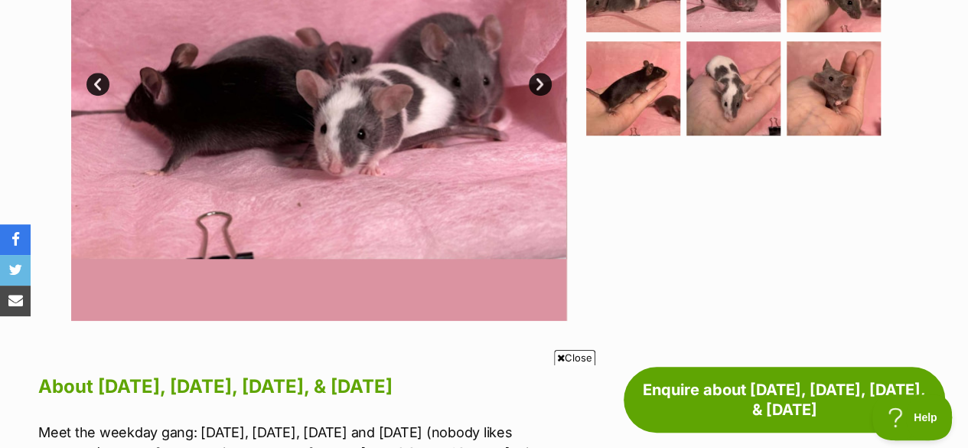
scroll to position [334, 0]
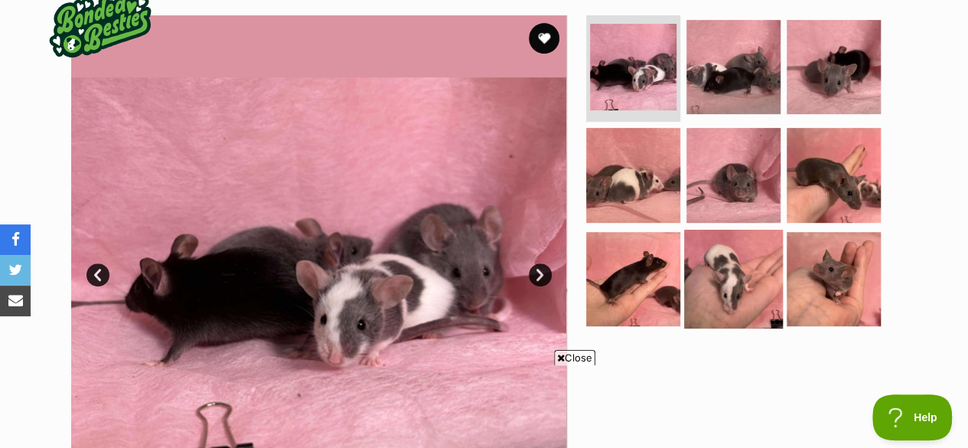
click at [750, 295] on img at bounding box center [733, 279] width 99 height 99
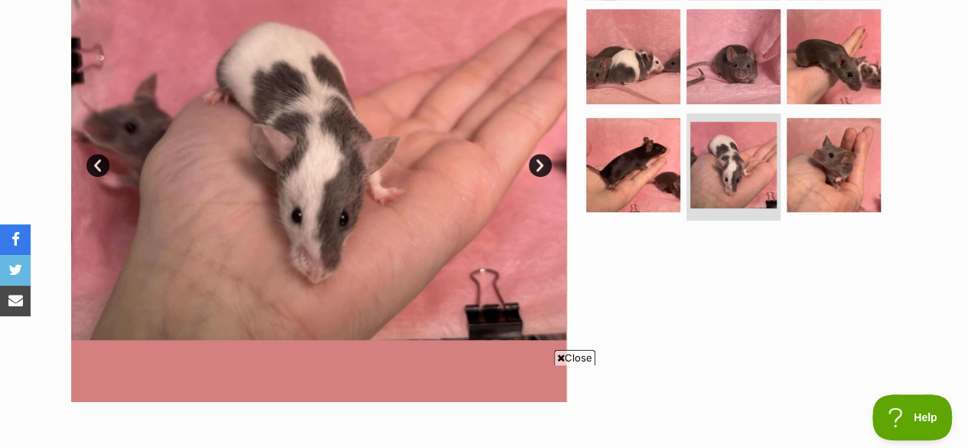
scroll to position [442, 0]
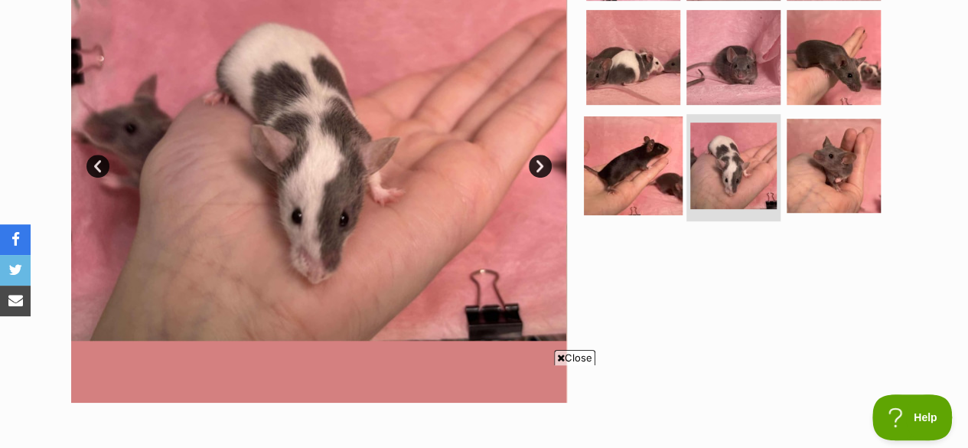
click at [654, 166] on img at bounding box center [633, 165] width 99 height 99
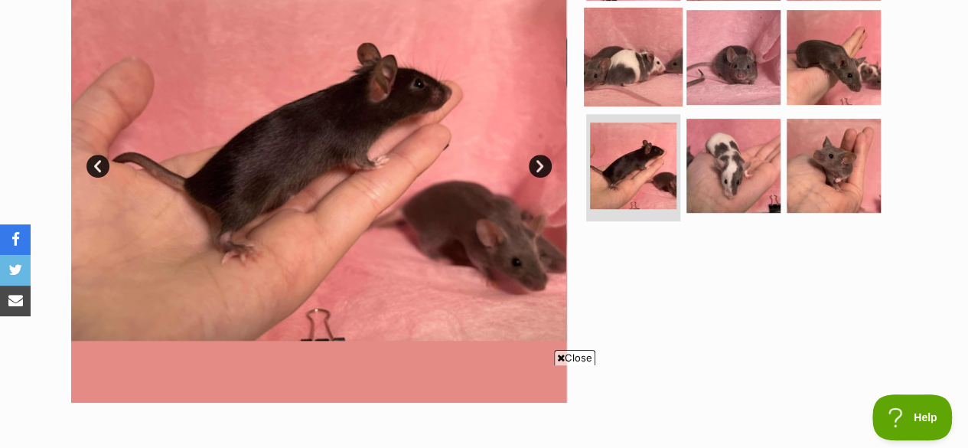
click at [640, 85] on img at bounding box center [633, 57] width 99 height 99
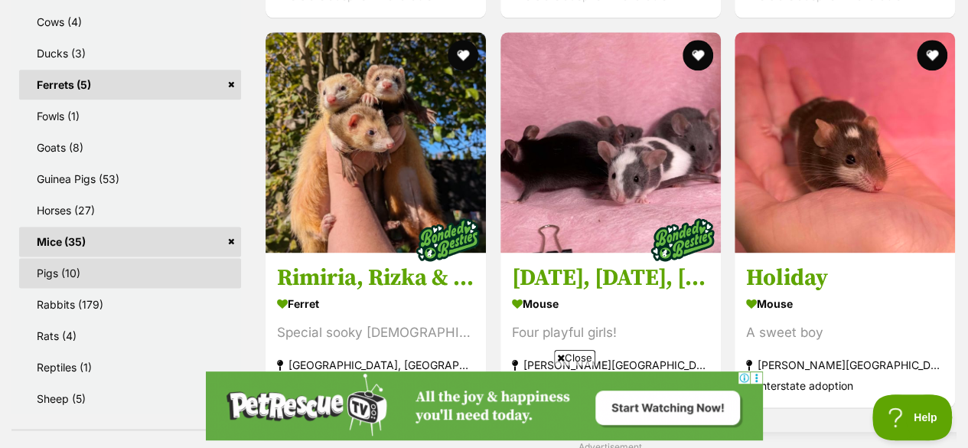
click at [102, 258] on link "Pigs (10)" at bounding box center [130, 273] width 222 height 30
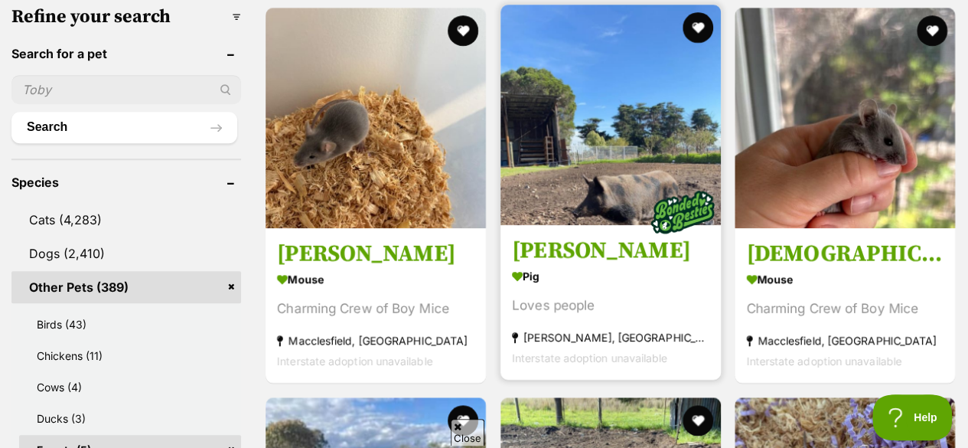
click at [611, 126] on img at bounding box center [610, 115] width 220 height 220
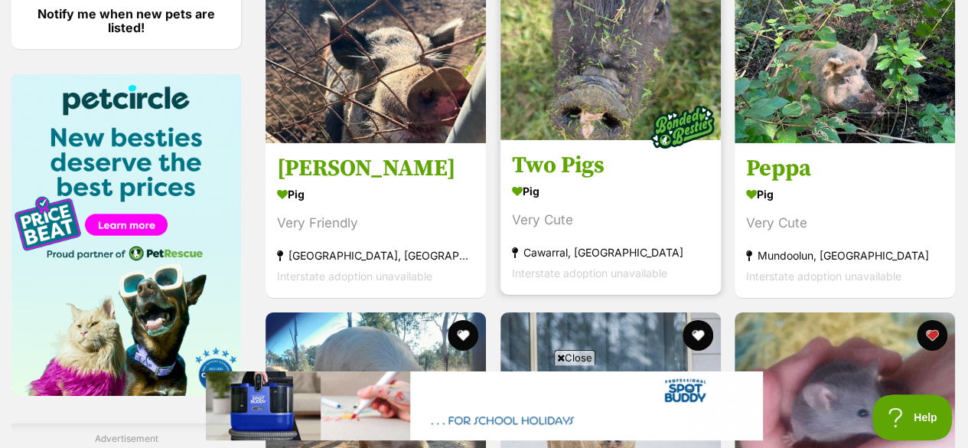
scroll to position [2497, 0]
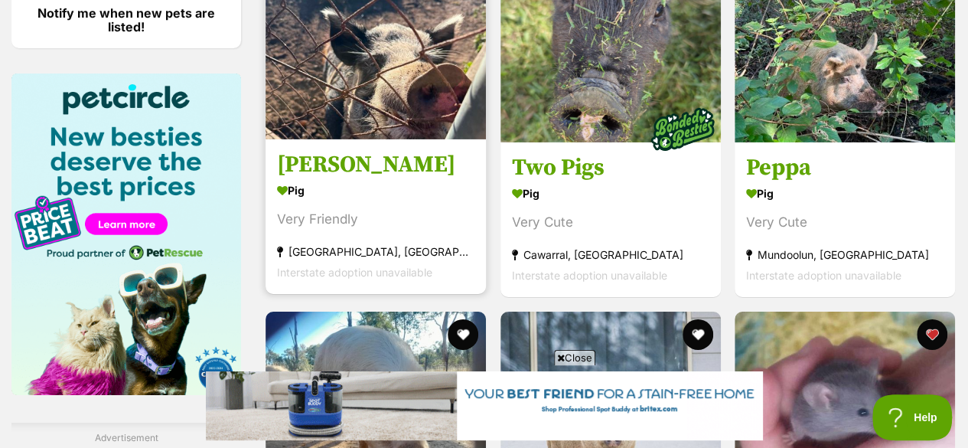
click at [406, 101] on img at bounding box center [376, 29] width 220 height 220
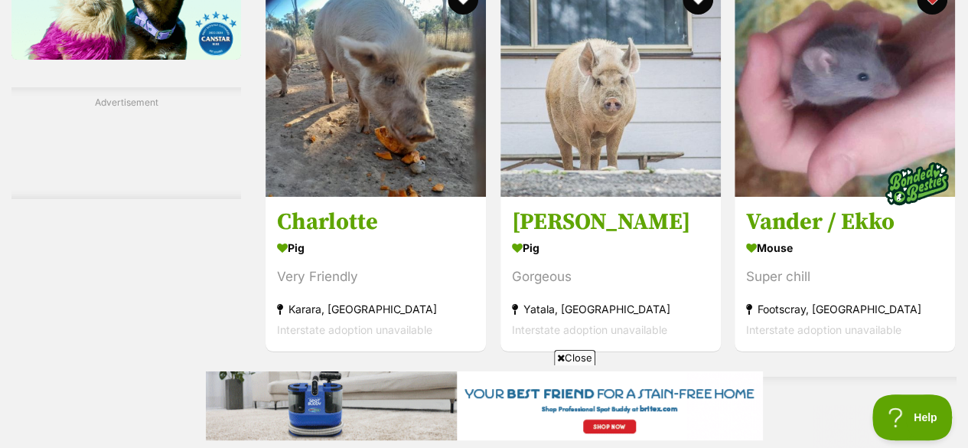
scroll to position [2831, 0]
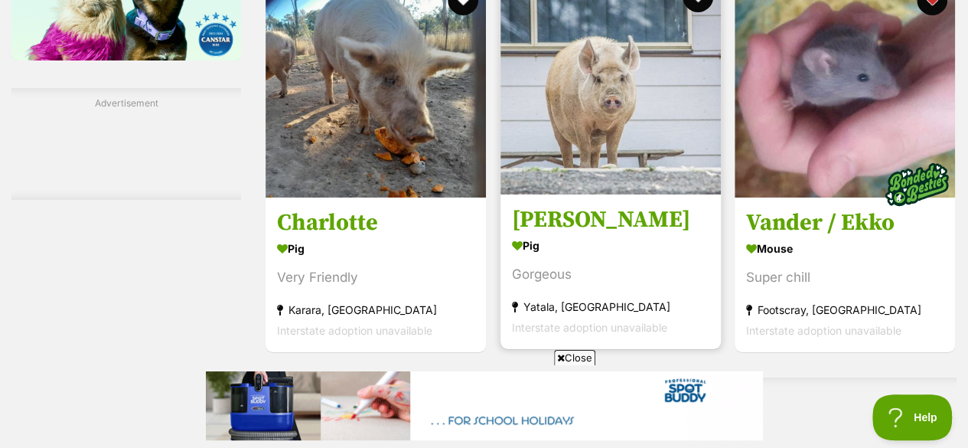
click at [552, 150] on img at bounding box center [610, 84] width 220 height 220
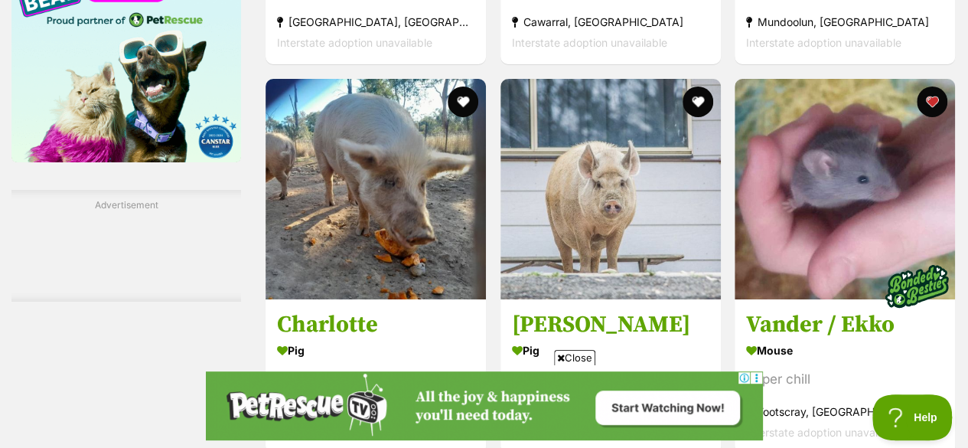
scroll to position [2731, 0]
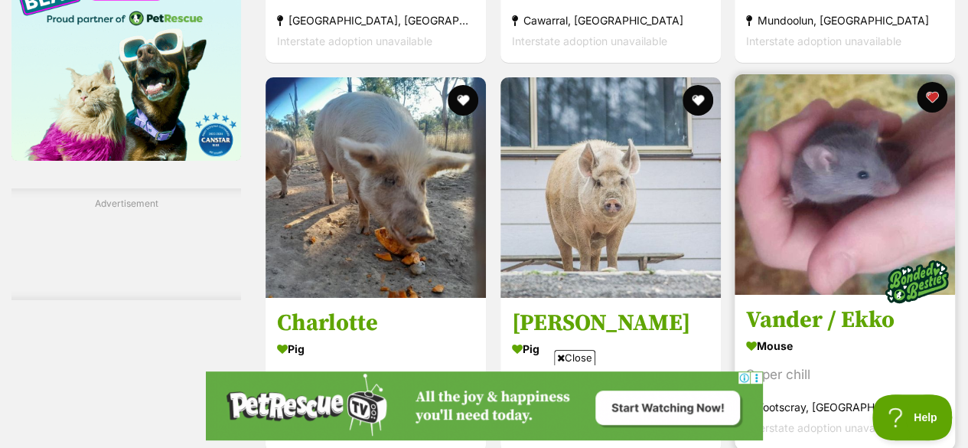
click at [742, 171] on img at bounding box center [845, 184] width 220 height 220
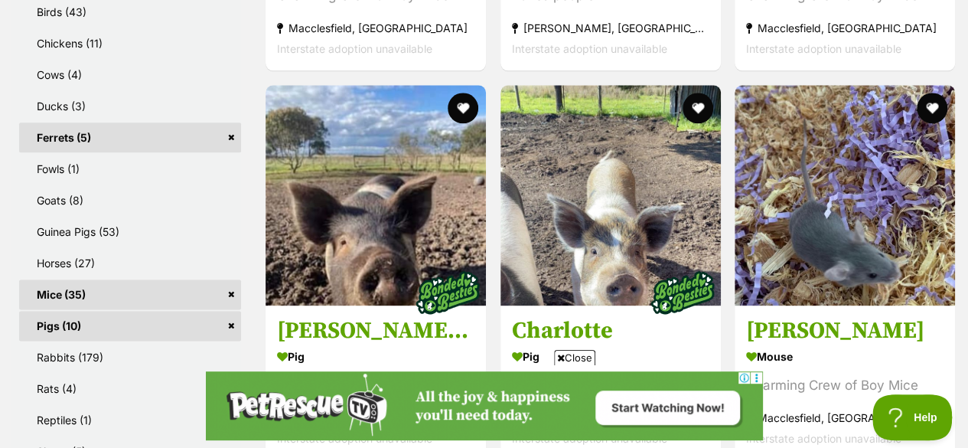
scroll to position [872, 0]
click at [230, 280] on link "Mice (35)" at bounding box center [130, 295] width 222 height 30
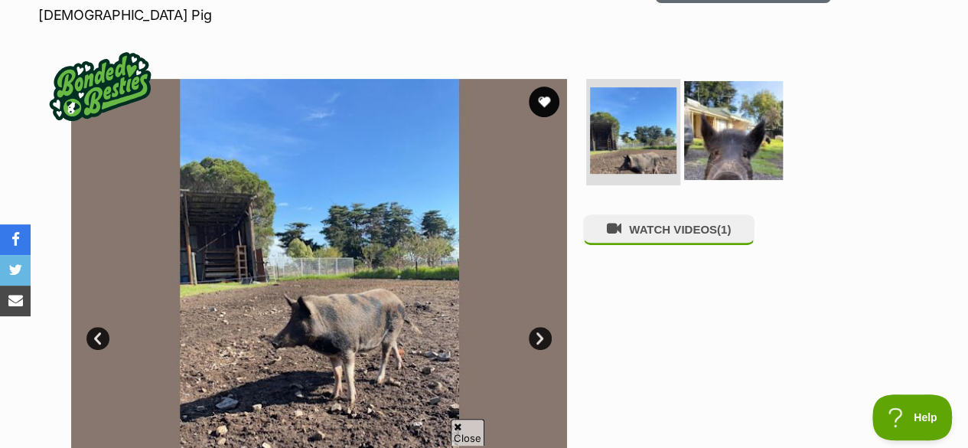
click at [712, 126] on img at bounding box center [733, 129] width 99 height 99
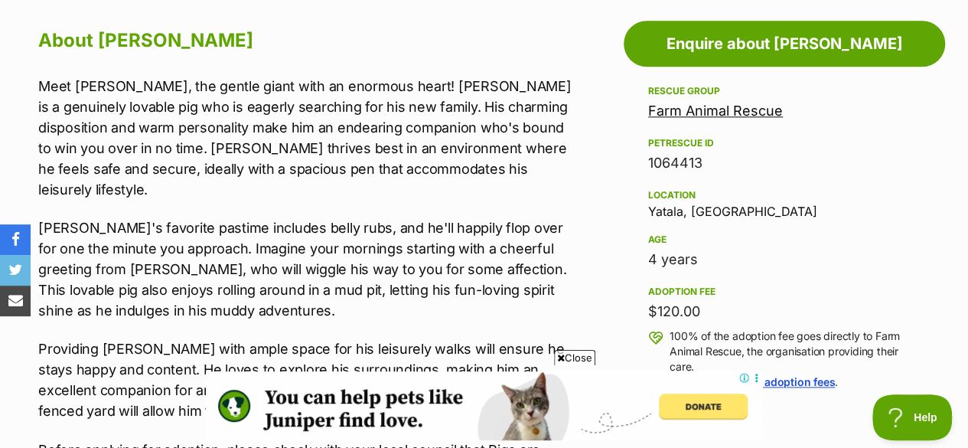
scroll to position [872, 0]
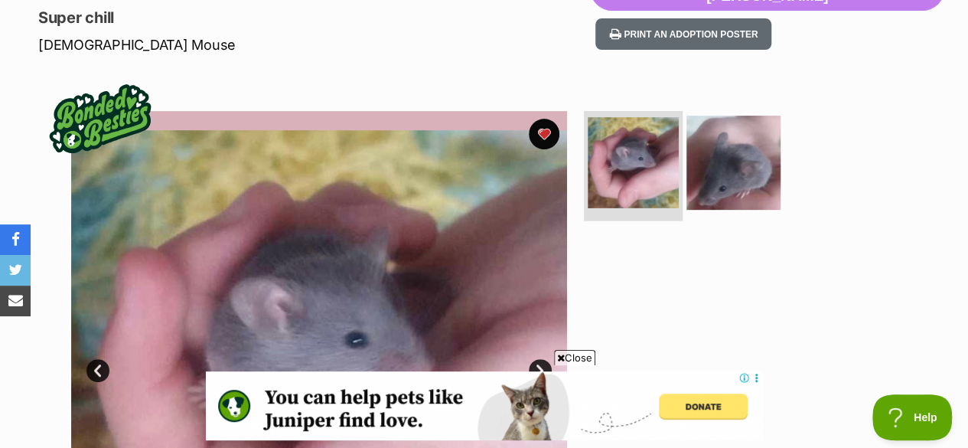
click at [674, 154] on img at bounding box center [633, 162] width 91 height 91
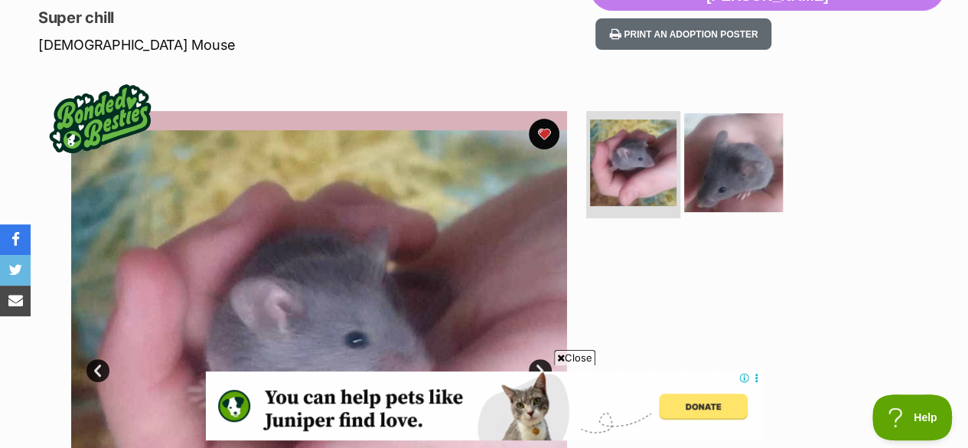
click at [724, 157] on img at bounding box center [733, 162] width 99 height 99
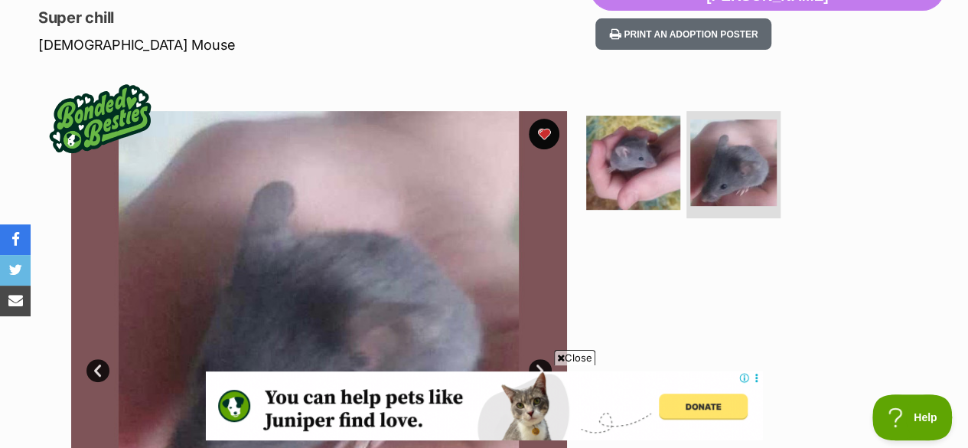
scroll to position [399, 0]
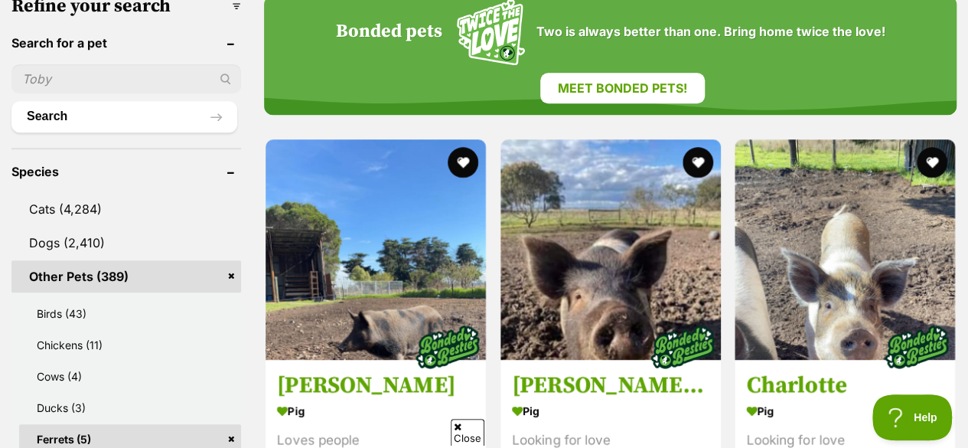
click at [229, 260] on link "Other Pets (389)" at bounding box center [126, 276] width 230 height 32
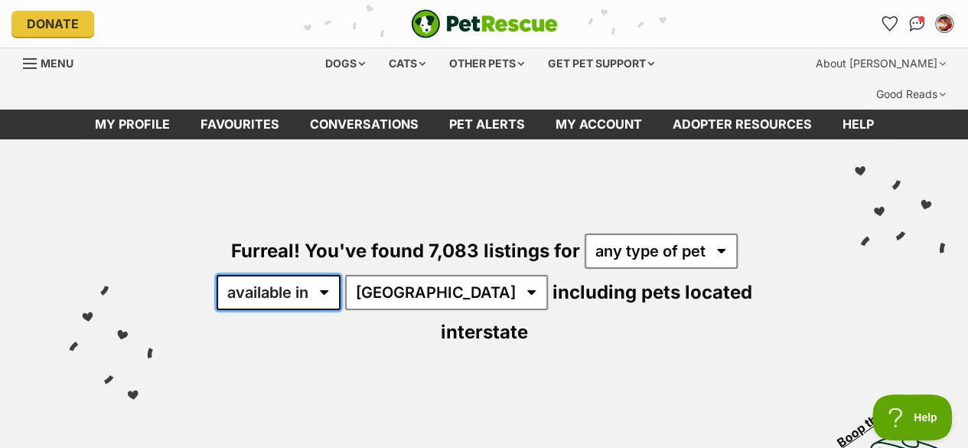
click at [292, 275] on select "available in located in" at bounding box center [279, 292] width 124 height 35
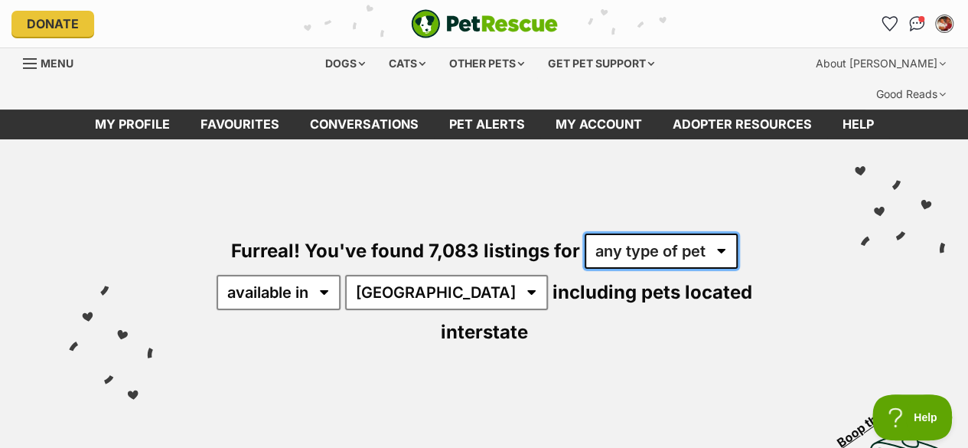
click at [650, 233] on select "any type of pet cats dogs other pets" at bounding box center [661, 250] width 153 height 35
select select "Other Pets"
click at [585, 233] on select "any type of pet cats dogs other pets" at bounding box center [661, 250] width 153 height 35
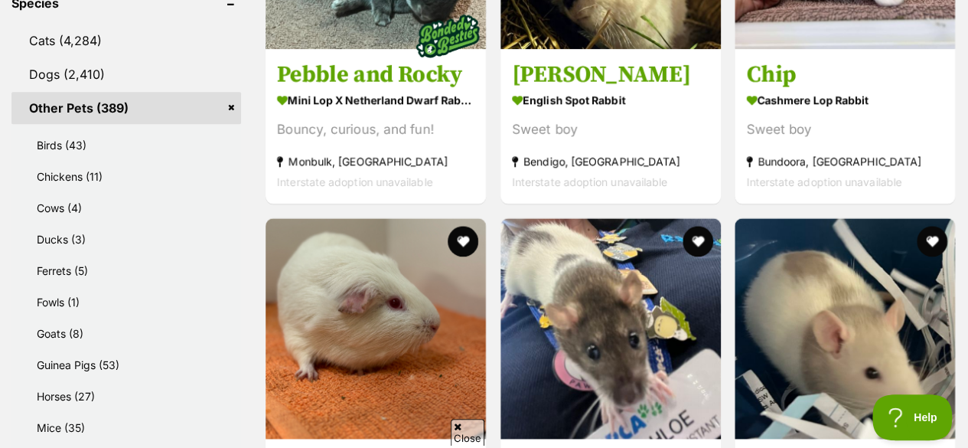
scroll to position [740, 0]
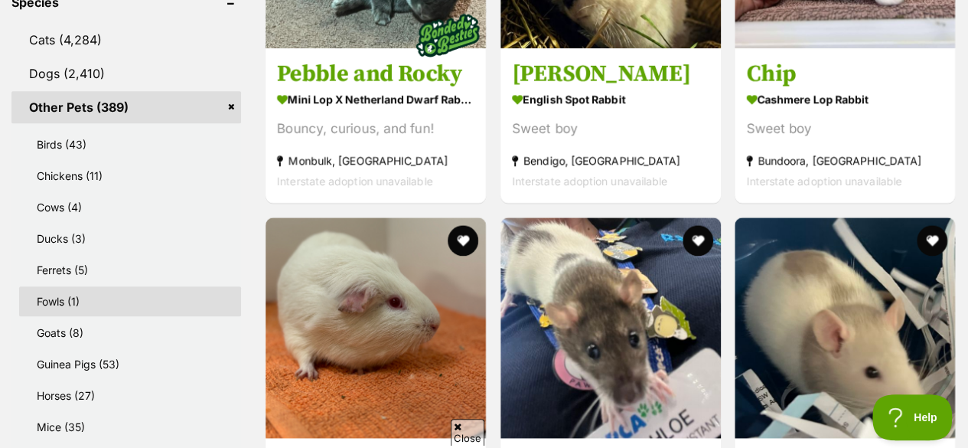
click at [161, 286] on link "Fowls (1)" at bounding box center [130, 301] width 222 height 30
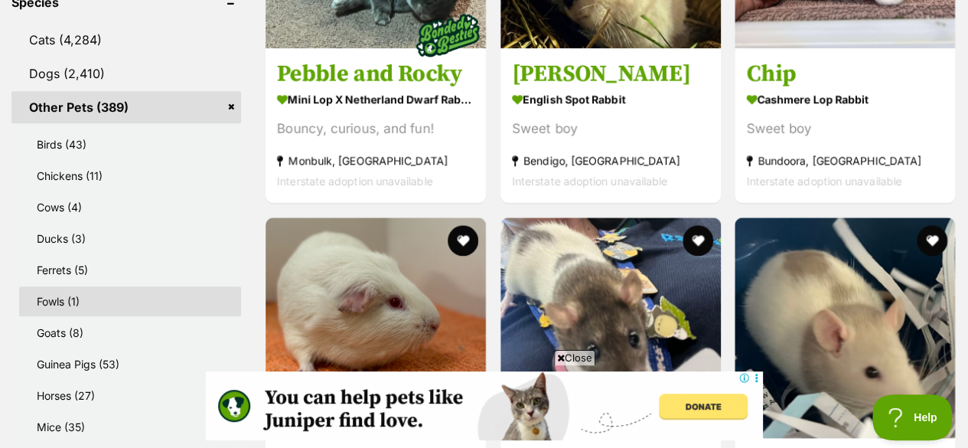
scroll to position [0, 0]
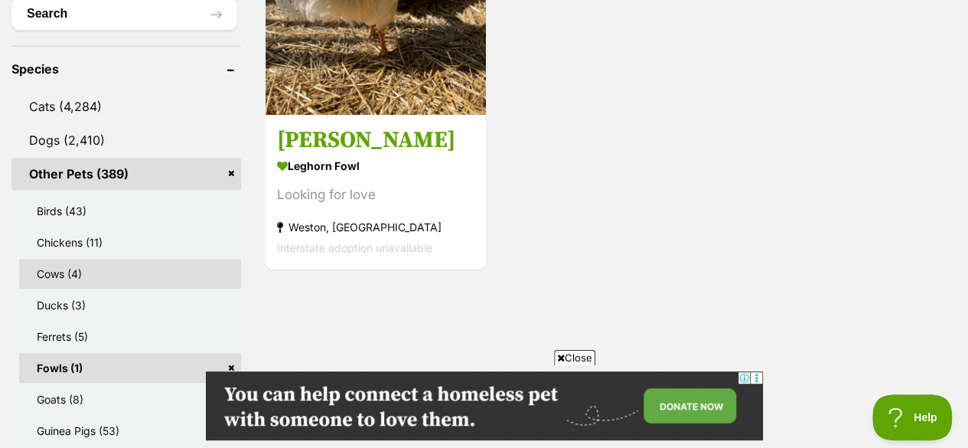
scroll to position [681, 0]
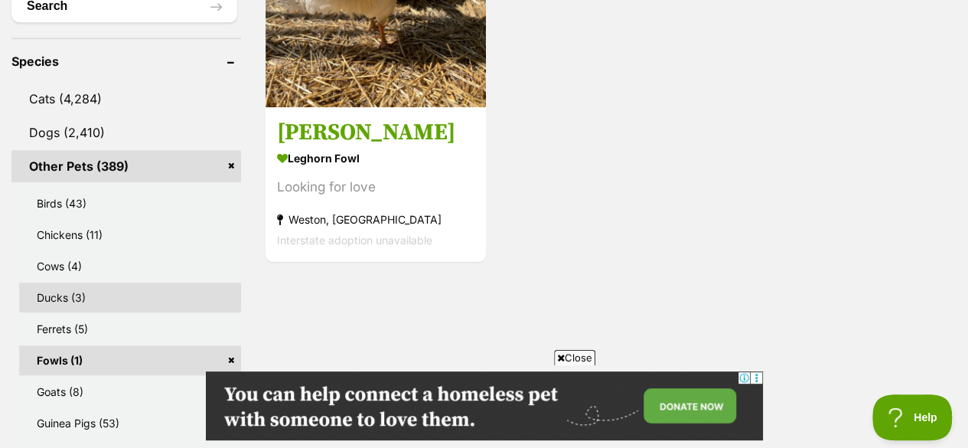
click at [135, 282] on link "Ducks (3)" at bounding box center [130, 297] width 222 height 30
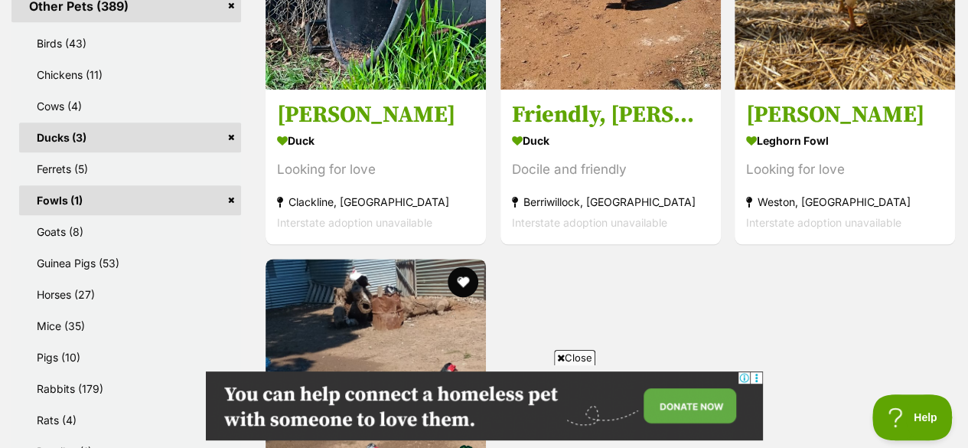
scroll to position [990, 0]
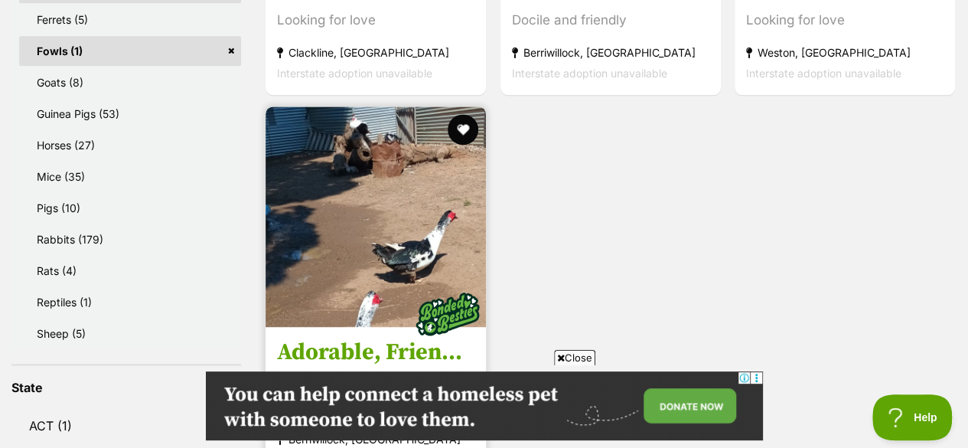
click at [275, 135] on img at bounding box center [376, 216] width 220 height 220
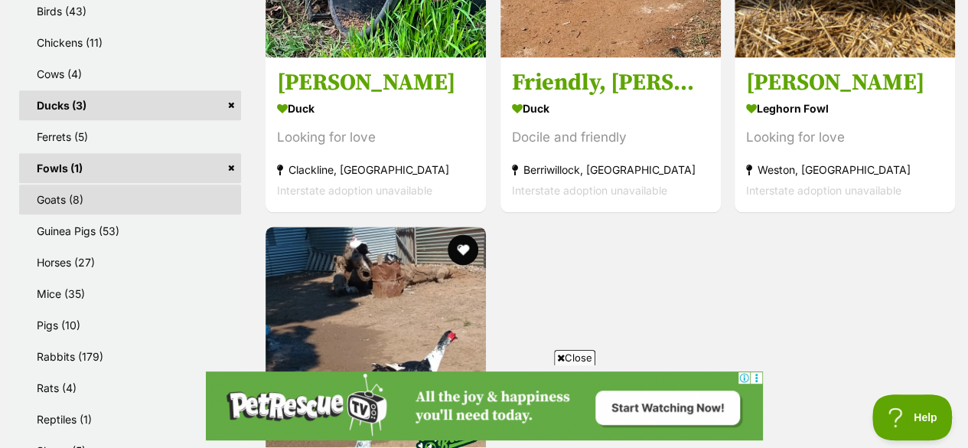
scroll to position [868, 0]
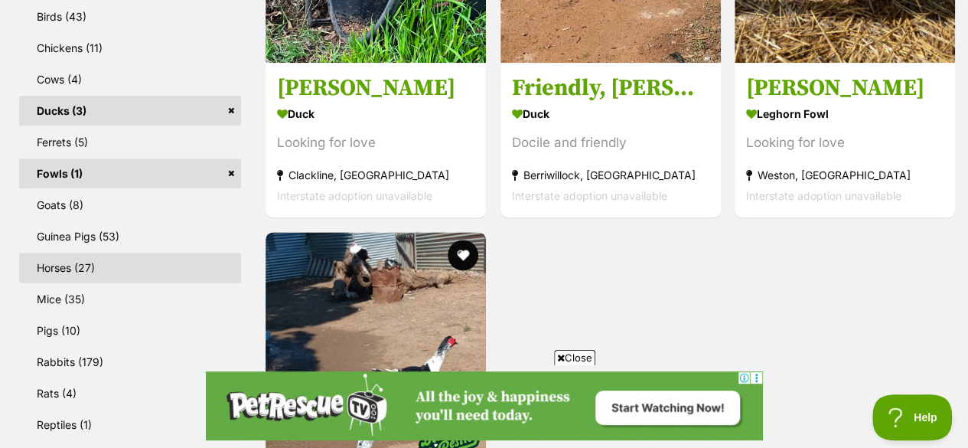
click at [101, 253] on link "Horses (27)" at bounding box center [130, 268] width 222 height 30
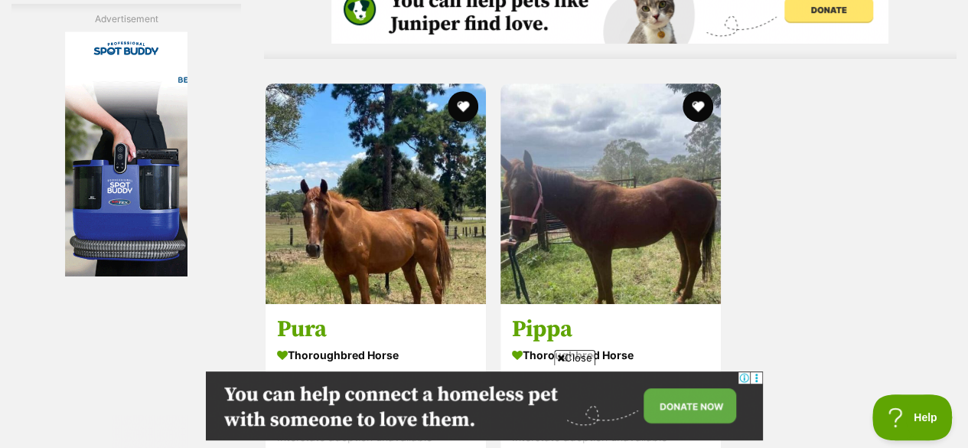
scroll to position [3434, 0]
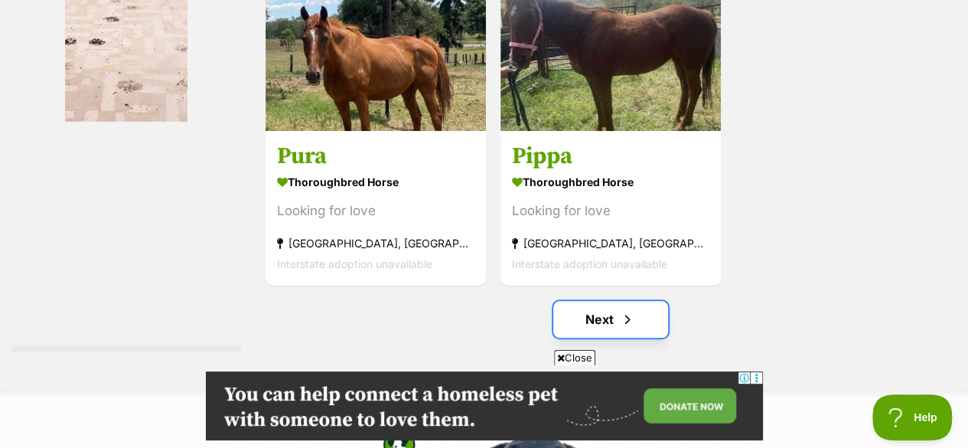
click at [631, 301] on link "Next" at bounding box center [610, 319] width 115 height 37
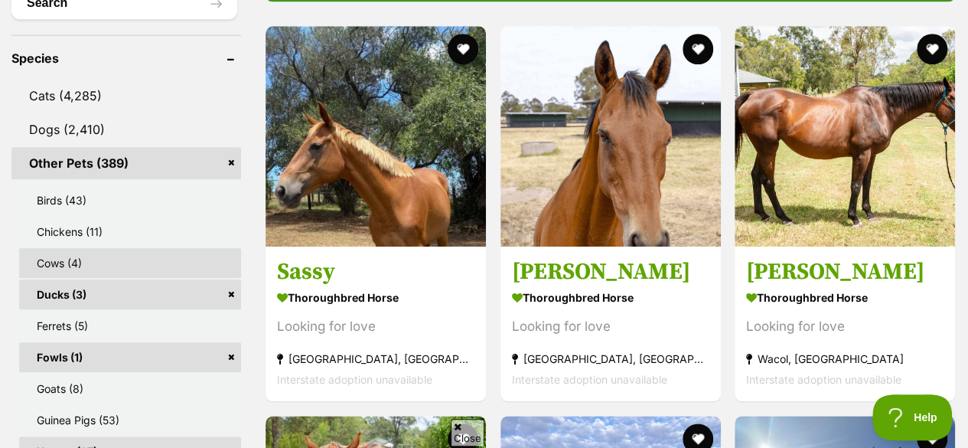
click at [107, 248] on link "Cows (4)" at bounding box center [130, 263] width 222 height 30
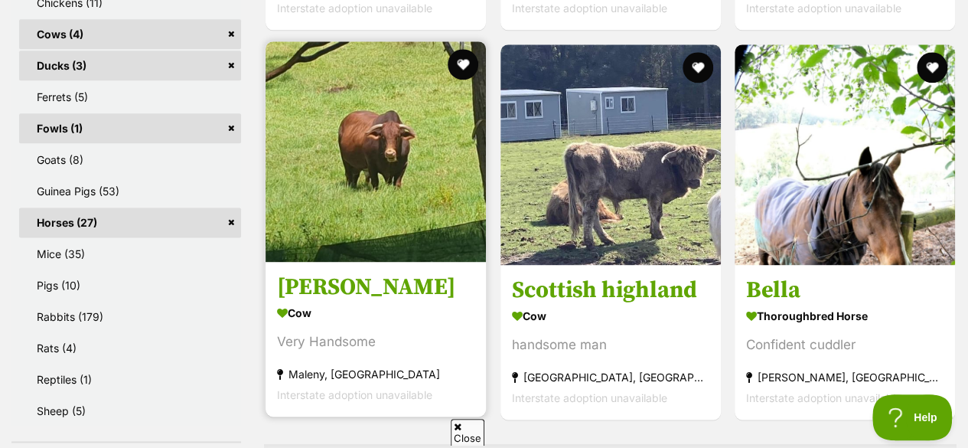
click at [393, 187] on img at bounding box center [376, 151] width 220 height 220
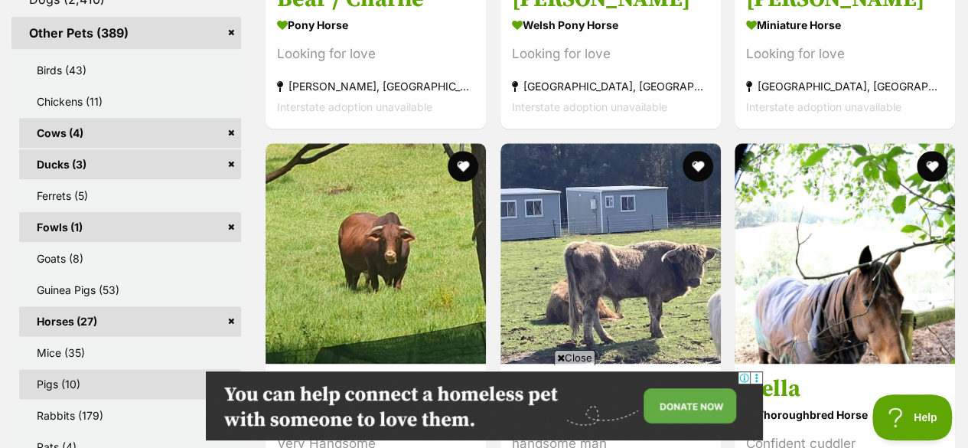
scroll to position [813, 0]
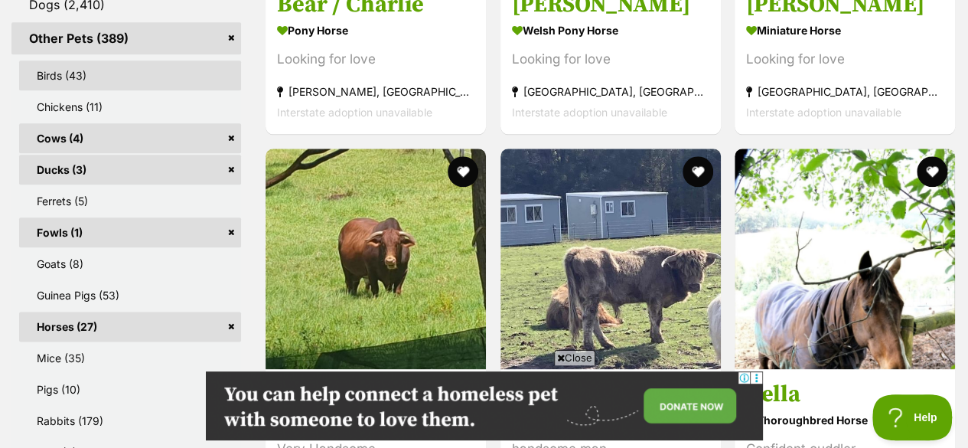
click at [84, 60] on link "Birds (43)" at bounding box center [130, 75] width 222 height 30
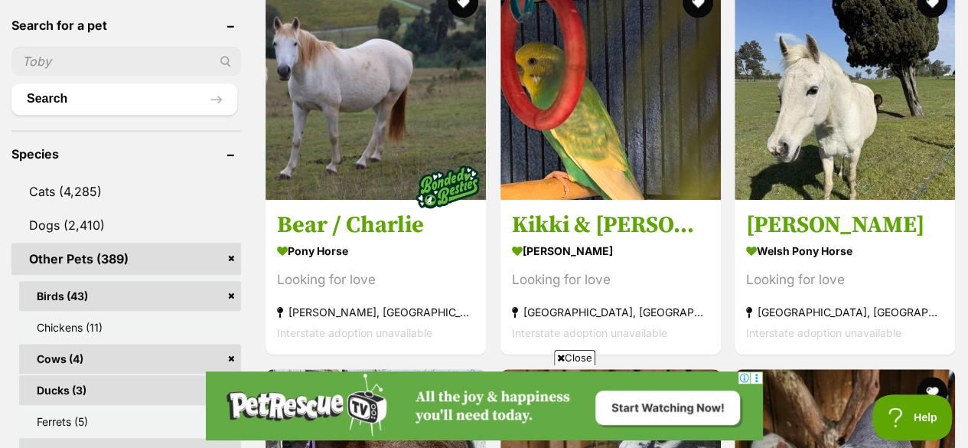
click at [228, 344] on link "Cows (4)" at bounding box center [130, 359] width 222 height 30
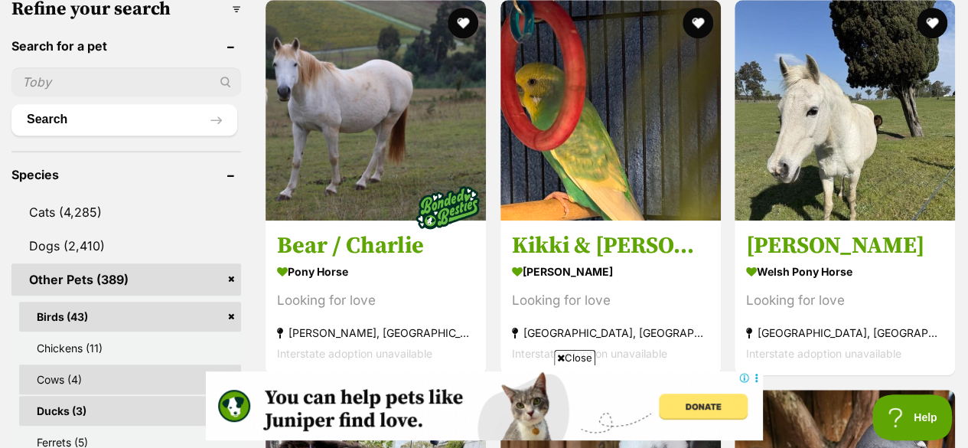
scroll to position [694, 0]
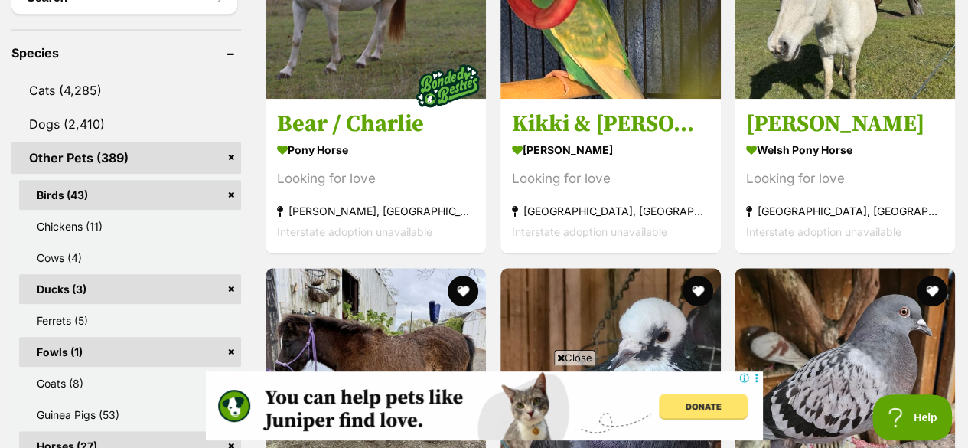
click at [231, 337] on link "Fowls (1)" at bounding box center [130, 352] width 222 height 30
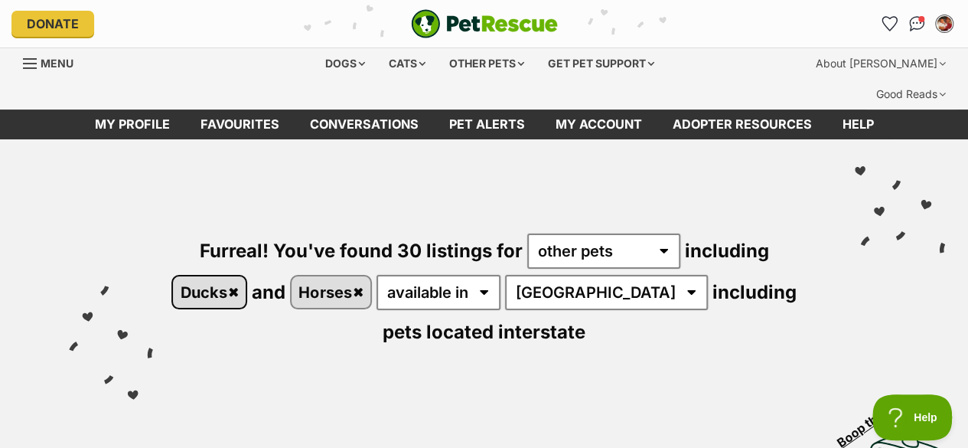
click at [246, 276] on link "Ducks" at bounding box center [209, 291] width 73 height 31
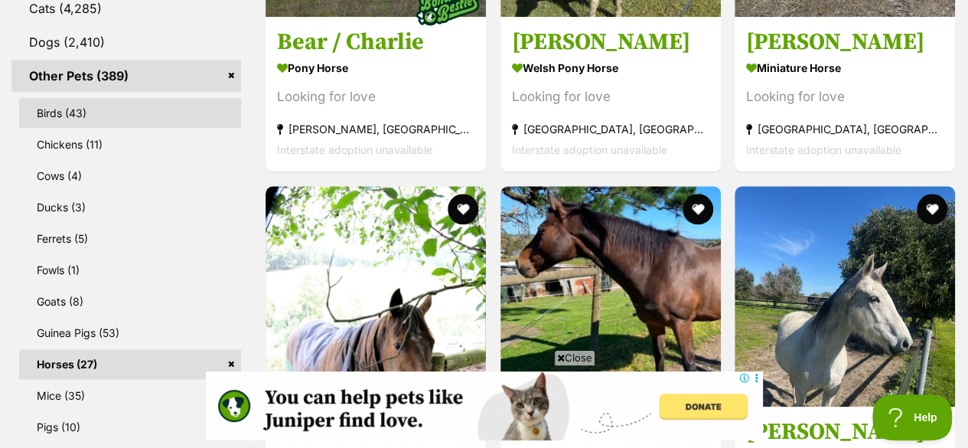
click at [71, 98] on link "Birds (43)" at bounding box center [130, 113] width 222 height 30
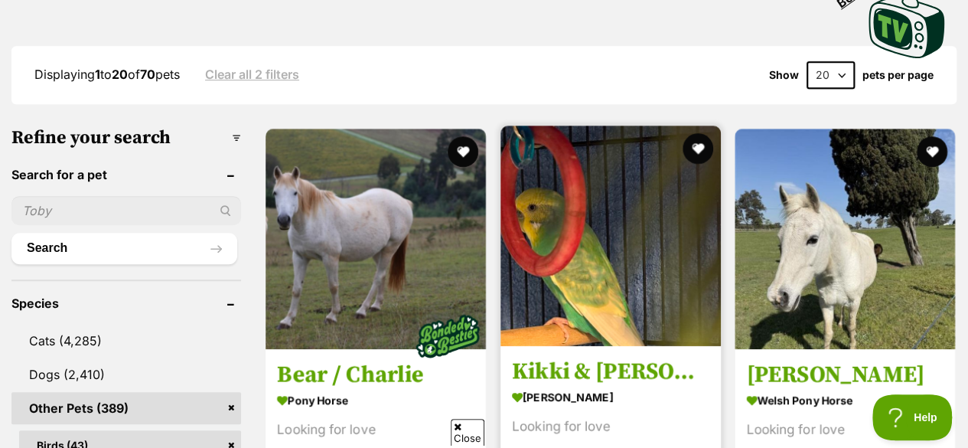
click at [551, 233] on img at bounding box center [610, 235] width 220 height 220
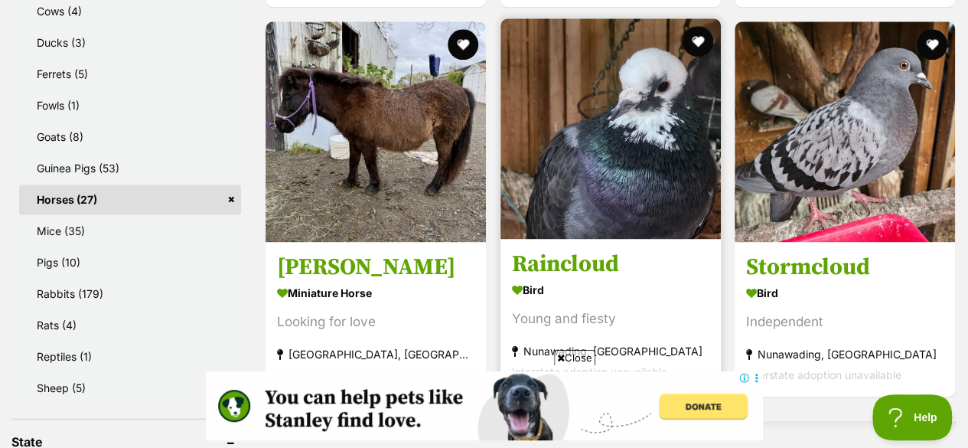
scroll to position [914, 0]
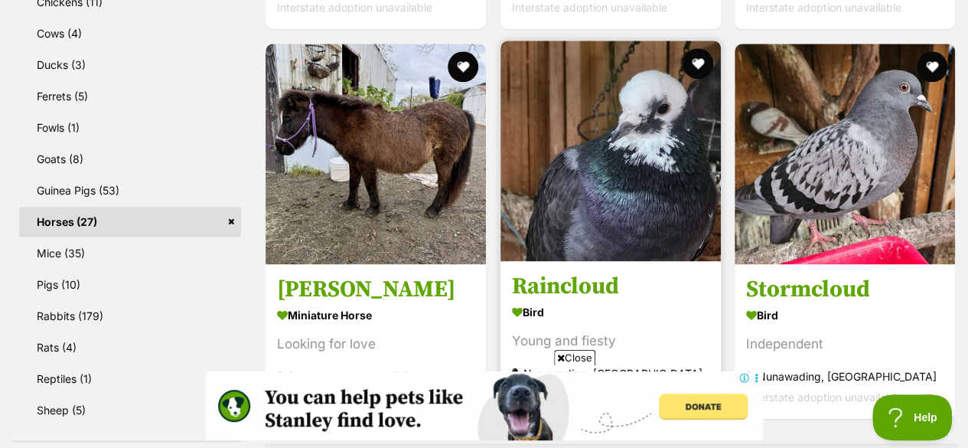
click at [586, 161] on img at bounding box center [610, 151] width 220 height 220
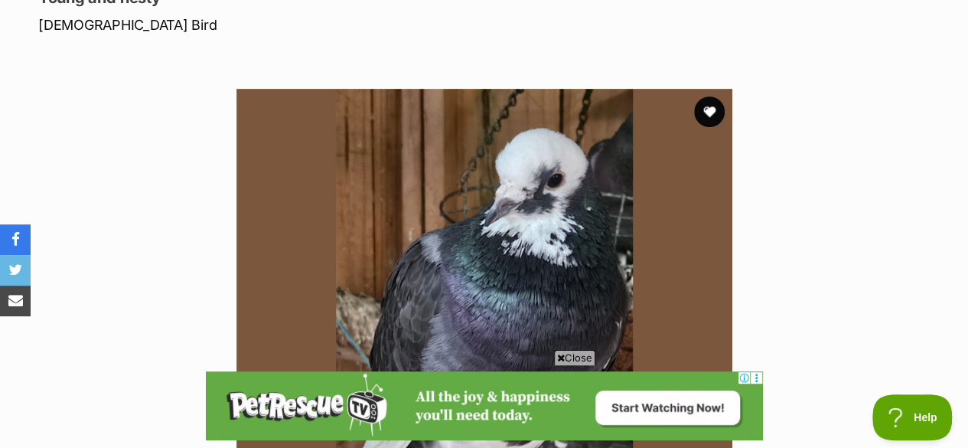
scroll to position [259, 0]
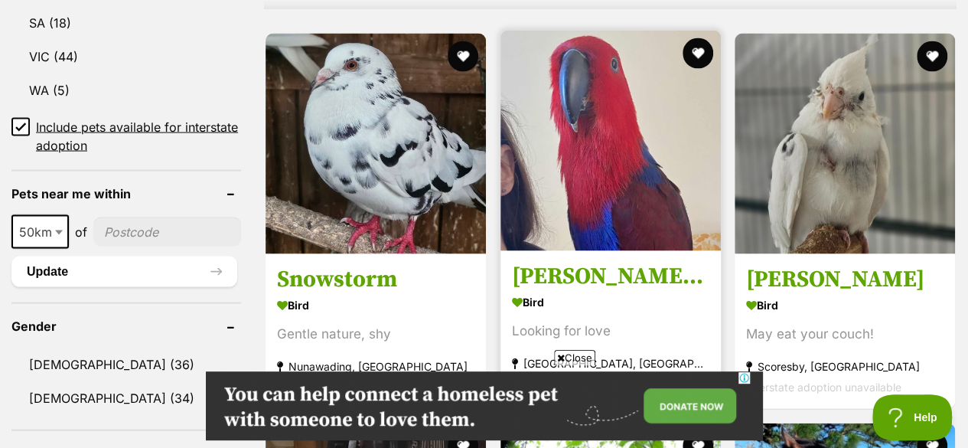
scroll to position [1475, 0]
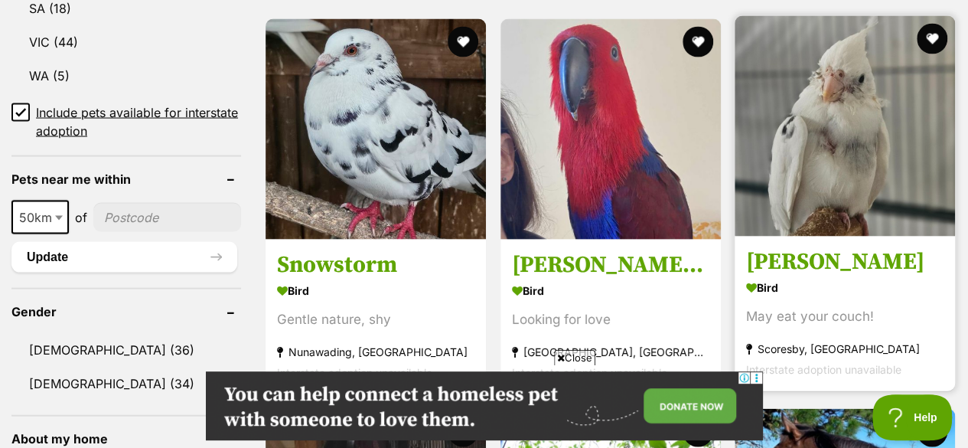
click at [782, 236] on link "Jeffery Bird May eat your couch! Scoresby, VIC Interstate adoption unavailable" at bounding box center [845, 313] width 220 height 155
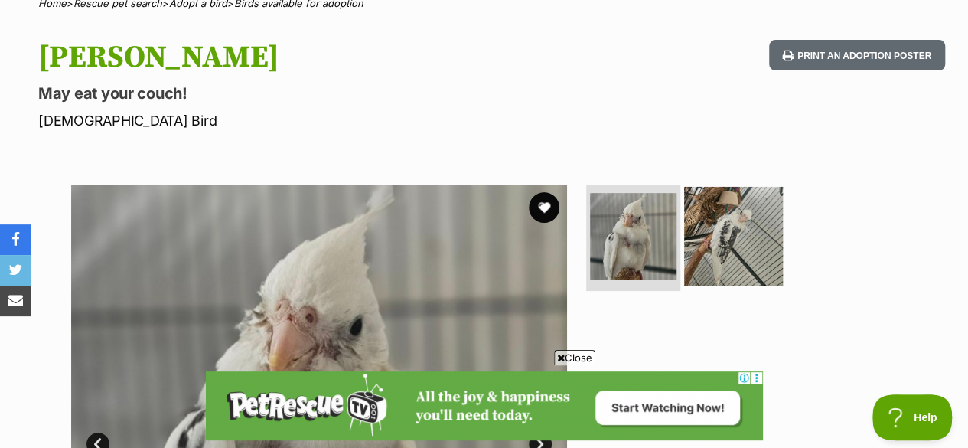
click at [710, 232] on img at bounding box center [733, 235] width 99 height 99
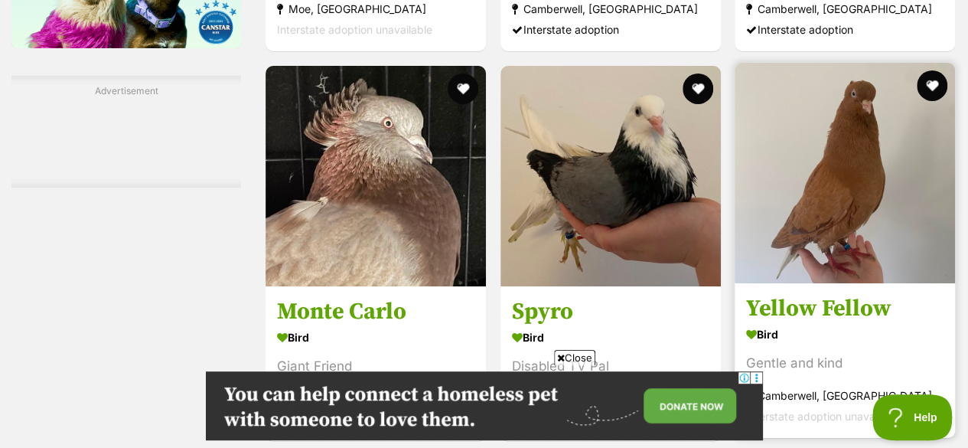
scroll to position [2748, 0]
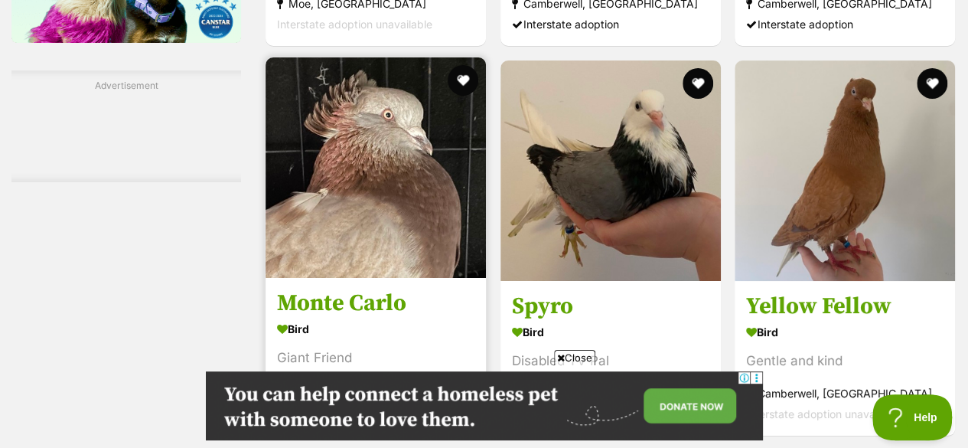
click at [448, 151] on img at bounding box center [376, 167] width 220 height 220
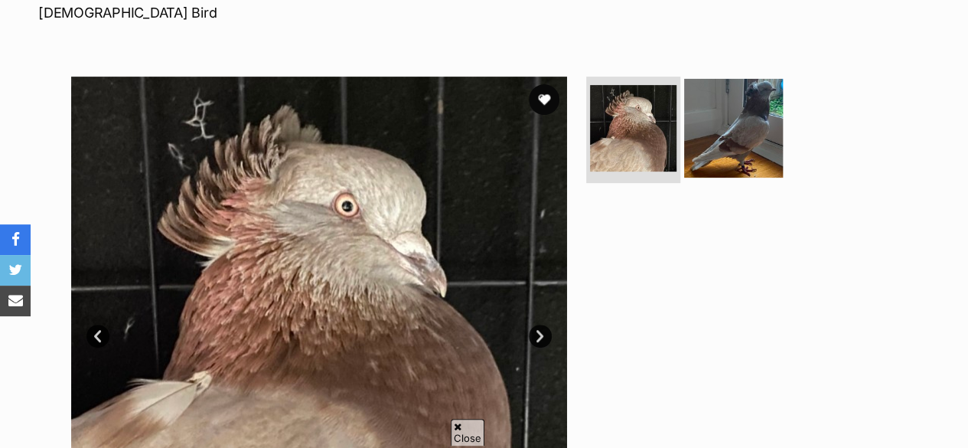
scroll to position [272, 0]
click at [722, 97] on img at bounding box center [733, 127] width 99 height 99
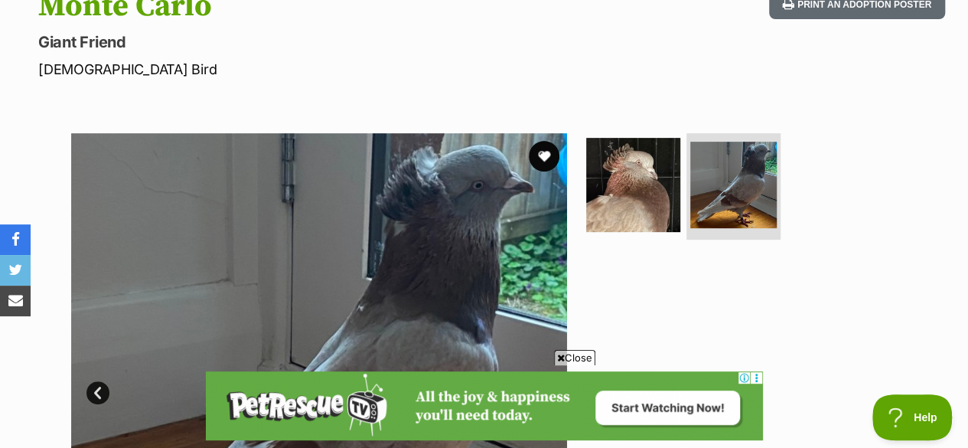
scroll to position [195, 0]
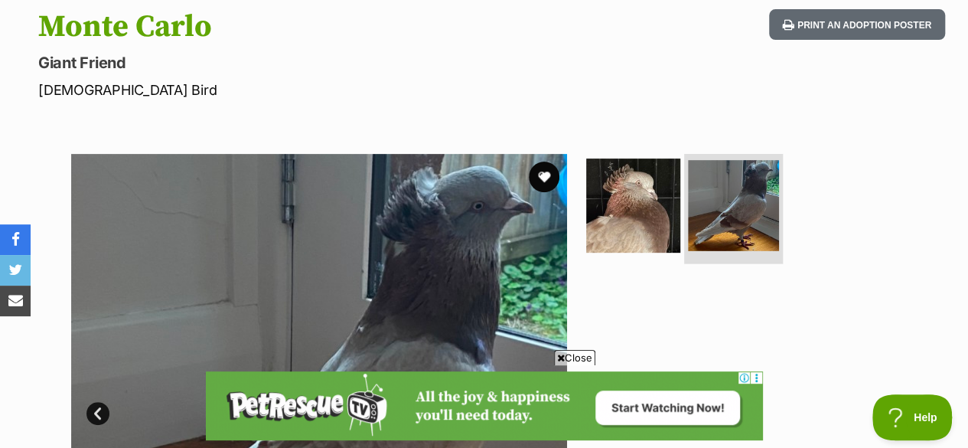
click at [716, 168] on img at bounding box center [733, 205] width 91 height 91
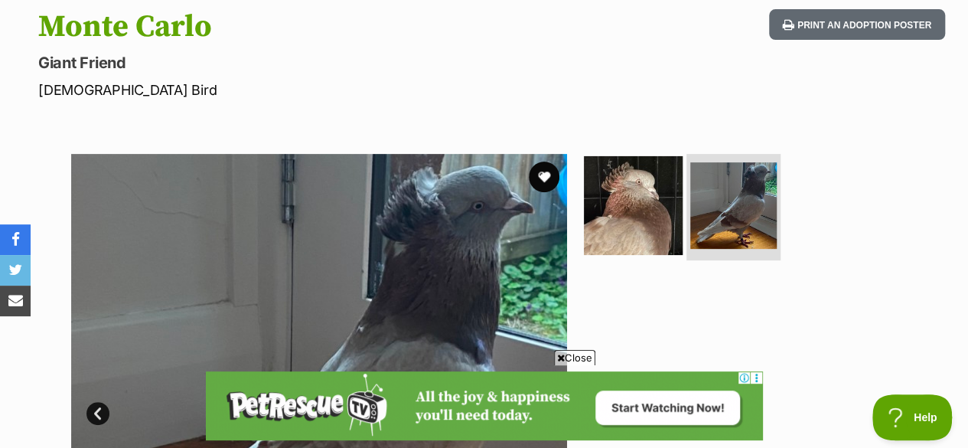
click at [608, 210] on img at bounding box center [633, 204] width 99 height 99
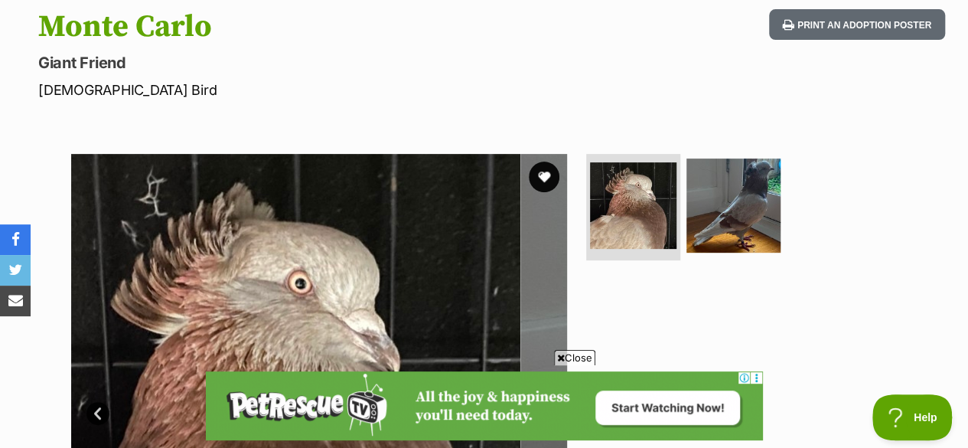
scroll to position [327, 0]
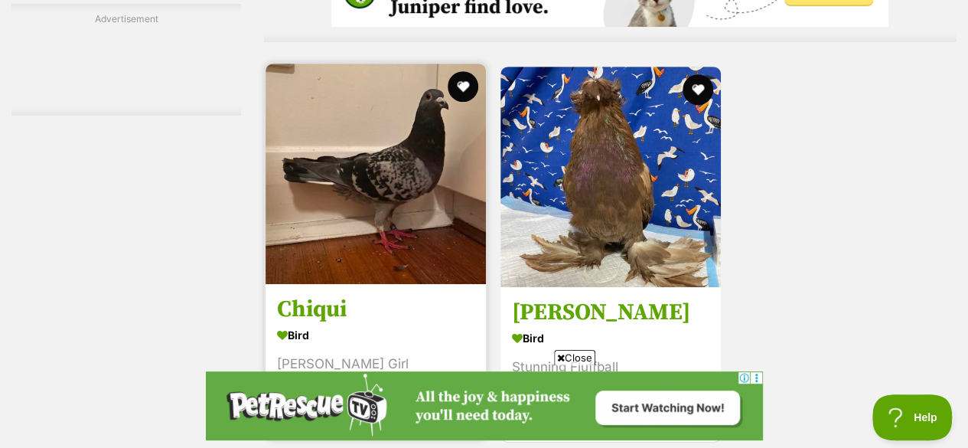
scroll to position [3350, 0]
